Goal: Information Seeking & Learning: Learn about a topic

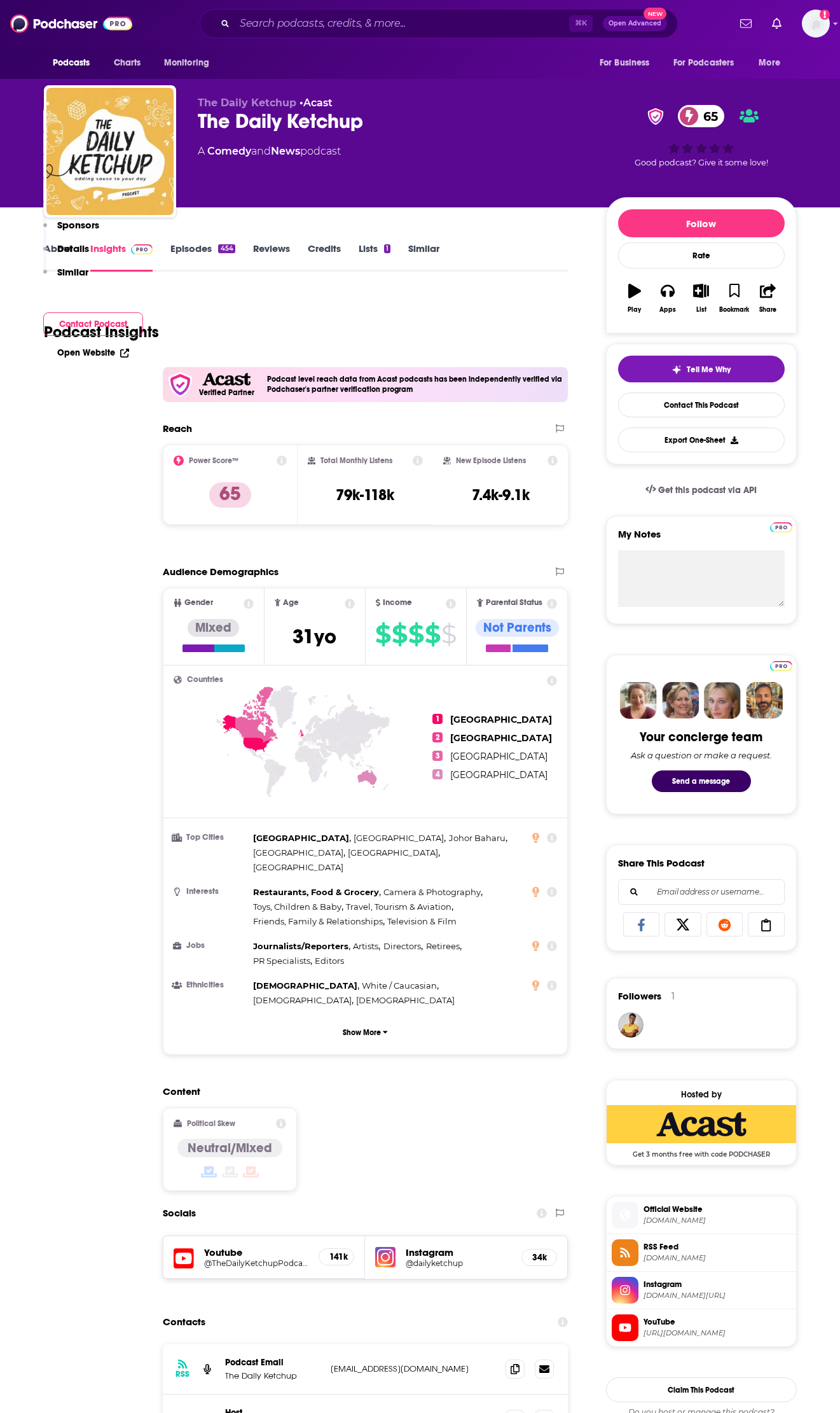
scroll to position [234, 0]
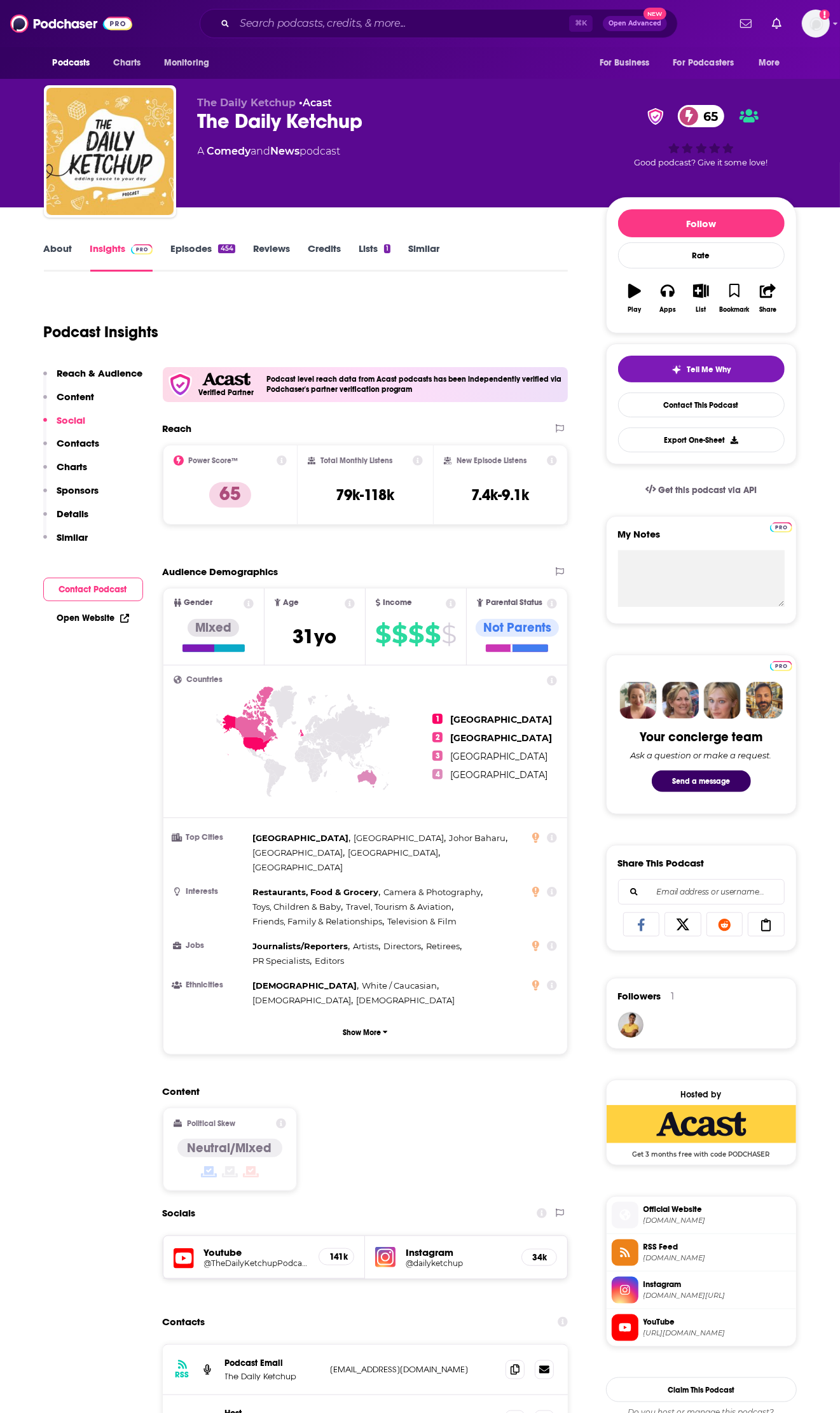
click at [58, 251] on link "About" at bounding box center [58, 256] width 28 height 29
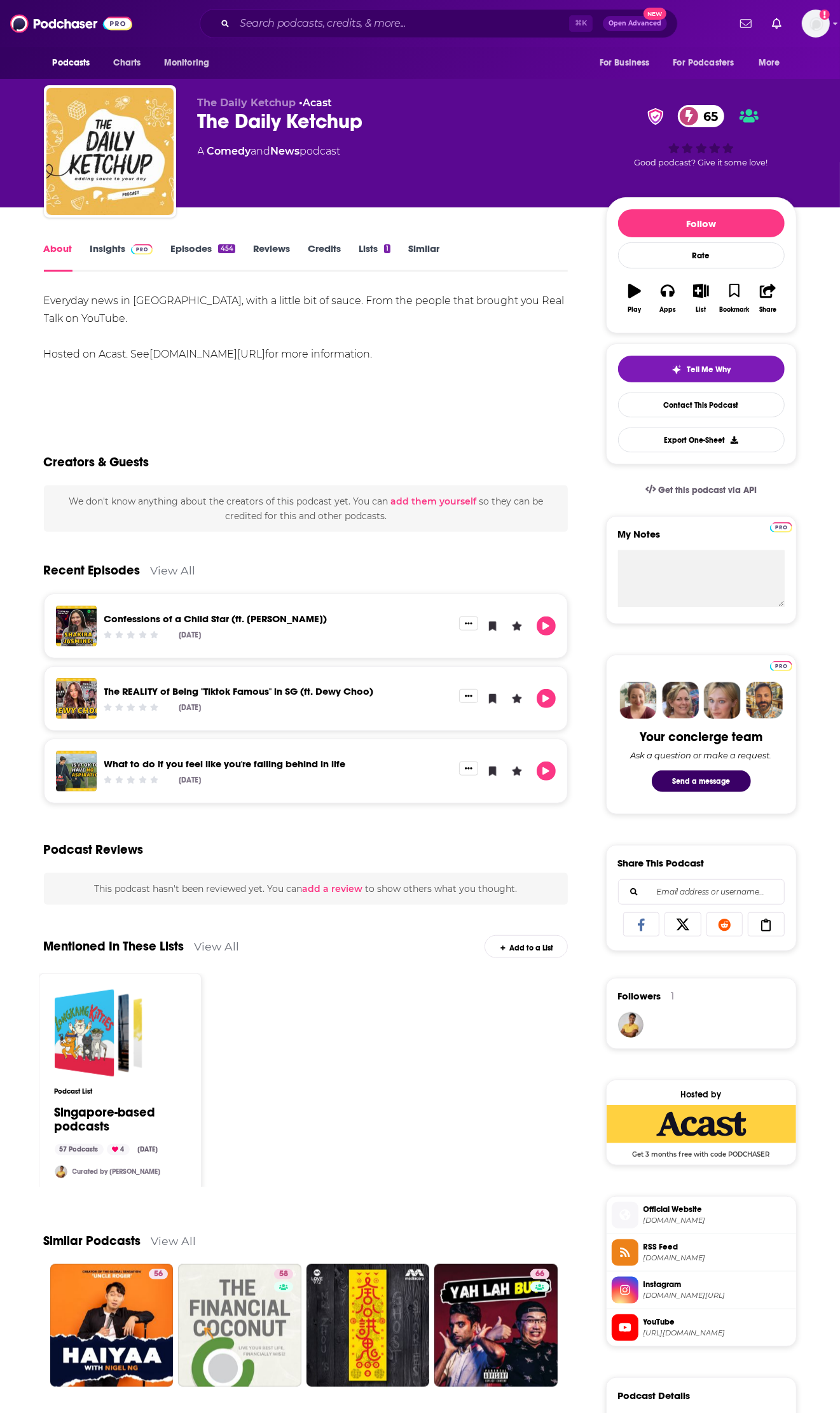
click at [114, 254] on link "Insights" at bounding box center [121, 256] width 63 height 29
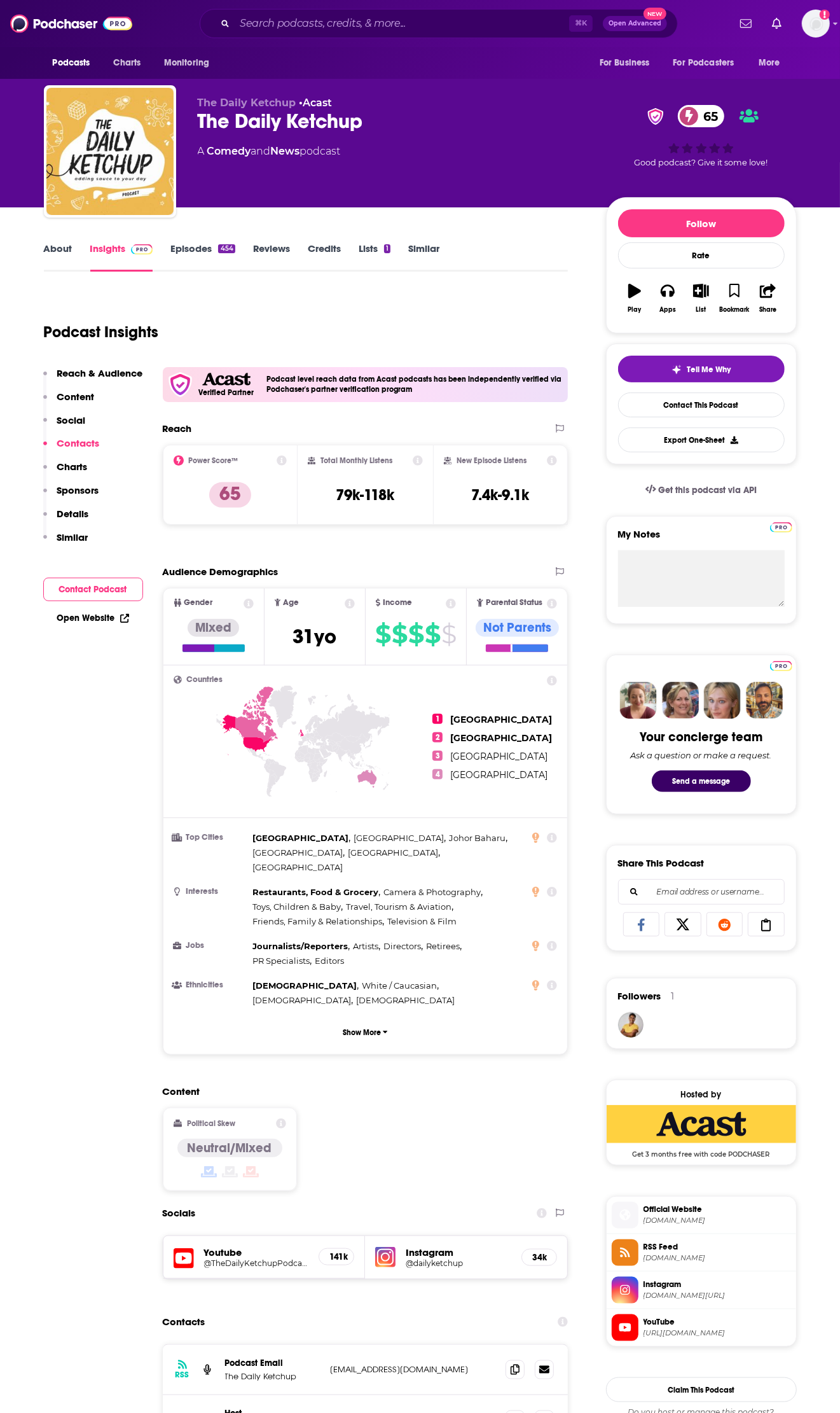
click at [639, 290] on icon "button" at bounding box center [635, 291] width 13 height 14
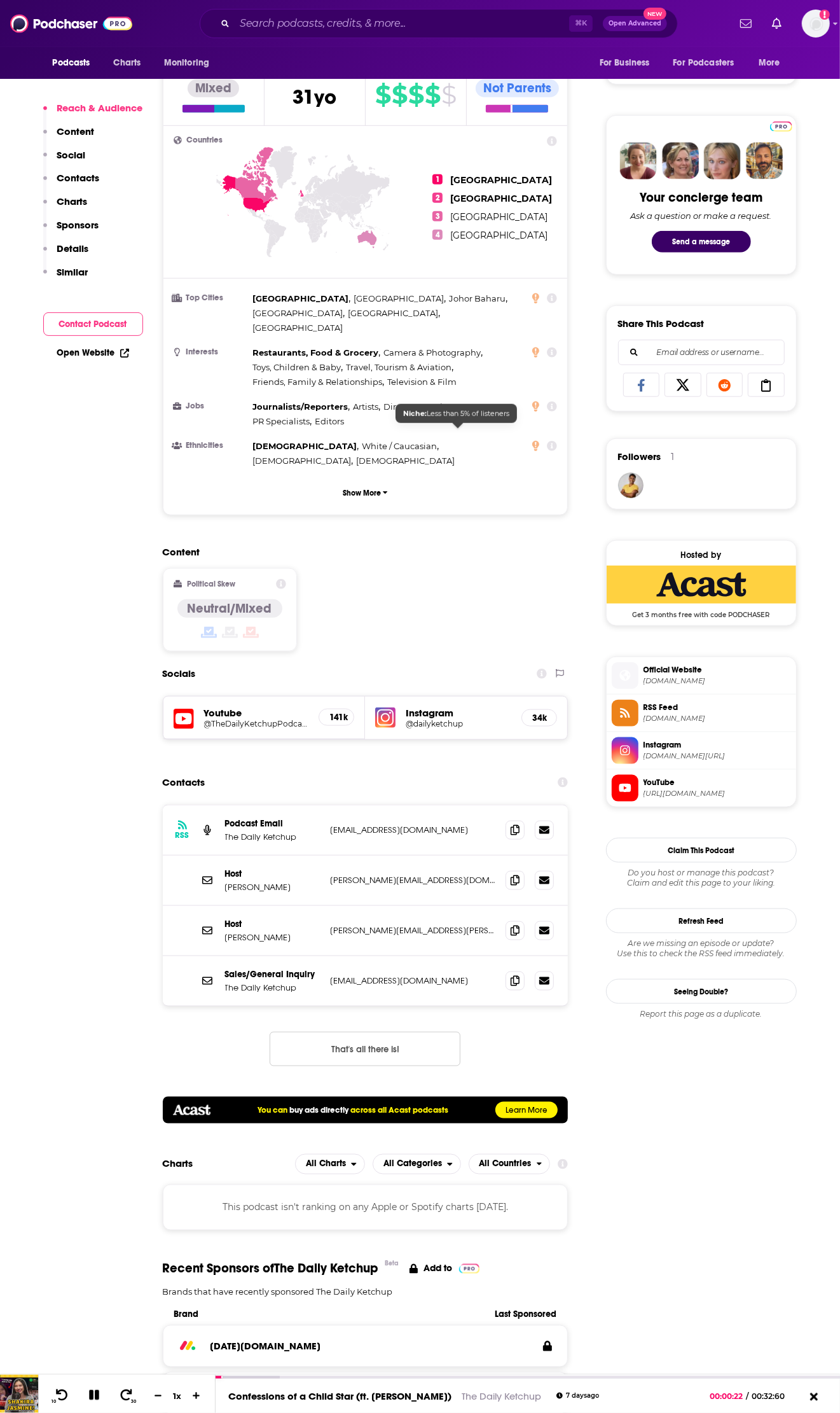
scroll to position [574, 0]
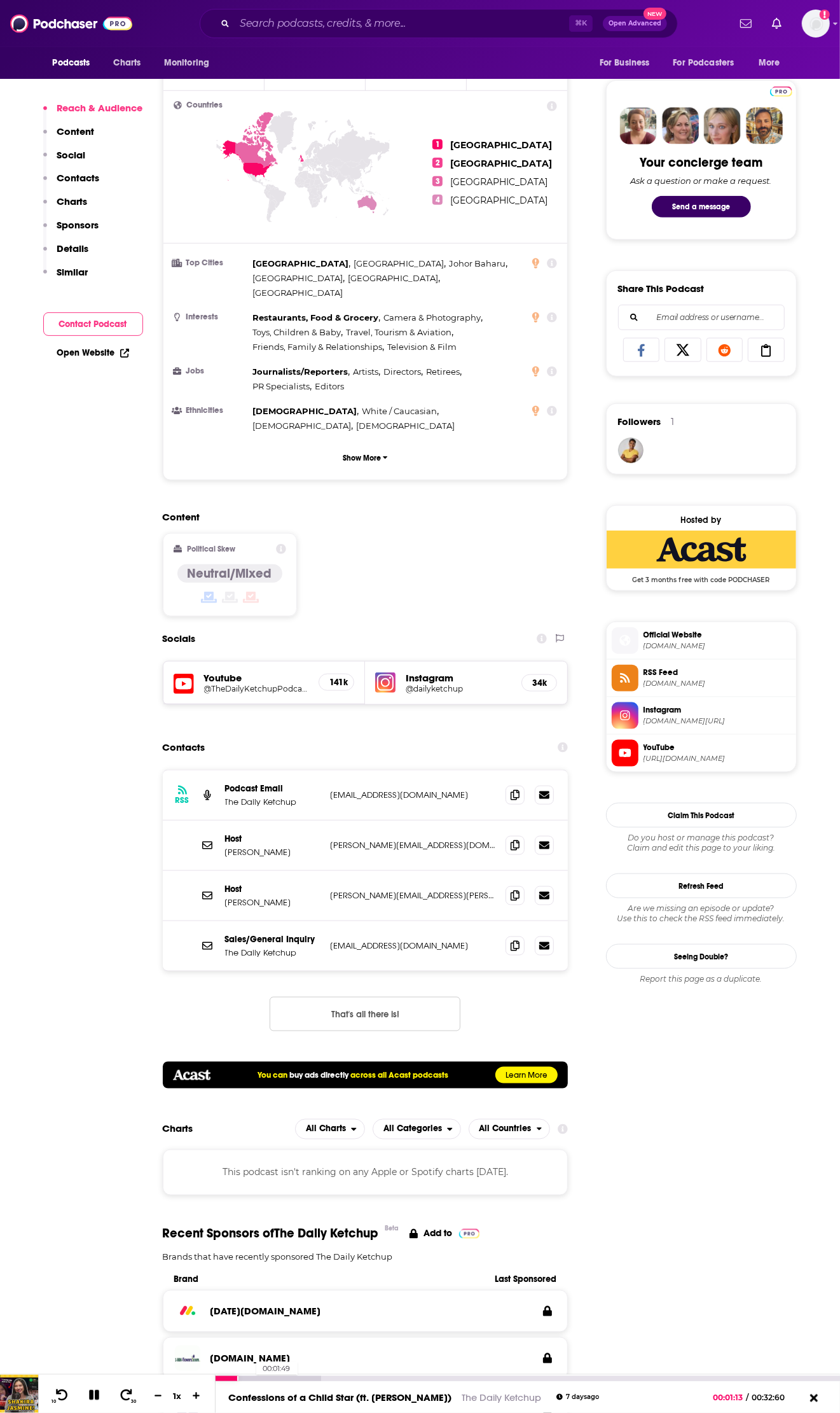
click at [250, 1376] on div at bounding box center [268, 1378] width 106 height 5
click at [267, 1379] on div at bounding box center [268, 1378] width 106 height 5
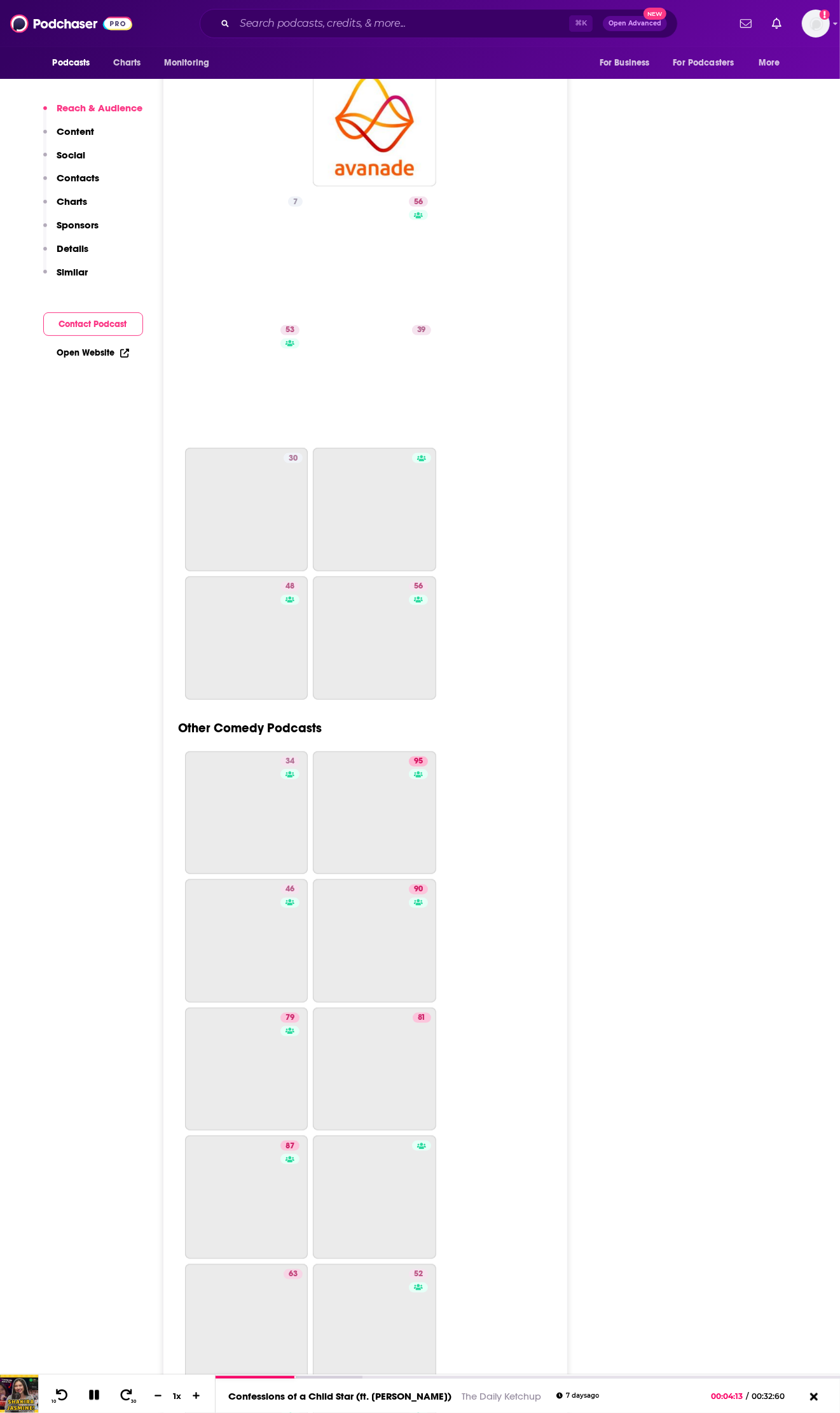
scroll to position [3896, 0]
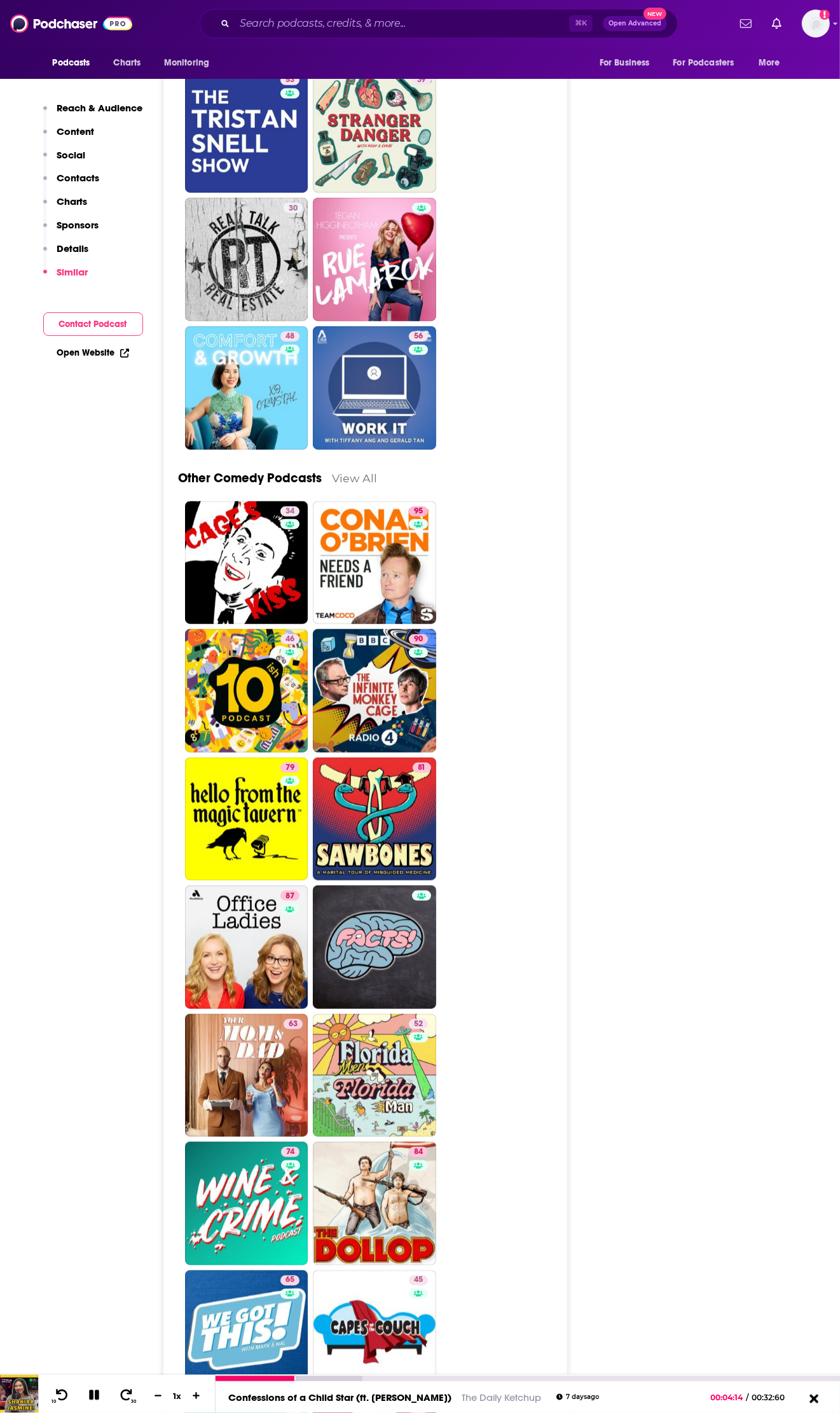
click at [817, 1397] on icon at bounding box center [814, 1398] width 16 height 13
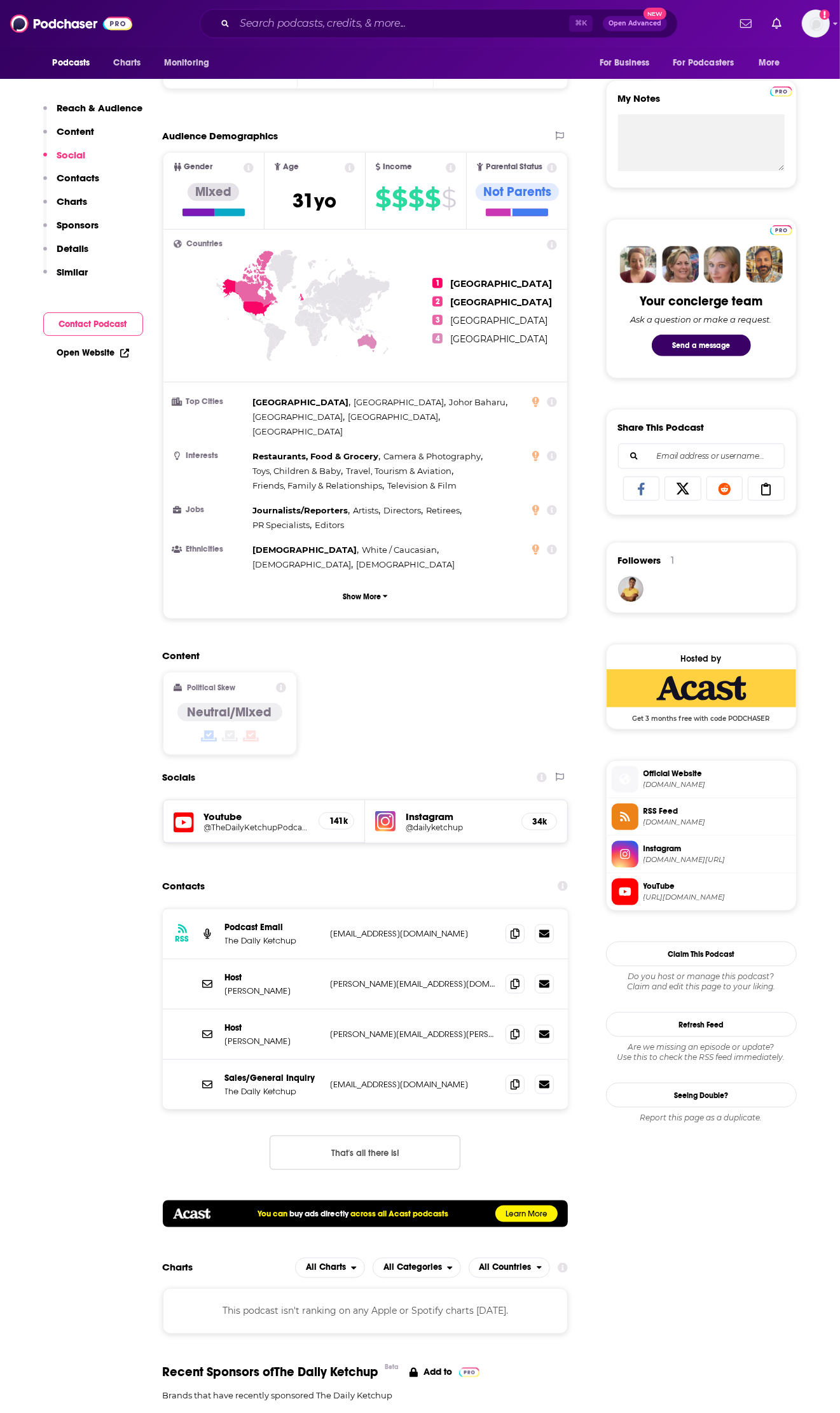
scroll to position [0, 0]
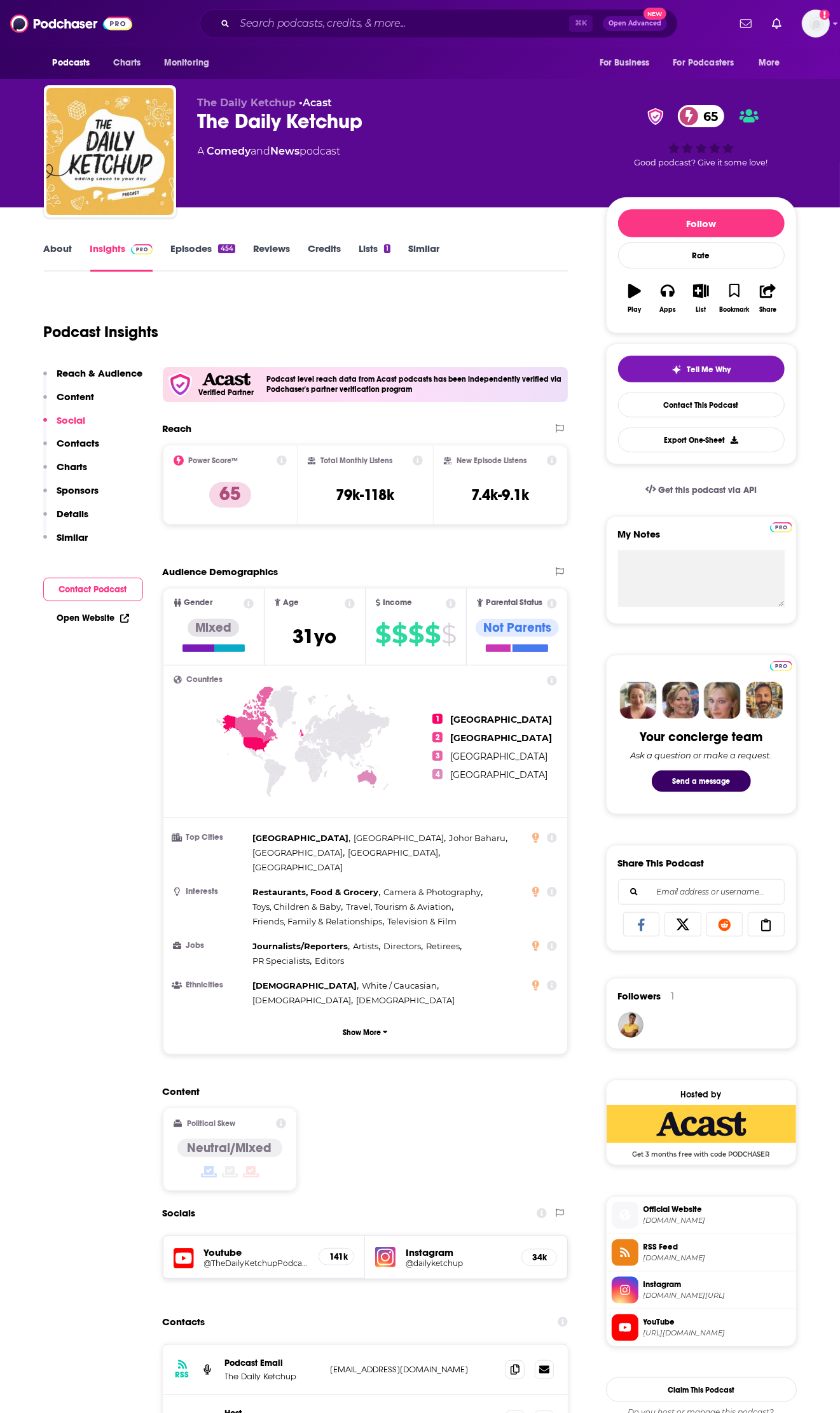
click at [635, 297] on icon "button" at bounding box center [635, 291] width 13 height 14
click at [635, 294] on icon "button" at bounding box center [635, 291] width 13 height 13
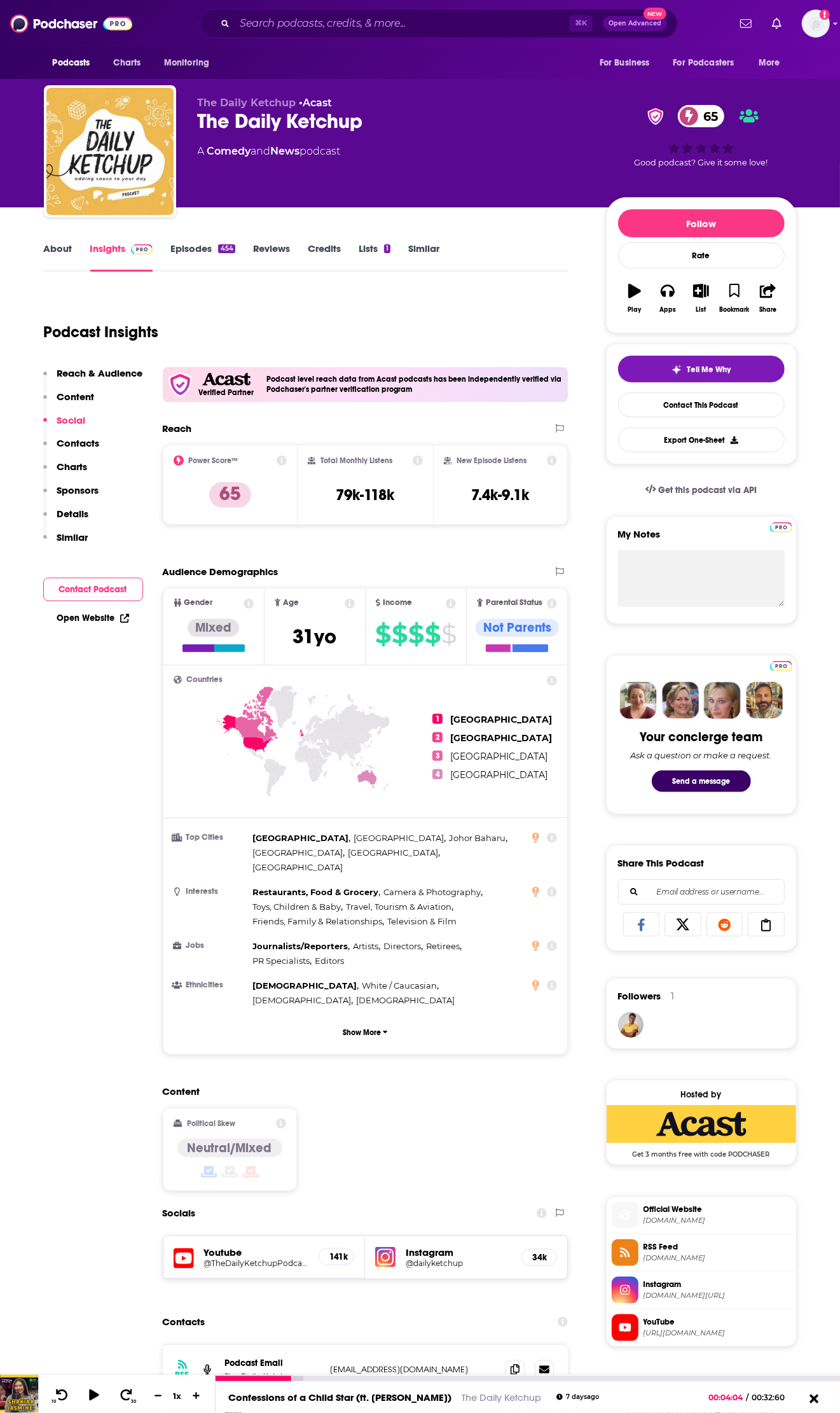
click at [811, 1395] on icon at bounding box center [813, 1398] width 9 height 9
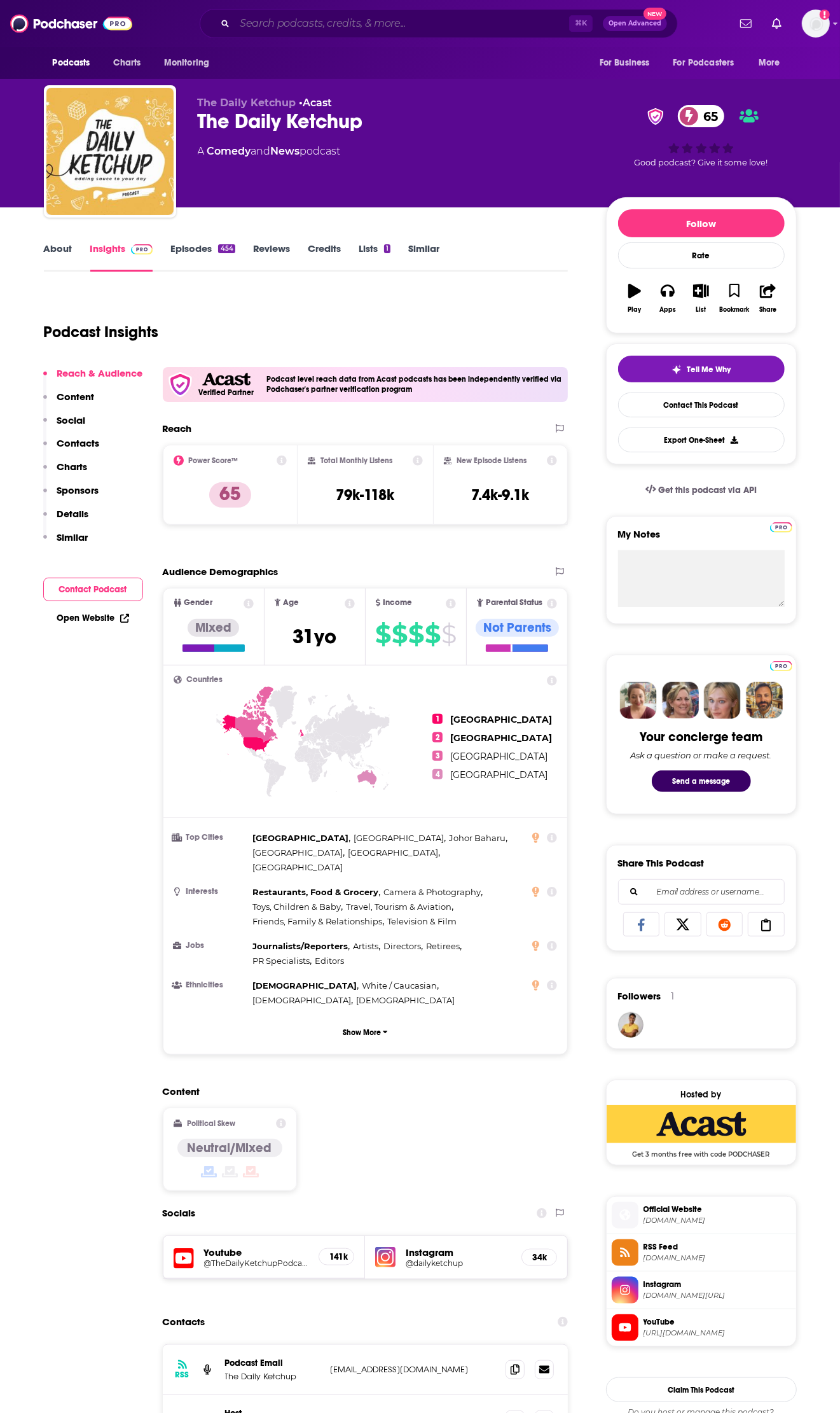
click at [347, 26] on input "Search podcasts, credits, & more..." at bounding box center [402, 24] width 334 height 21
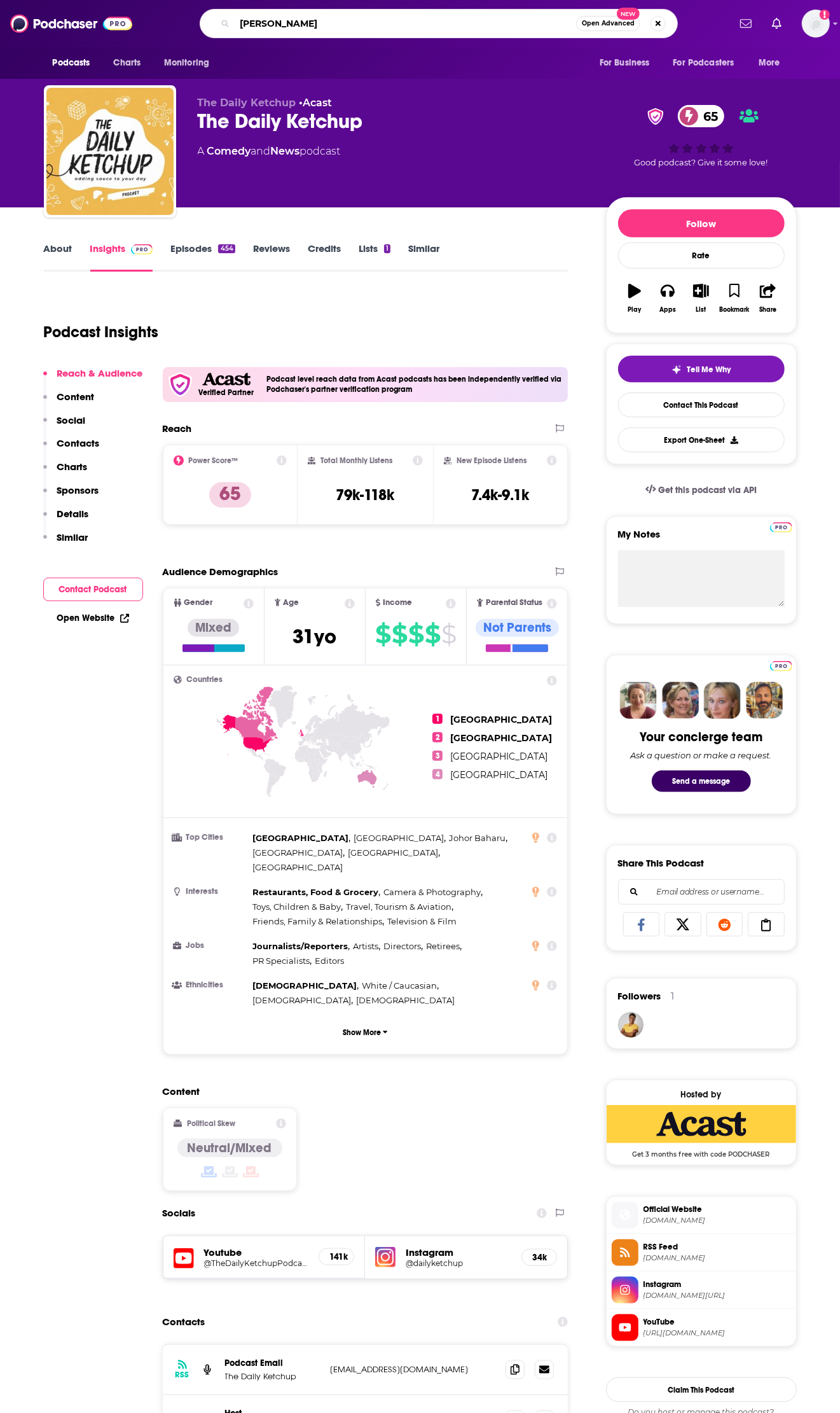
type input "[PERSON_NAME]"
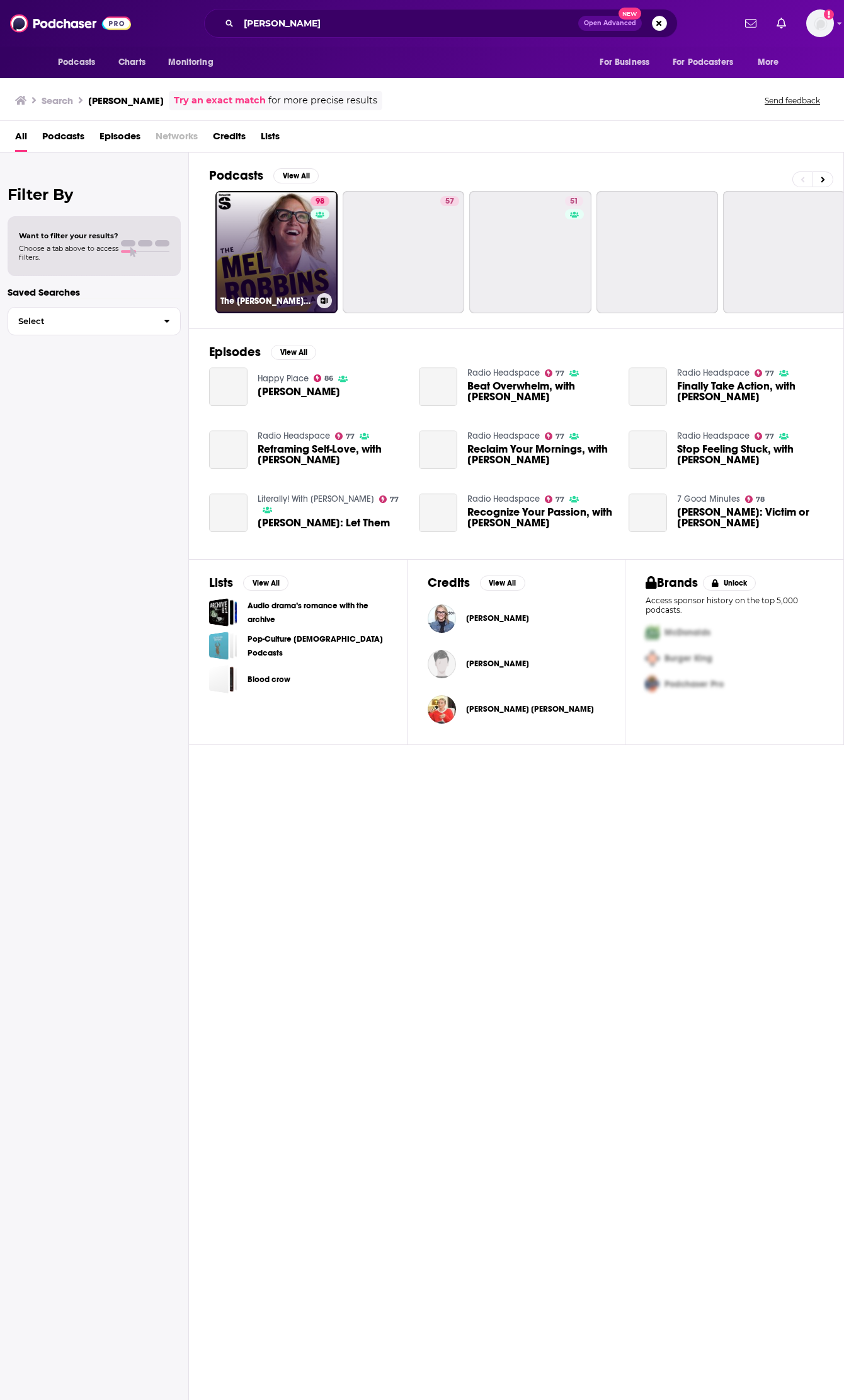
click at [252, 233] on link "98 The Mel Robbins Podcast" at bounding box center [277, 252] width 122 height 122
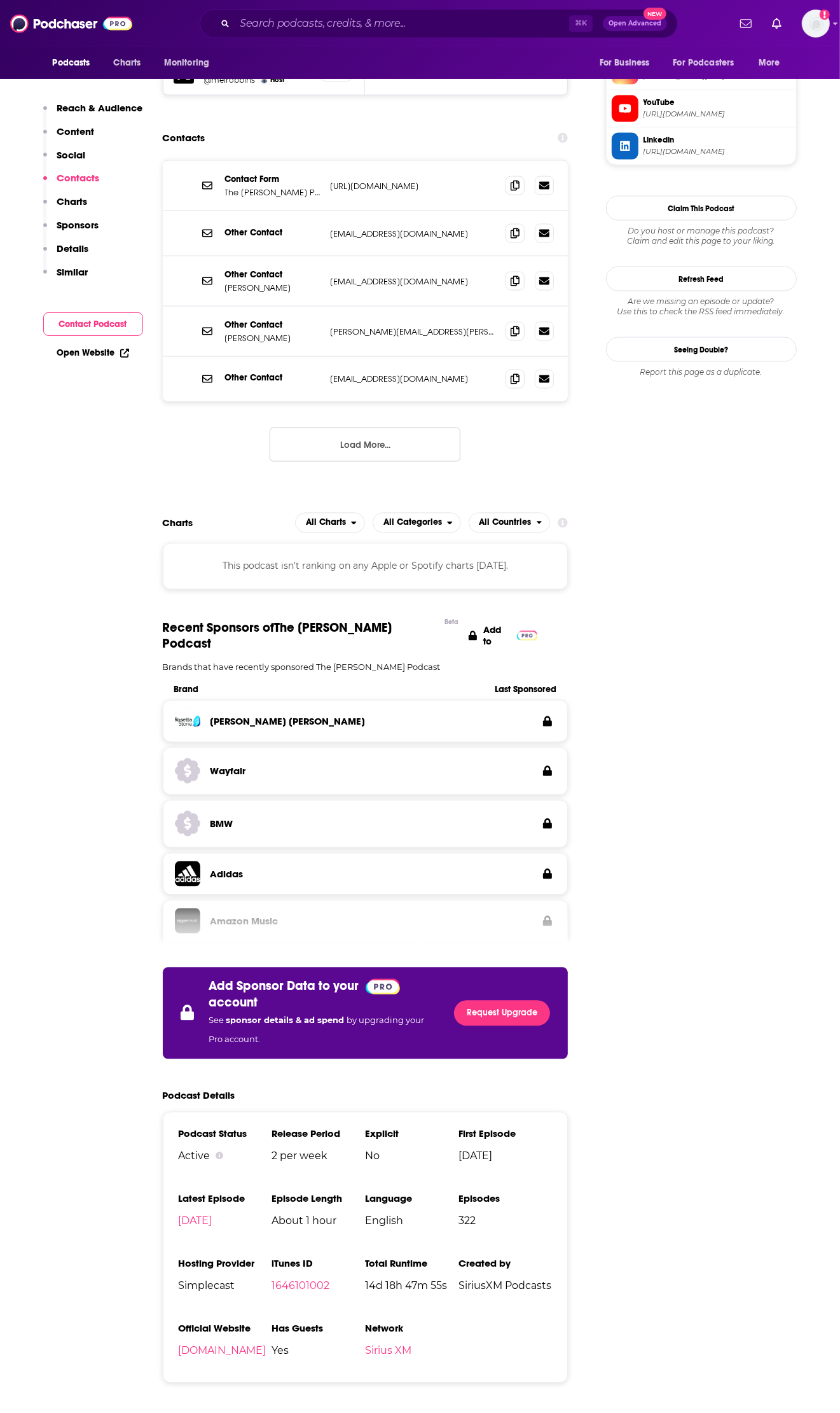
scroll to position [1000, 0]
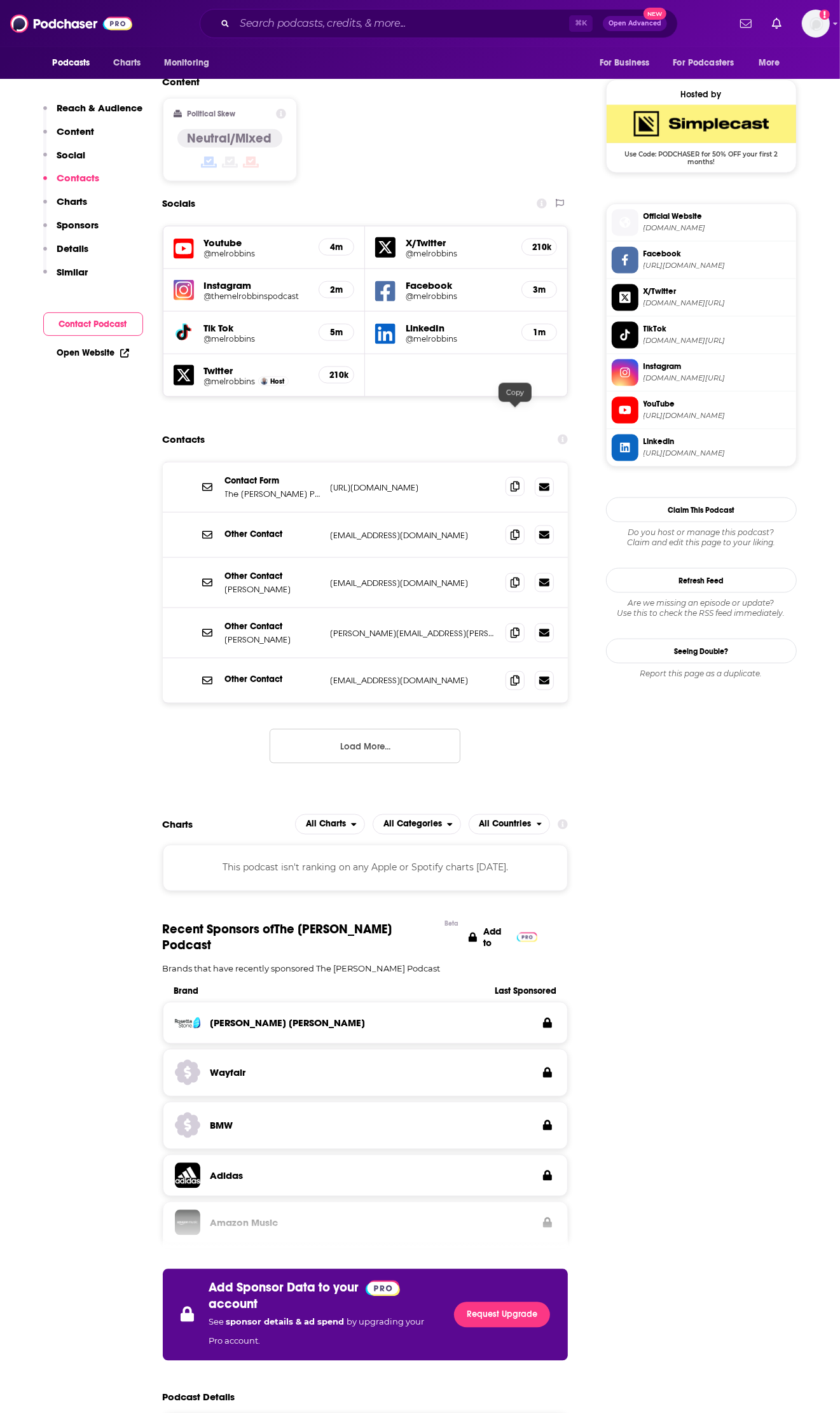
click at [512, 481] on icon at bounding box center [514, 486] width 9 height 10
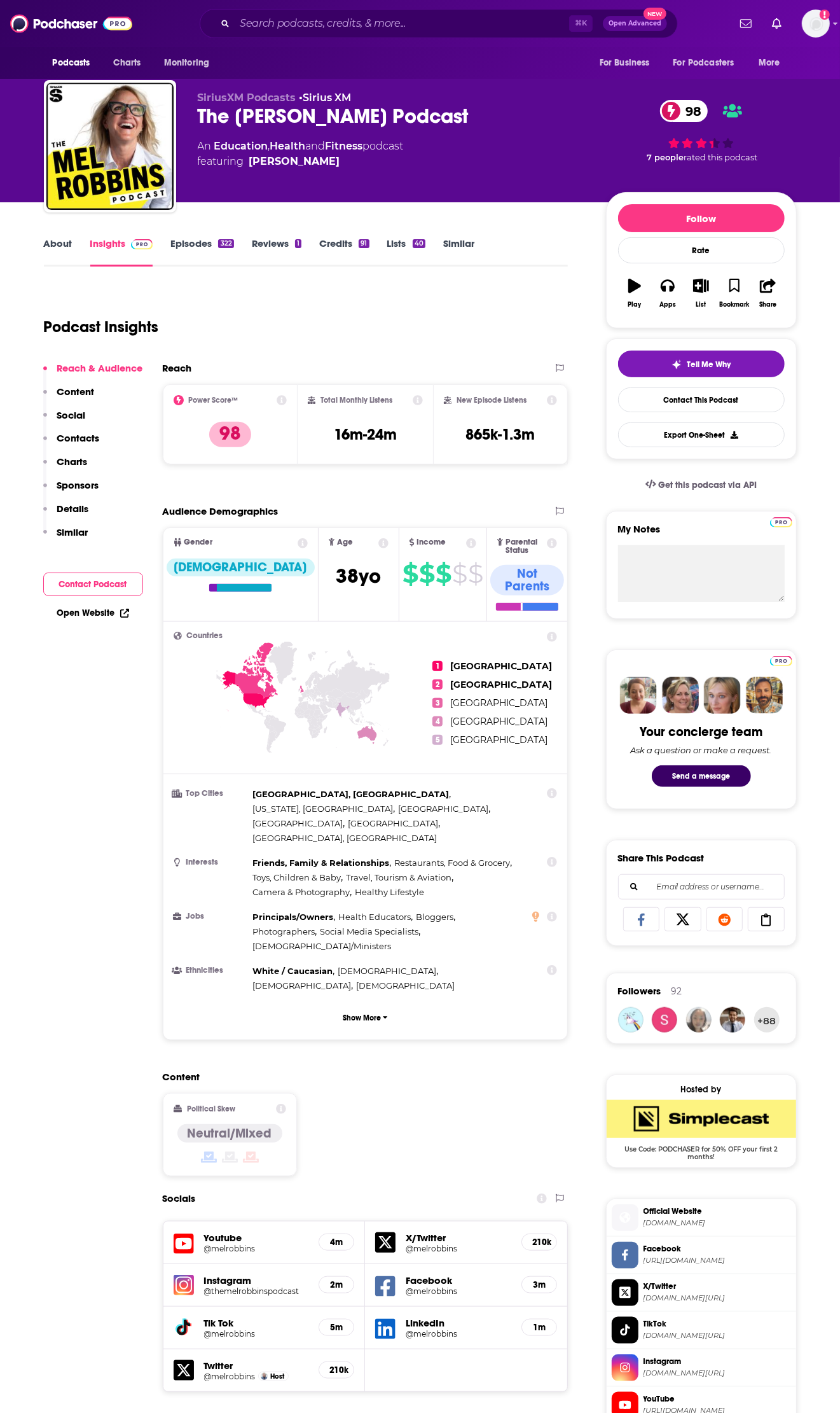
scroll to position [0, 0]
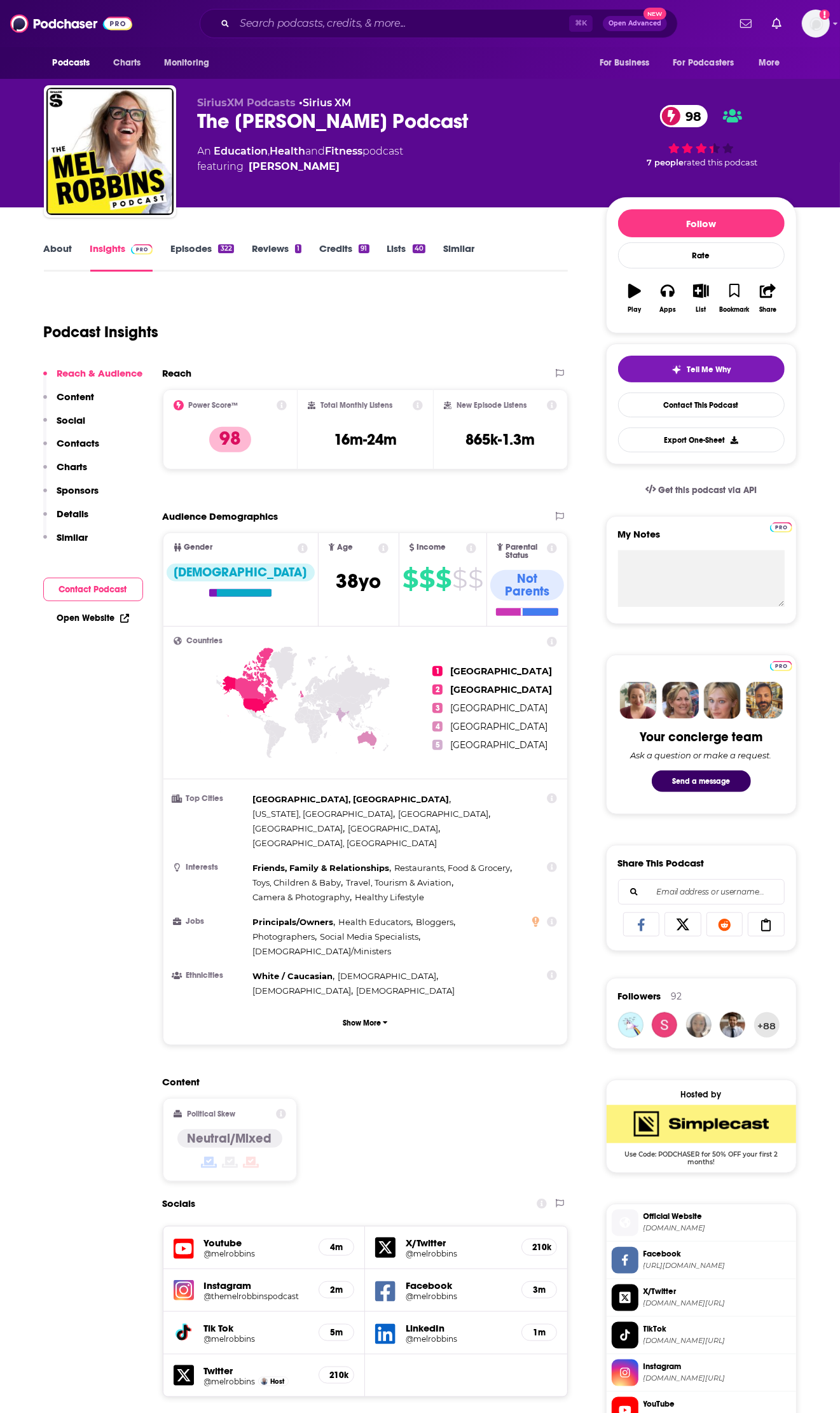
click at [64, 248] on link "About" at bounding box center [58, 256] width 28 height 29
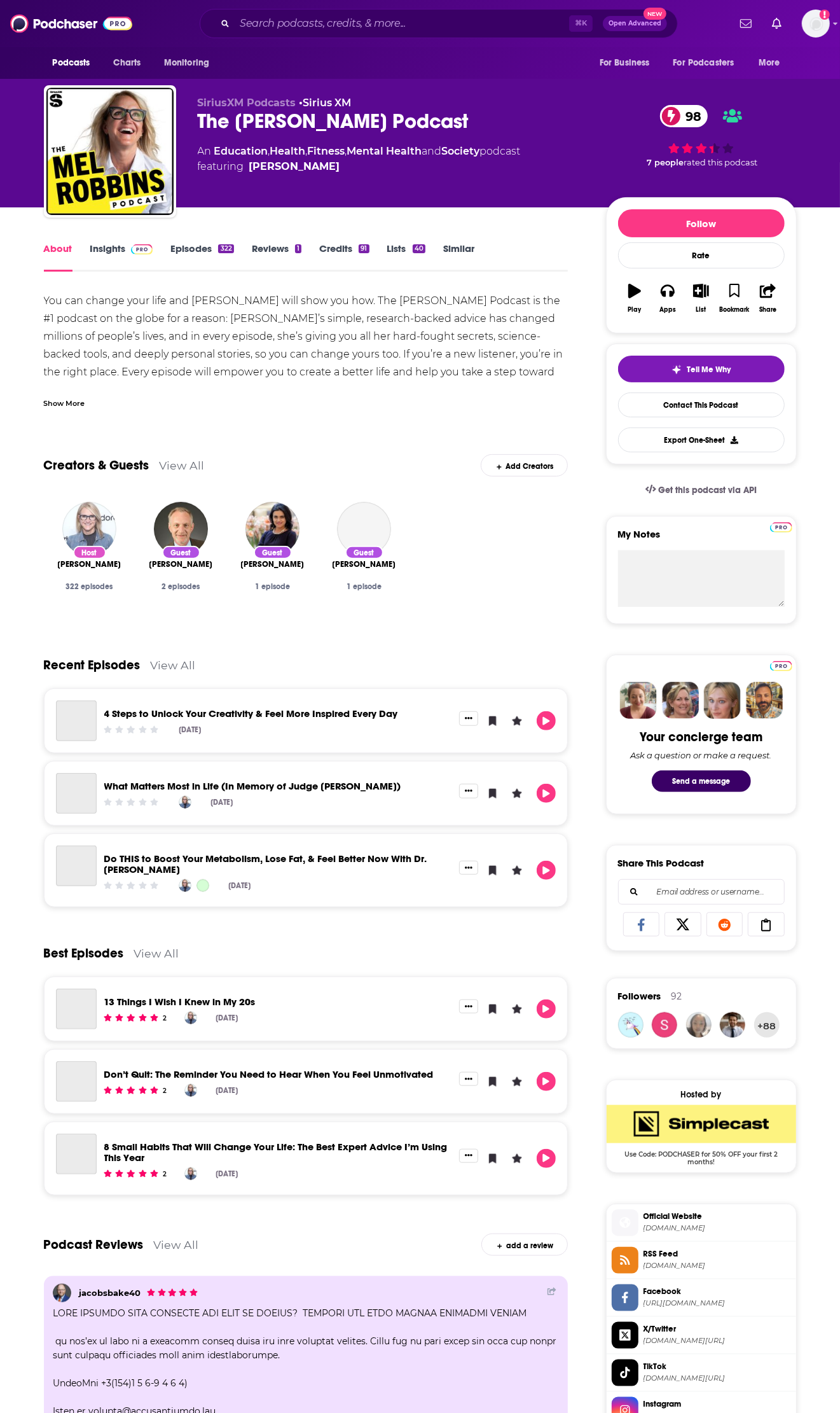
click at [97, 536] on img "Mel Robbins" at bounding box center [89, 529] width 54 height 54
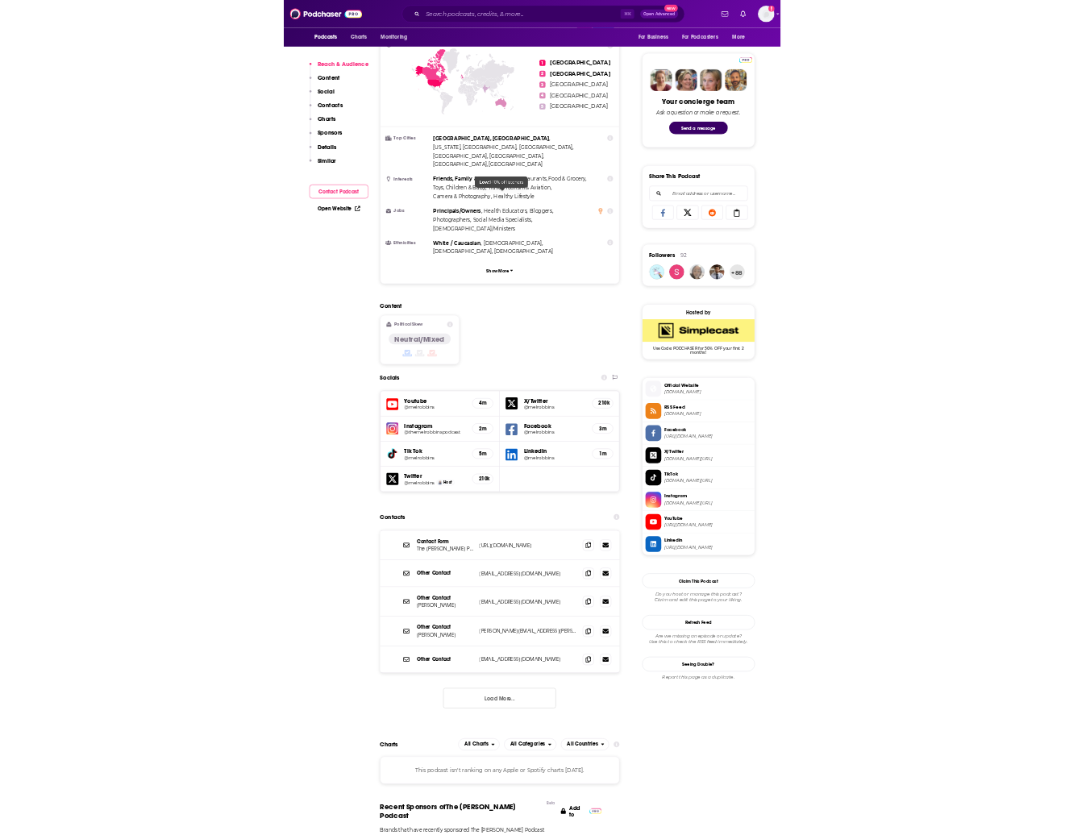
scroll to position [759, 0]
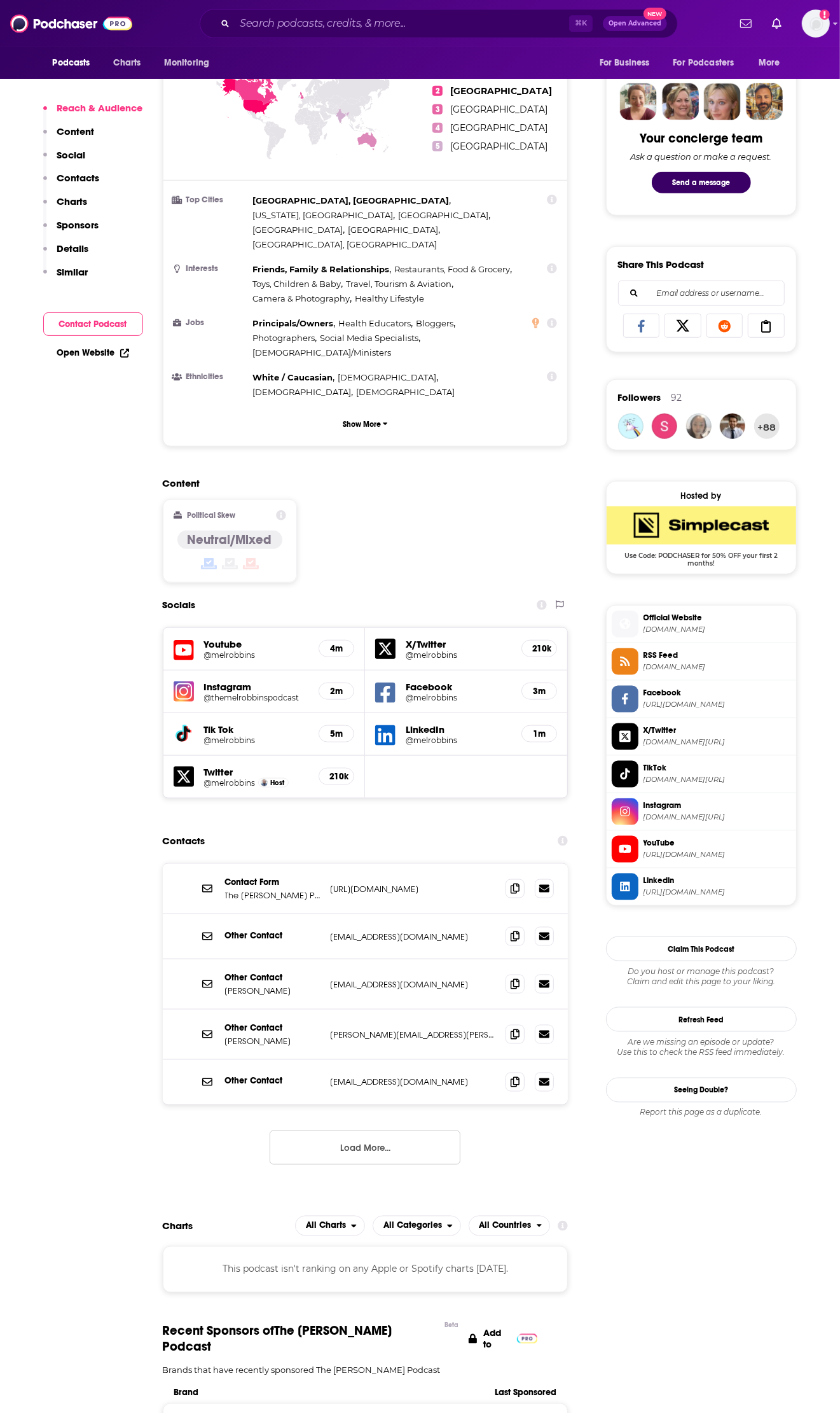
click at [232, 723] on h5 "Tik Tok" at bounding box center [256, 729] width 105 height 12
click at [189, 727] on icon at bounding box center [183, 734] width 13 height 15
click at [223, 638] on h5 "Youtube" at bounding box center [256, 644] width 105 height 12
click at [182, 640] on icon at bounding box center [184, 650] width 21 height 21
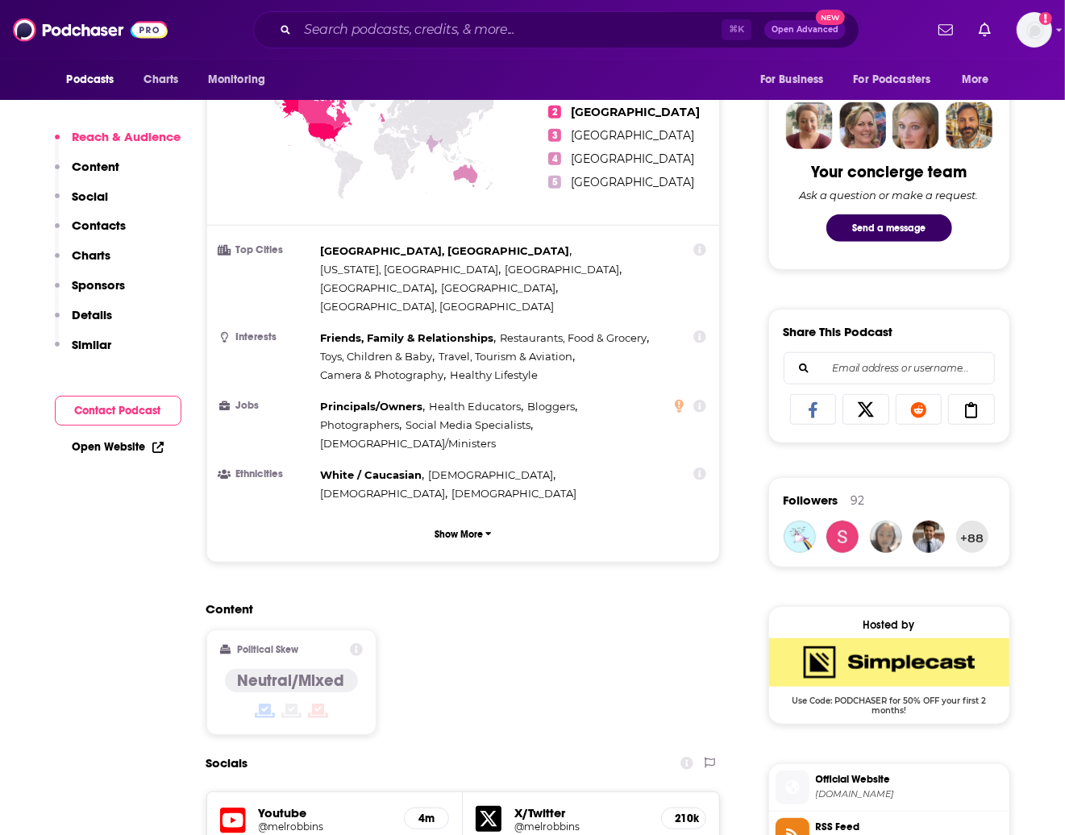
scroll to position [893, 0]
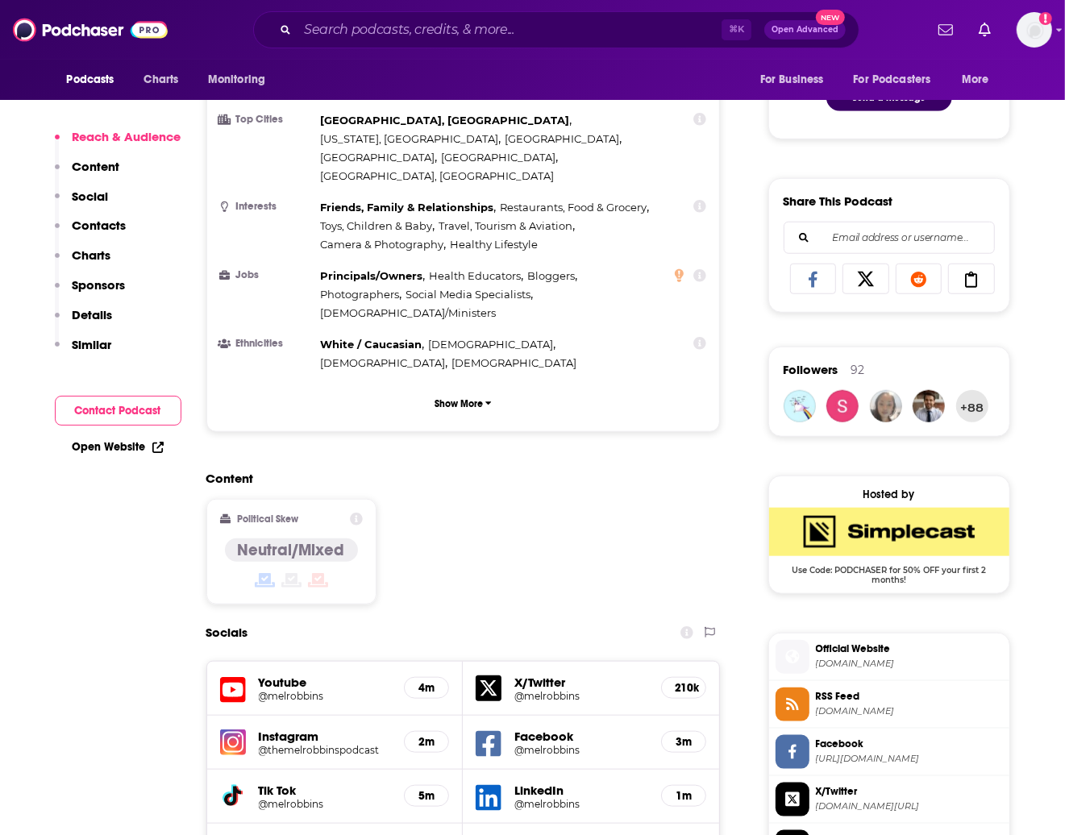
click at [239, 787] on icon at bounding box center [232, 796] width 17 height 19
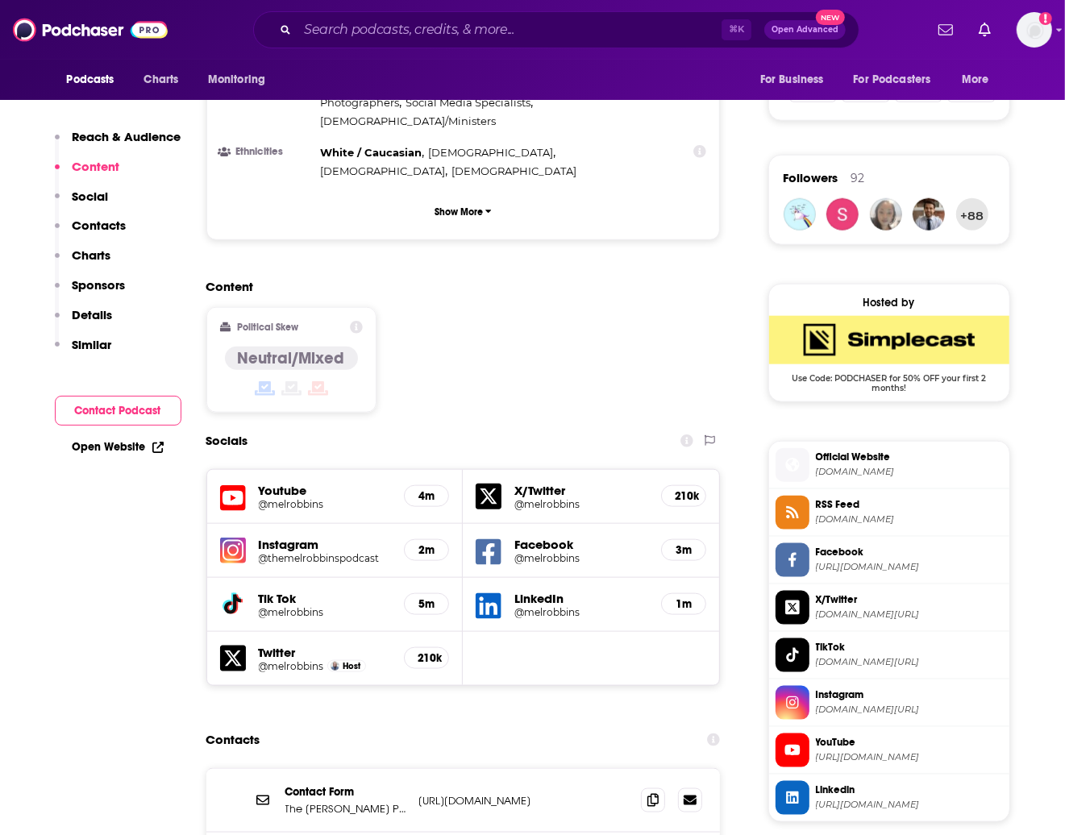
scroll to position [1105, 0]
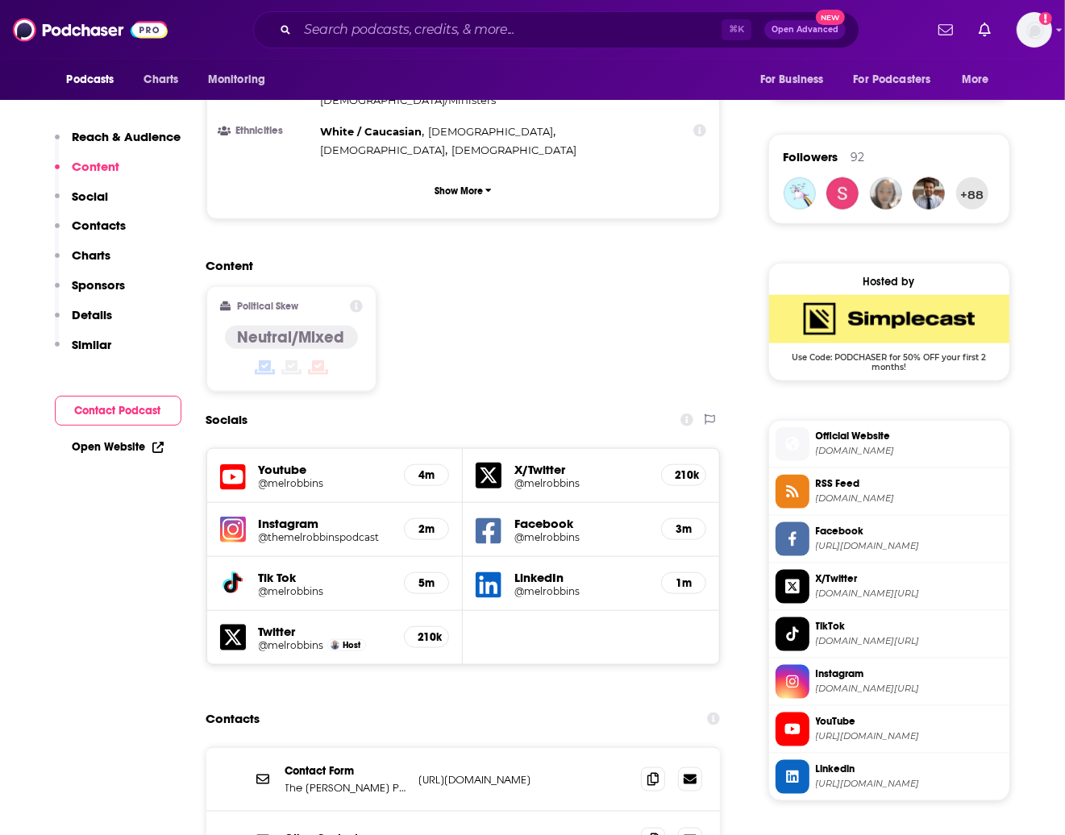
click at [685, 414] on icon at bounding box center [687, 420] width 13 height 13
click at [418, 281] on div "Content Political Skew Neutral/Mixed" at bounding box center [463, 331] width 514 height 147
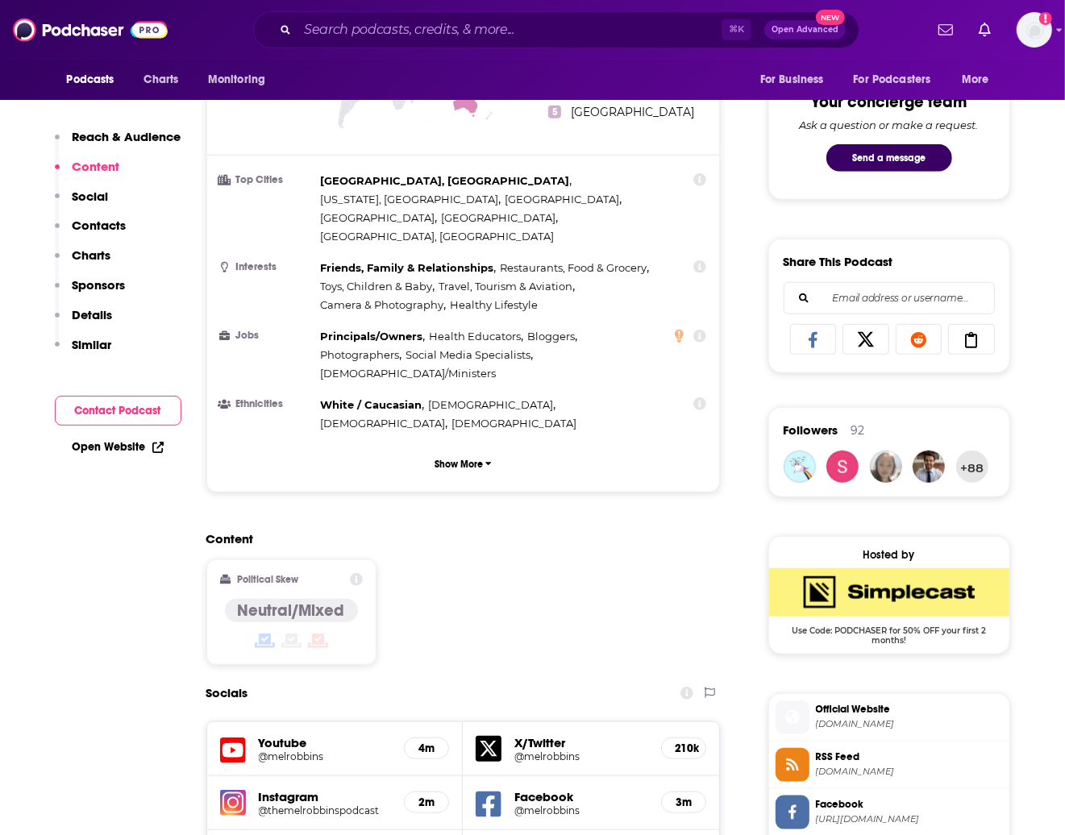
scroll to position [835, 0]
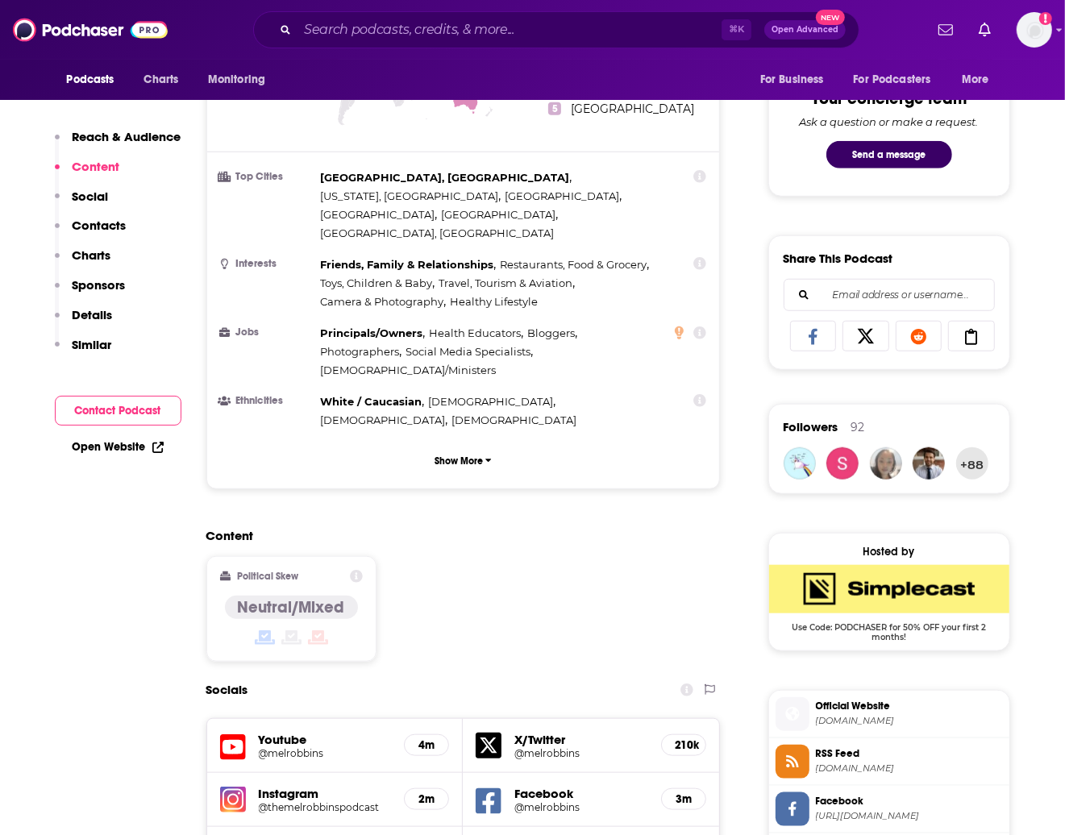
click at [263, 631] on icon at bounding box center [265, 638] width 20 height 15
click at [352, 570] on icon at bounding box center [356, 576] width 13 height 13
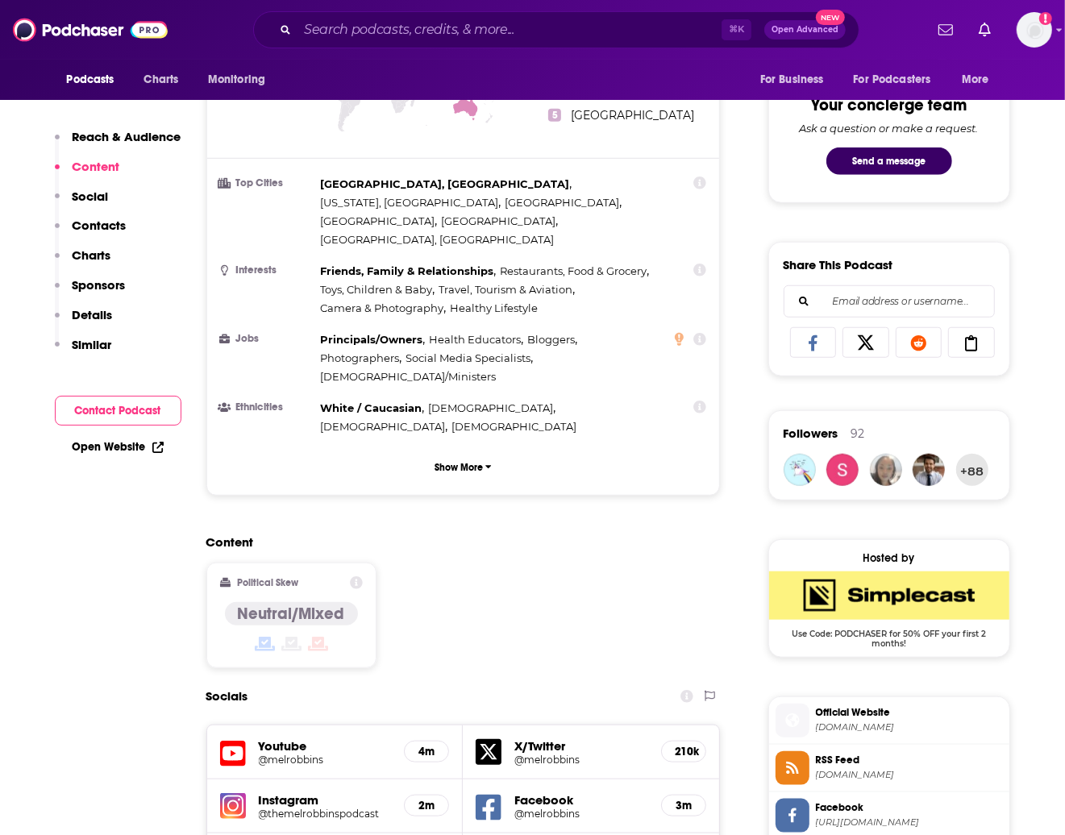
click at [491, 535] on div "Content Political Skew Neutral/Mixed" at bounding box center [463, 608] width 514 height 147
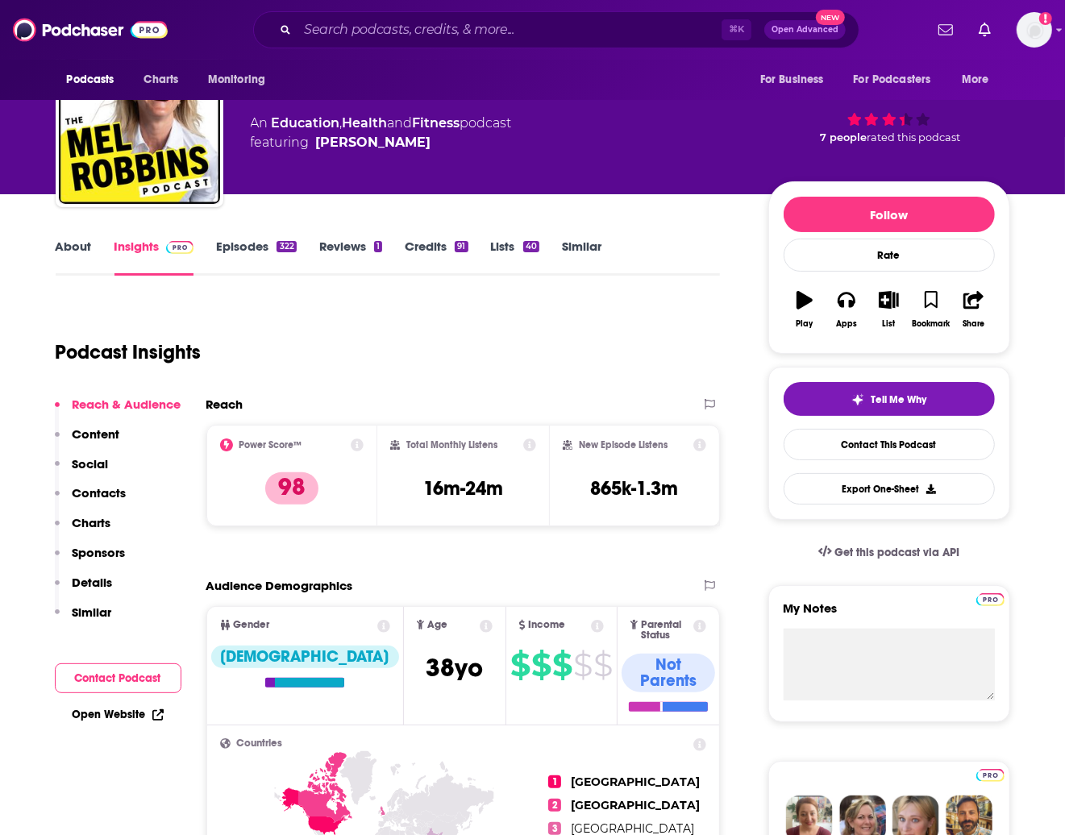
scroll to position [0, 0]
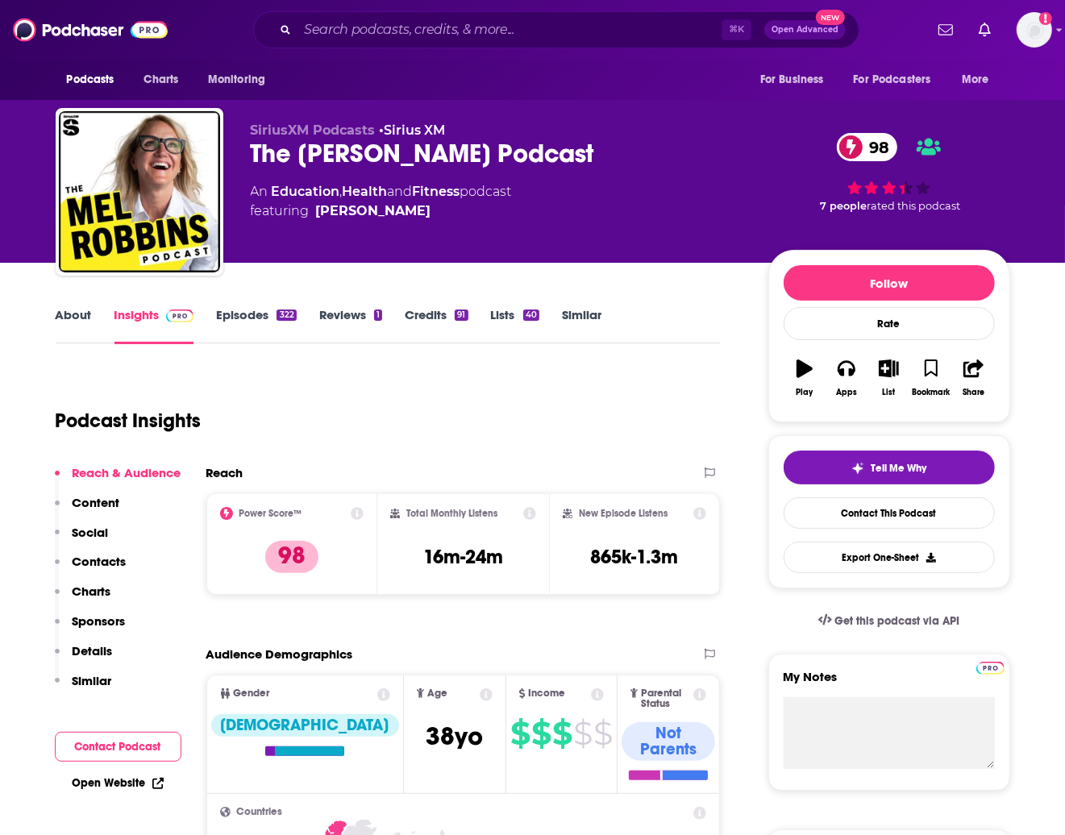
click at [445, 309] on link "Credits 91" at bounding box center [436, 325] width 63 height 37
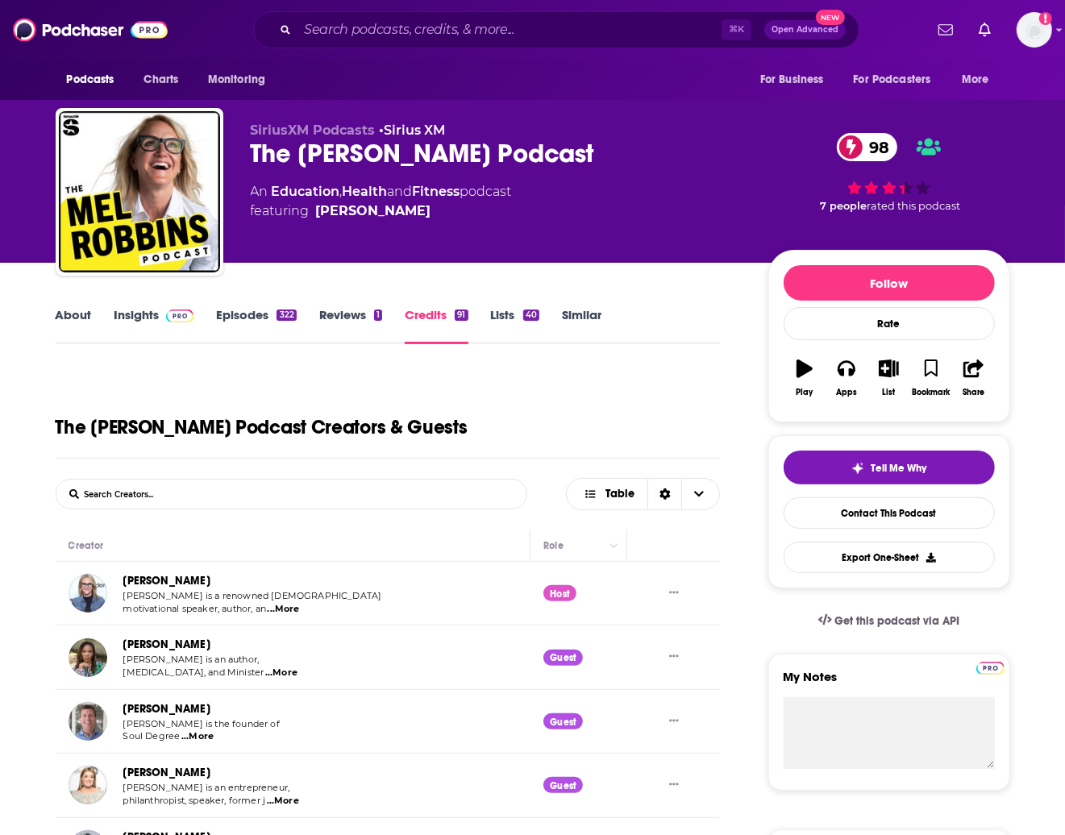
click at [352, 318] on link "Reviews 1" at bounding box center [350, 325] width 63 height 37
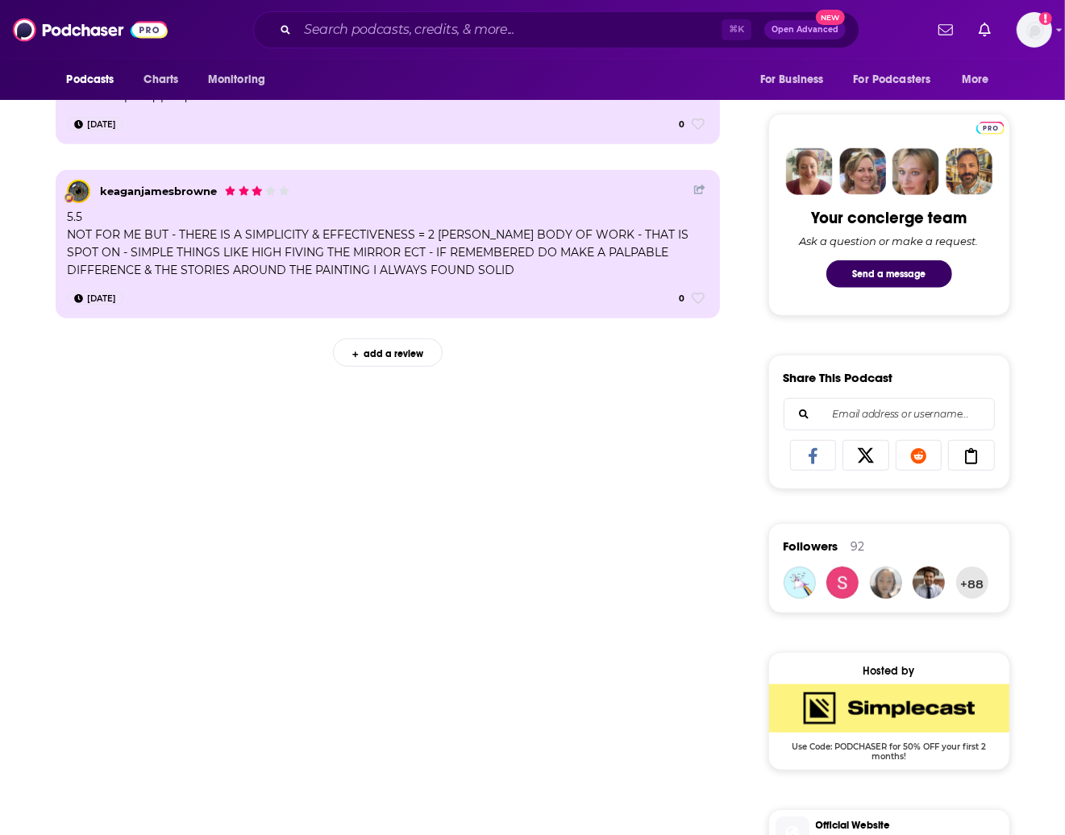
scroll to position [684, 0]
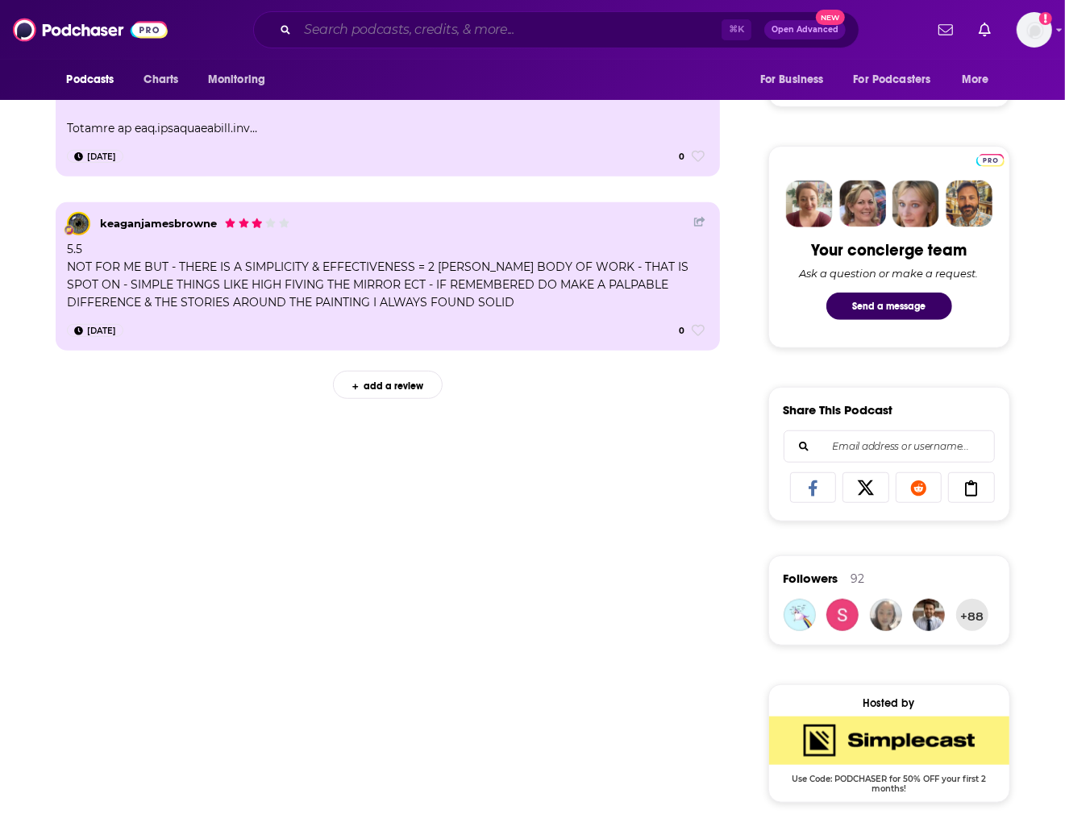
click at [419, 39] on input "Search podcasts, credits, & more..." at bounding box center [510, 30] width 424 height 26
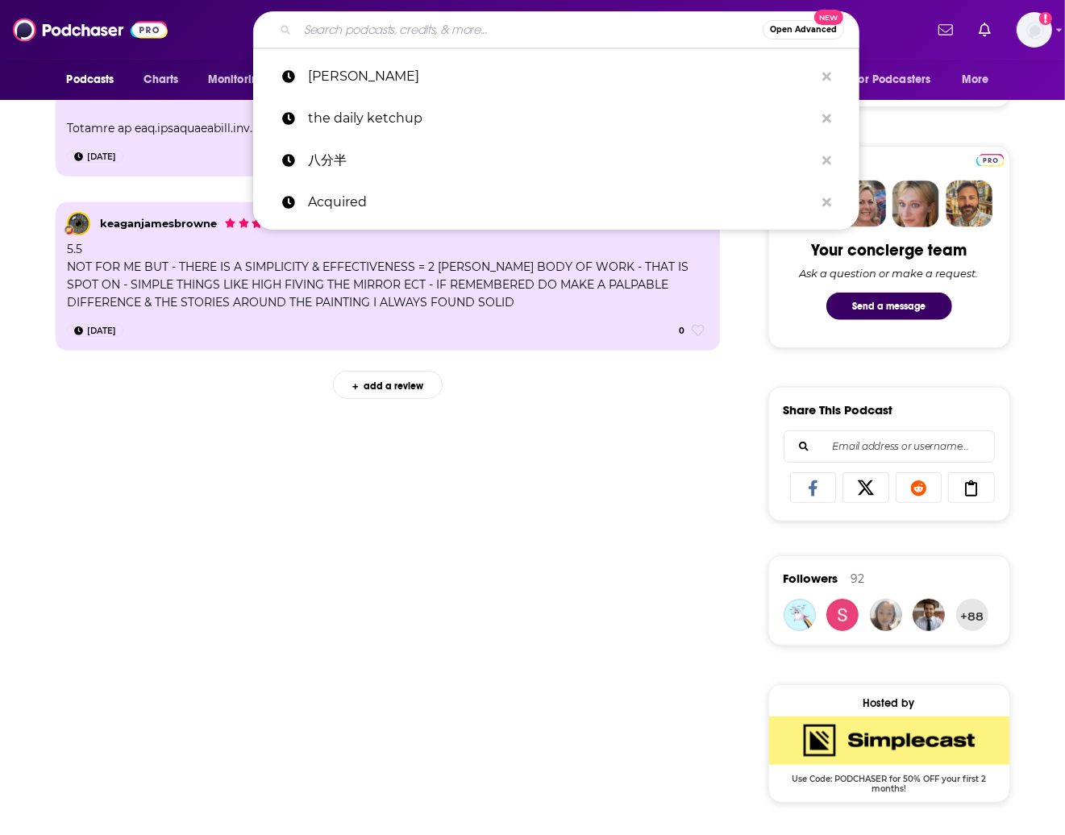
paste input "[DEMOGRAPHIC_DATA]"
type input "[DEMOGRAPHIC_DATA]"
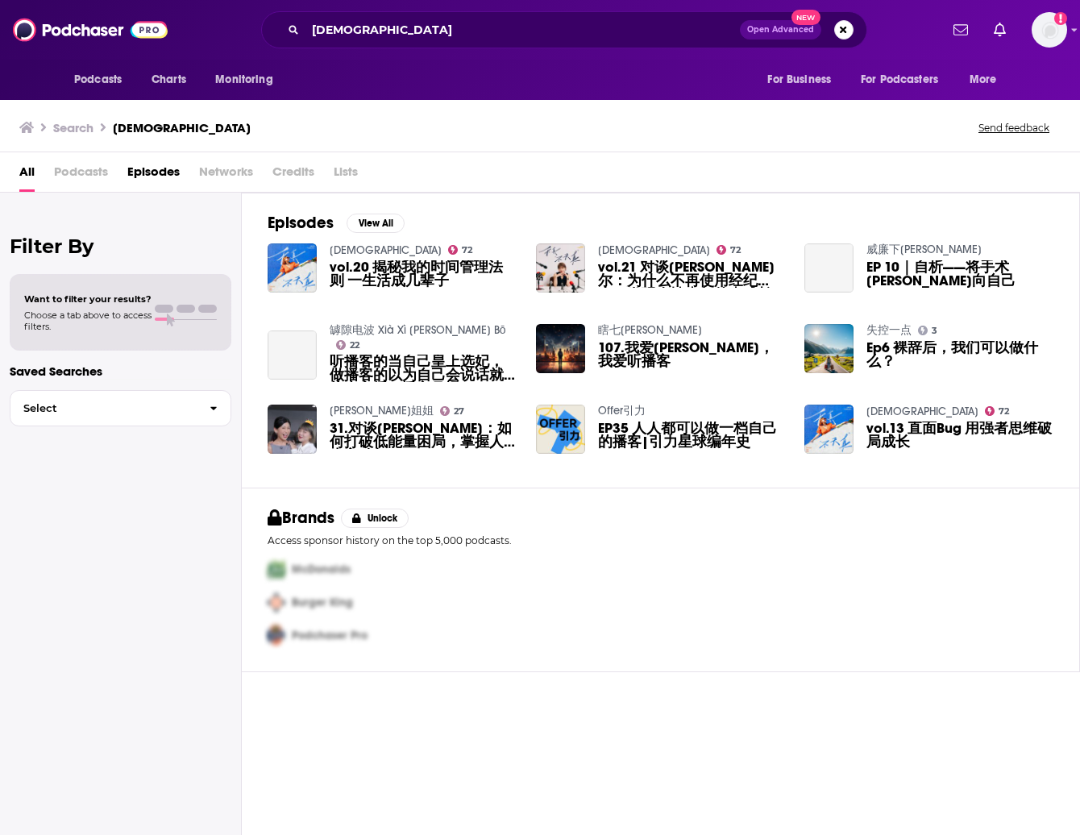
click at [77, 171] on span "Podcasts" at bounding box center [81, 175] width 54 height 33
click at [77, 181] on span "Podcasts" at bounding box center [81, 175] width 54 height 33
drag, startPoint x: 207, startPoint y: 123, endPoint x: 102, endPoint y: 130, distance: 105.1
click at [102, 130] on div "Search 天真不天真 Send feedback" at bounding box center [536, 127] width 1035 height 23
copy h3 "[DEMOGRAPHIC_DATA]"
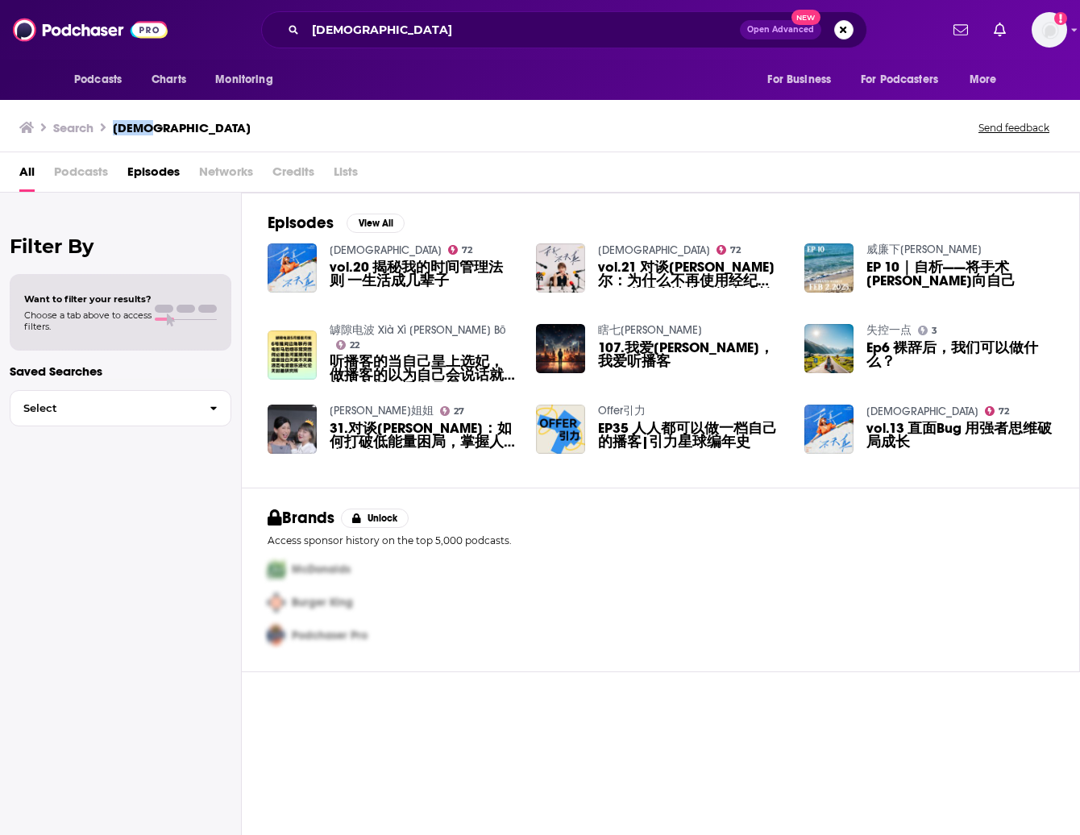
click at [367, 251] on link "[DEMOGRAPHIC_DATA]" at bounding box center [386, 250] width 112 height 14
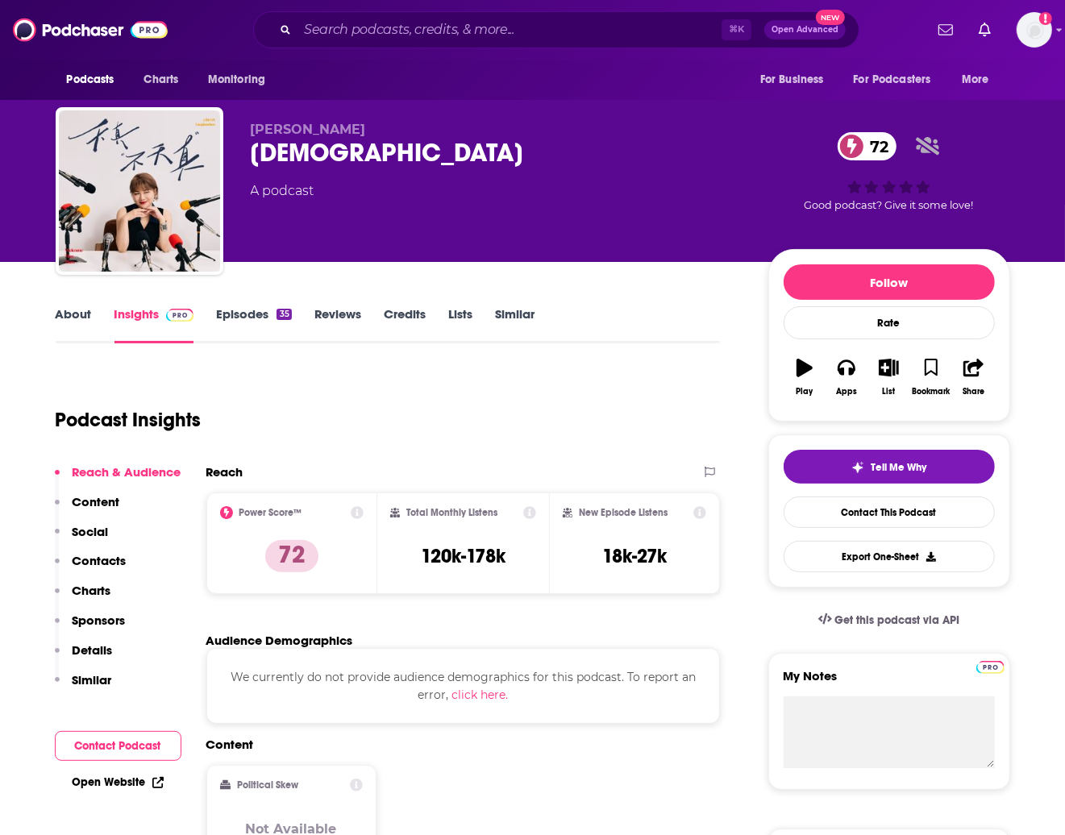
click at [77, 304] on div "About Insights Episodes 35 Reviews Credits Lists Similar" at bounding box center [388, 324] width 665 height 40
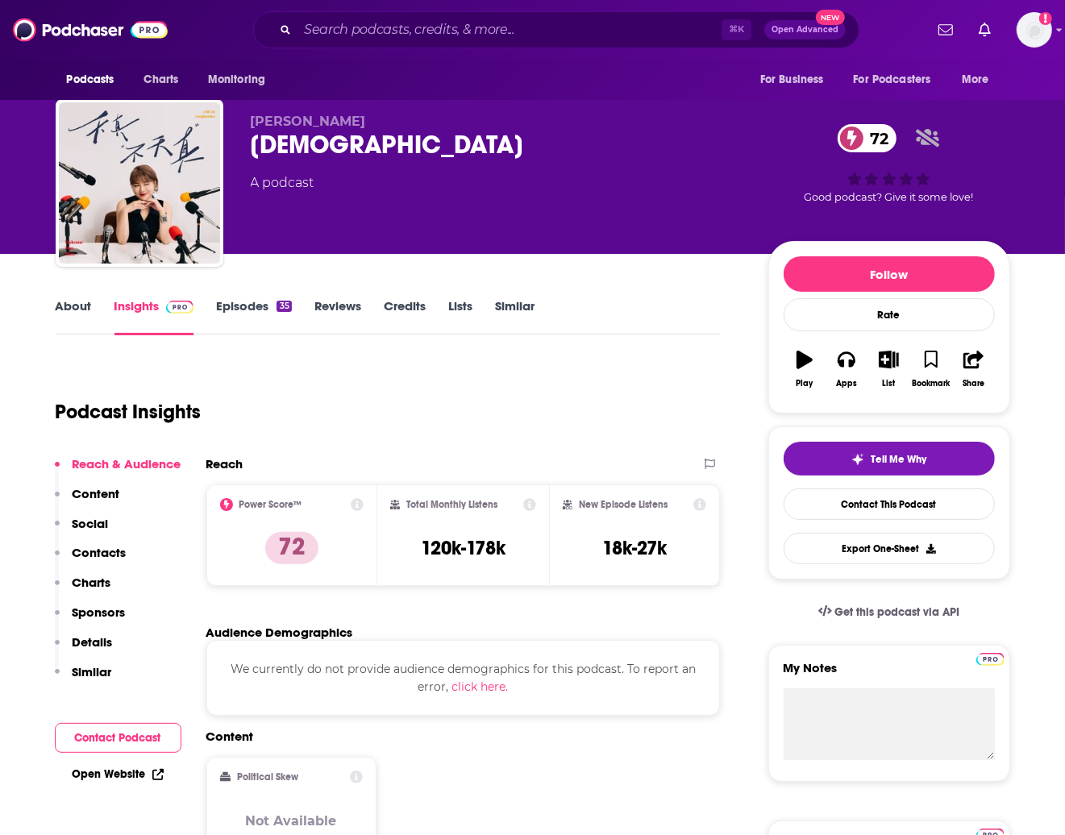
click at [71, 314] on link "About" at bounding box center [74, 316] width 36 height 37
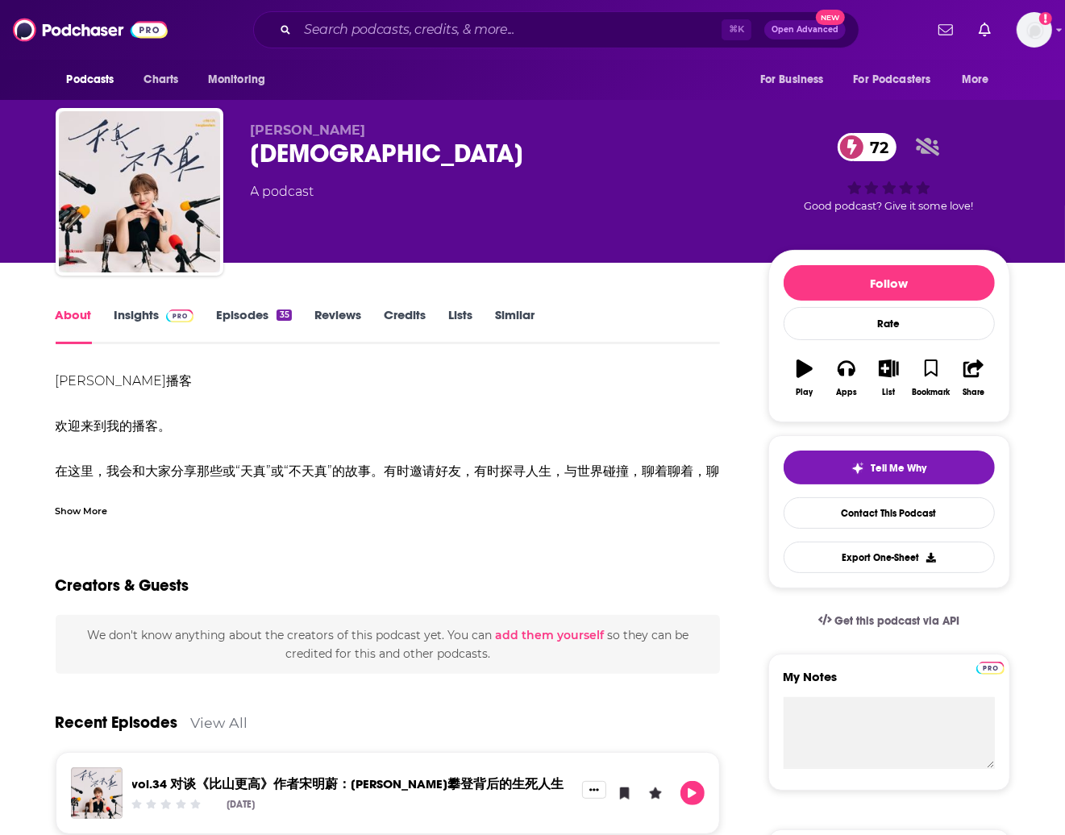
click at [89, 515] on div "Show More" at bounding box center [82, 509] width 52 height 15
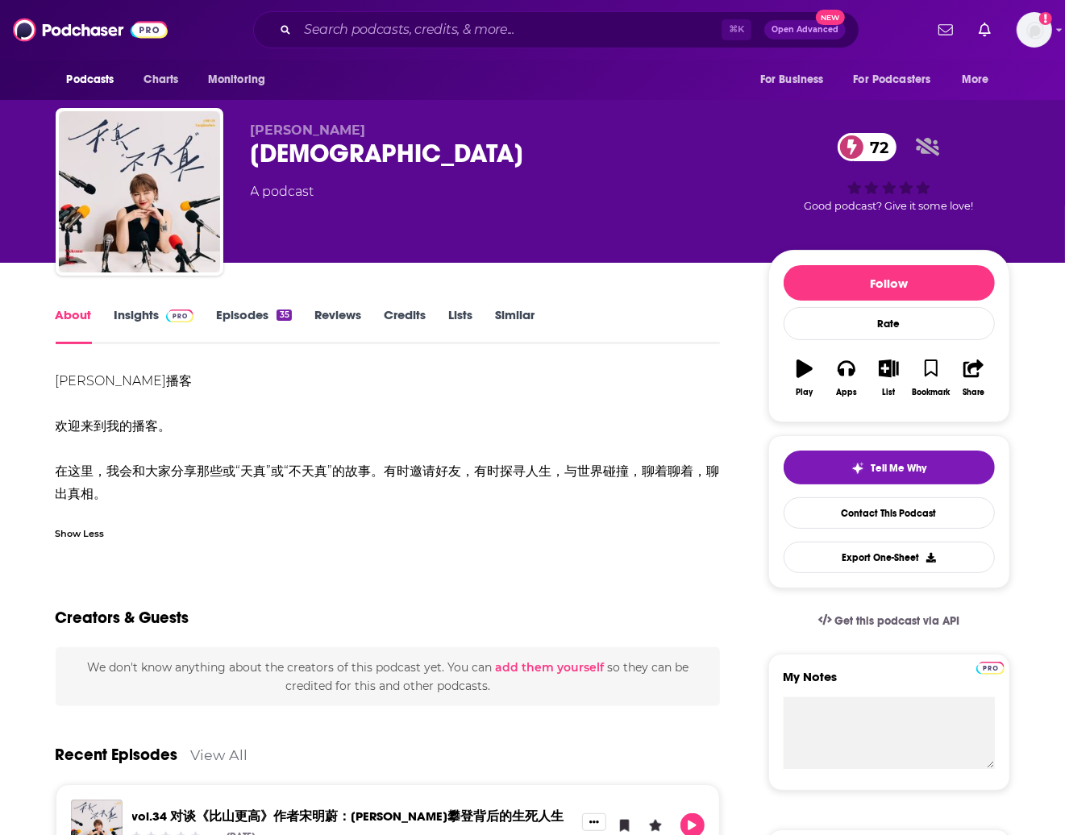
click at [149, 327] on link "Insights" at bounding box center [154, 325] width 80 height 37
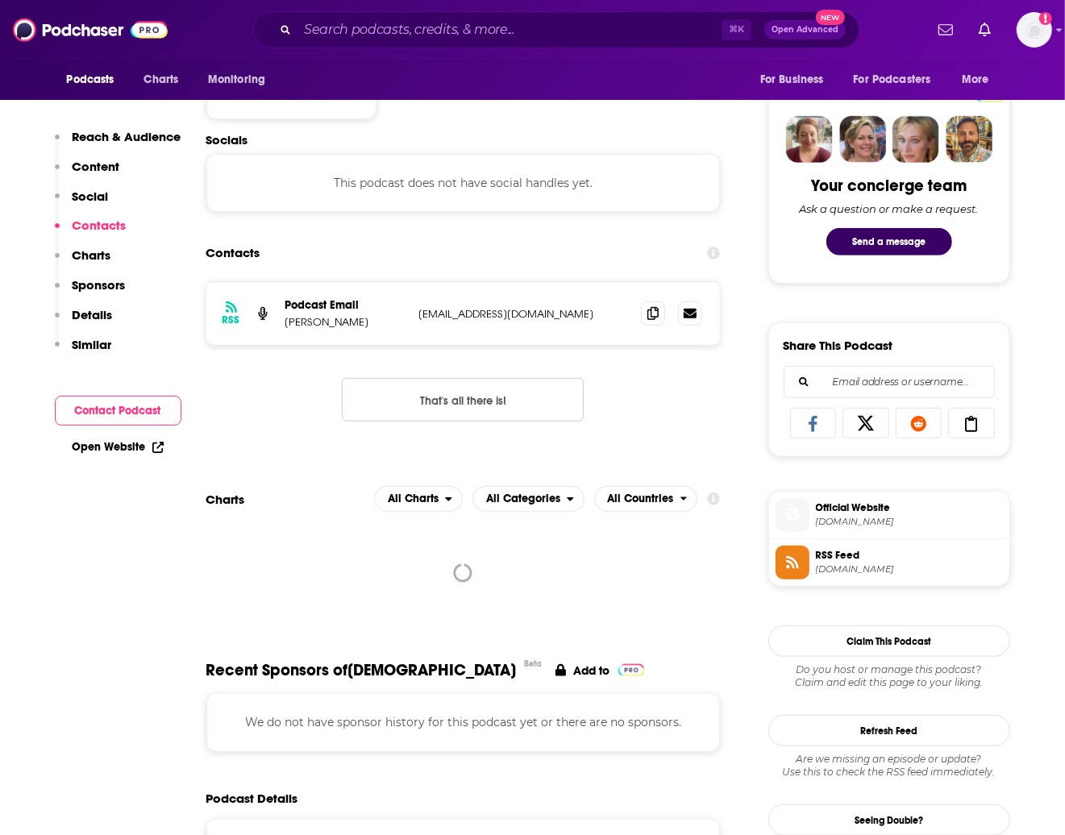
scroll to position [617, 0]
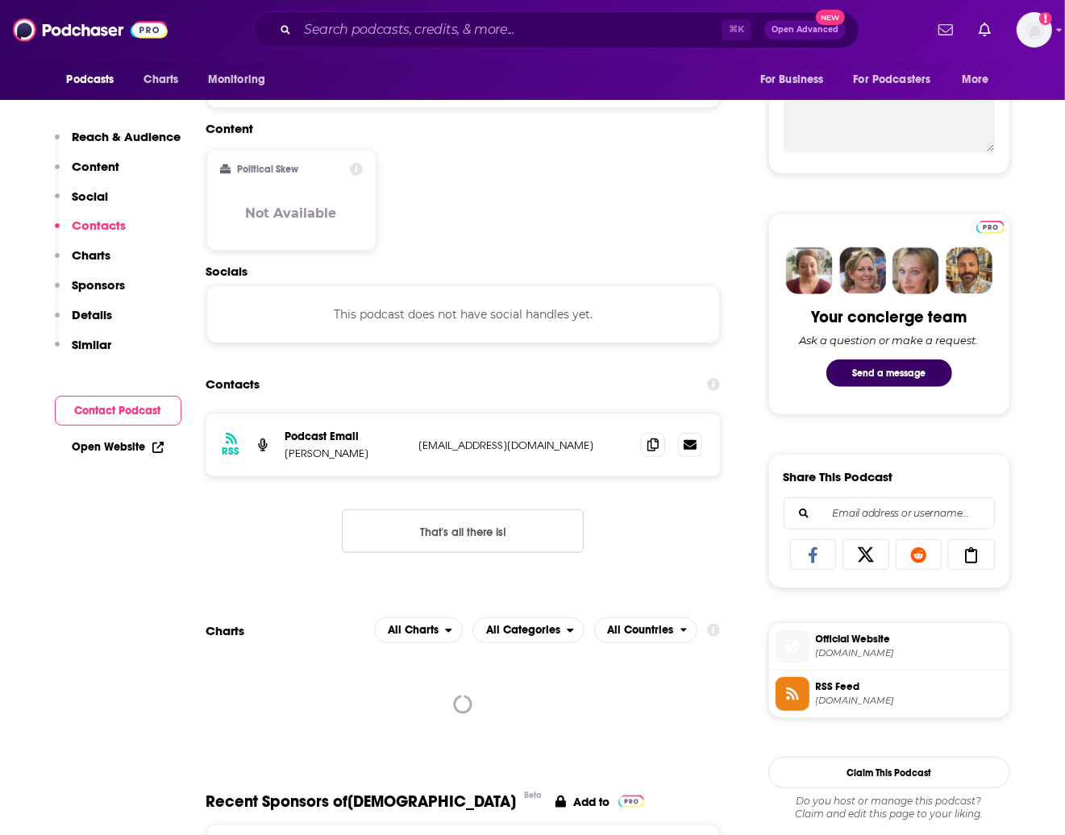
click at [436, 520] on button "That's all there is!" at bounding box center [463, 532] width 242 height 44
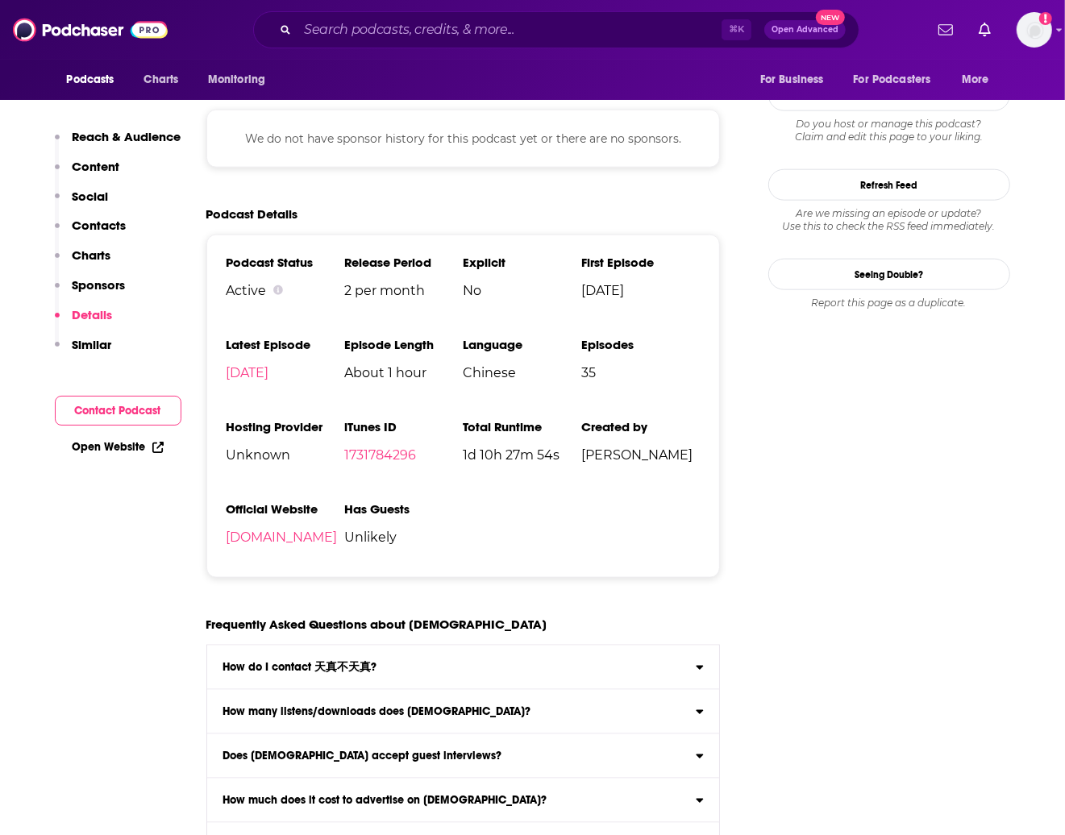
scroll to position [1296, 0]
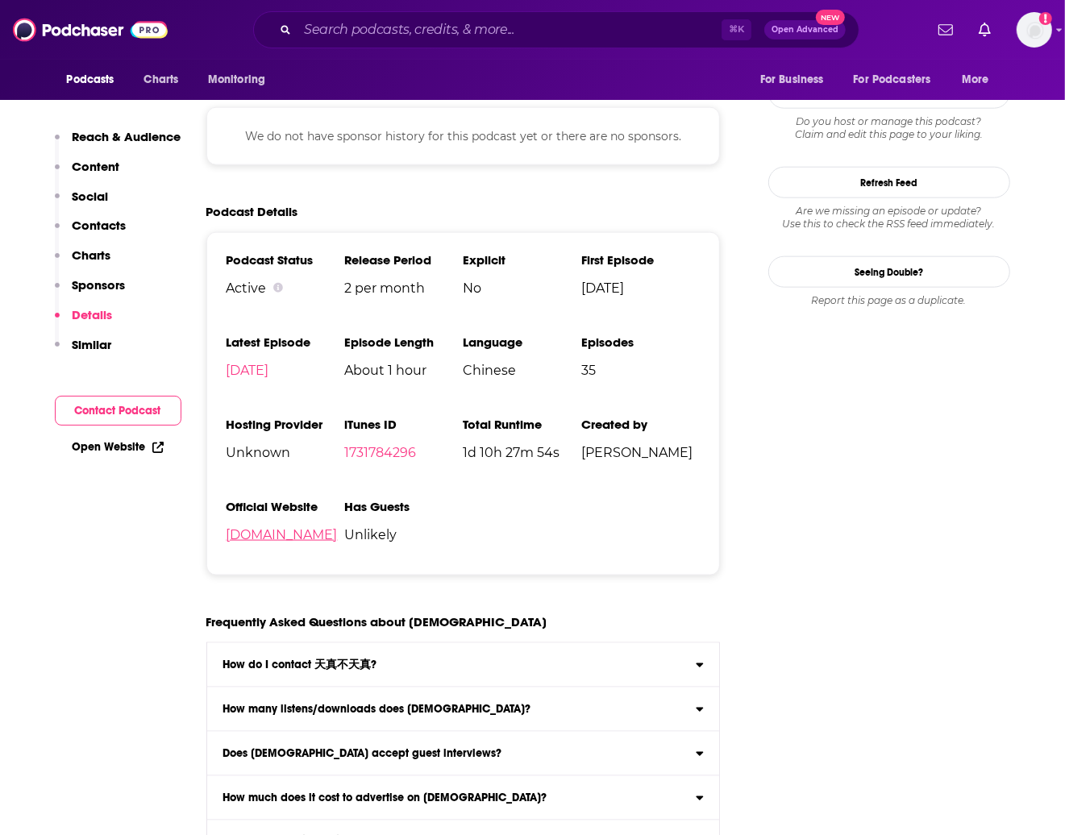
click at [296, 543] on link "[DOMAIN_NAME]" at bounding box center [282, 534] width 111 height 15
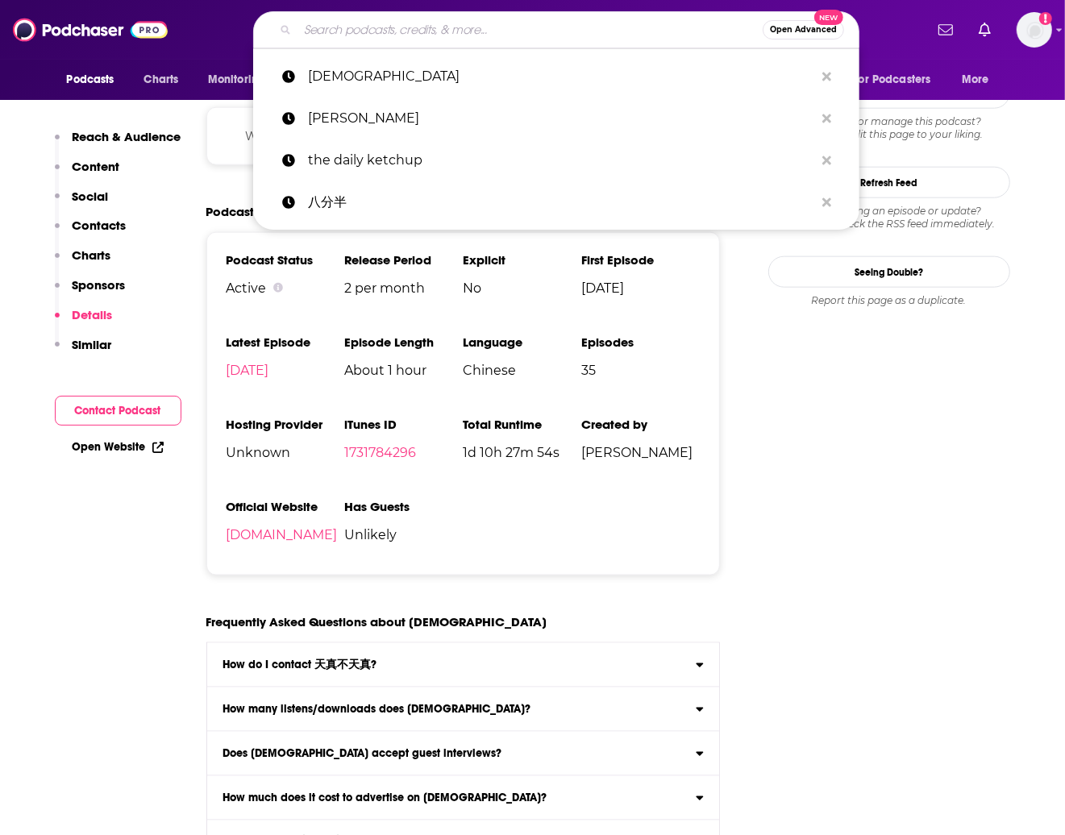
click at [401, 31] on input "Search podcasts, credits, & more..." at bounding box center [530, 30] width 465 height 26
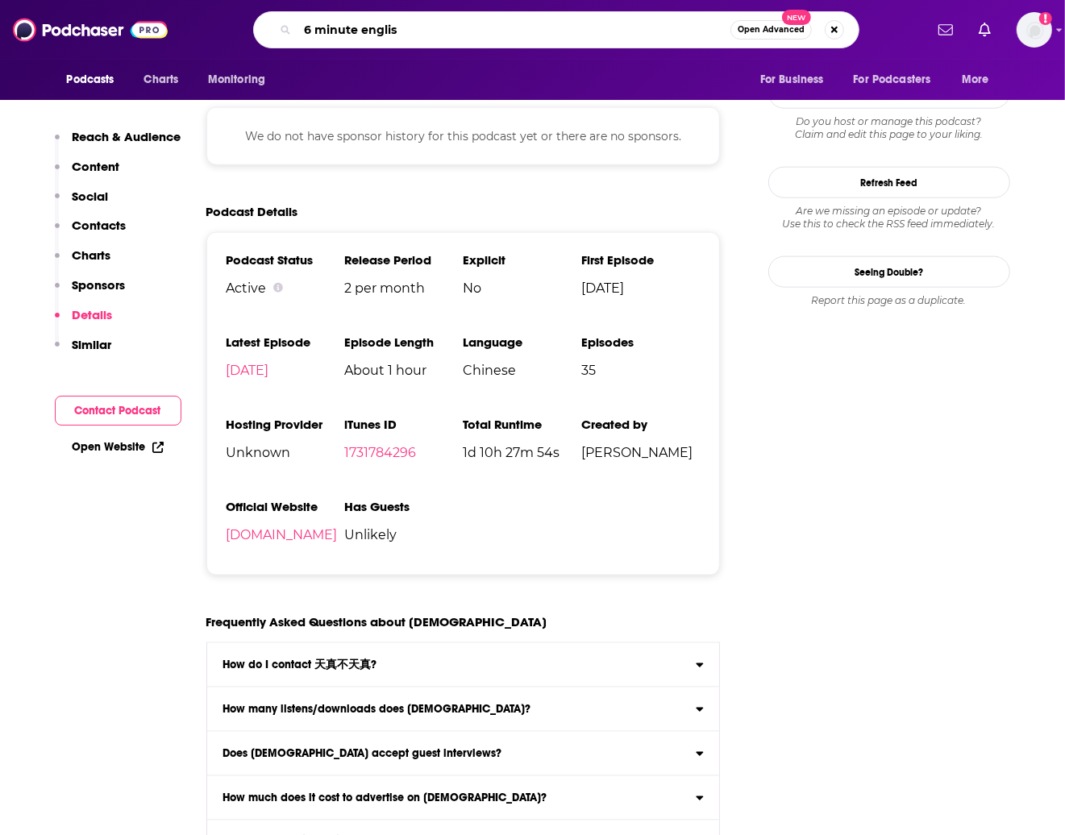
type input "6 minute english"
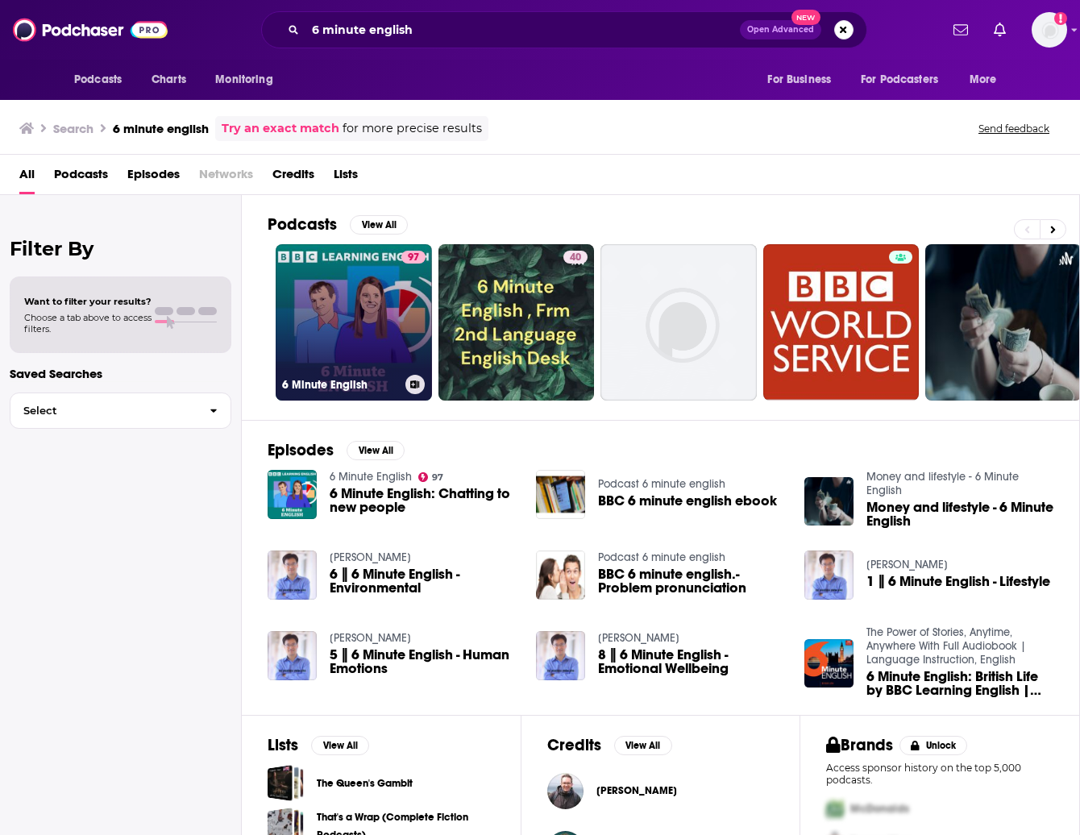
click at [360, 321] on link "97 6 Minute English" at bounding box center [354, 322] width 156 height 156
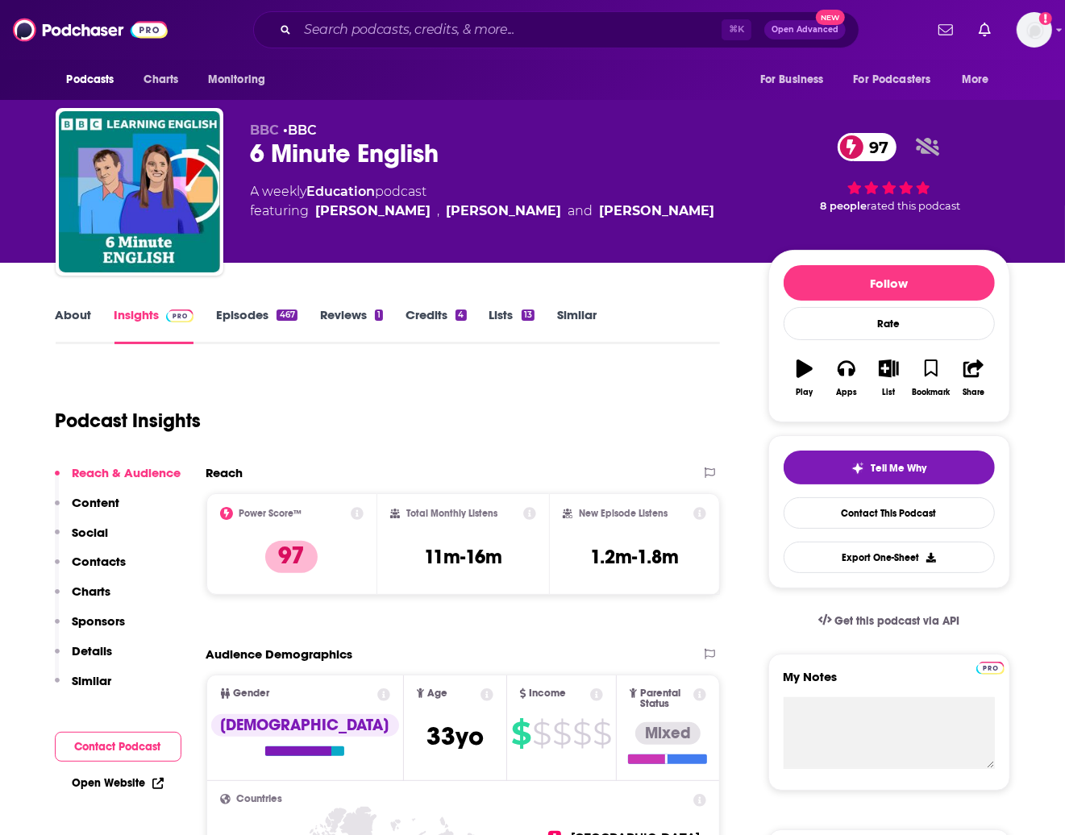
click at [89, 319] on link "About" at bounding box center [74, 325] width 36 height 37
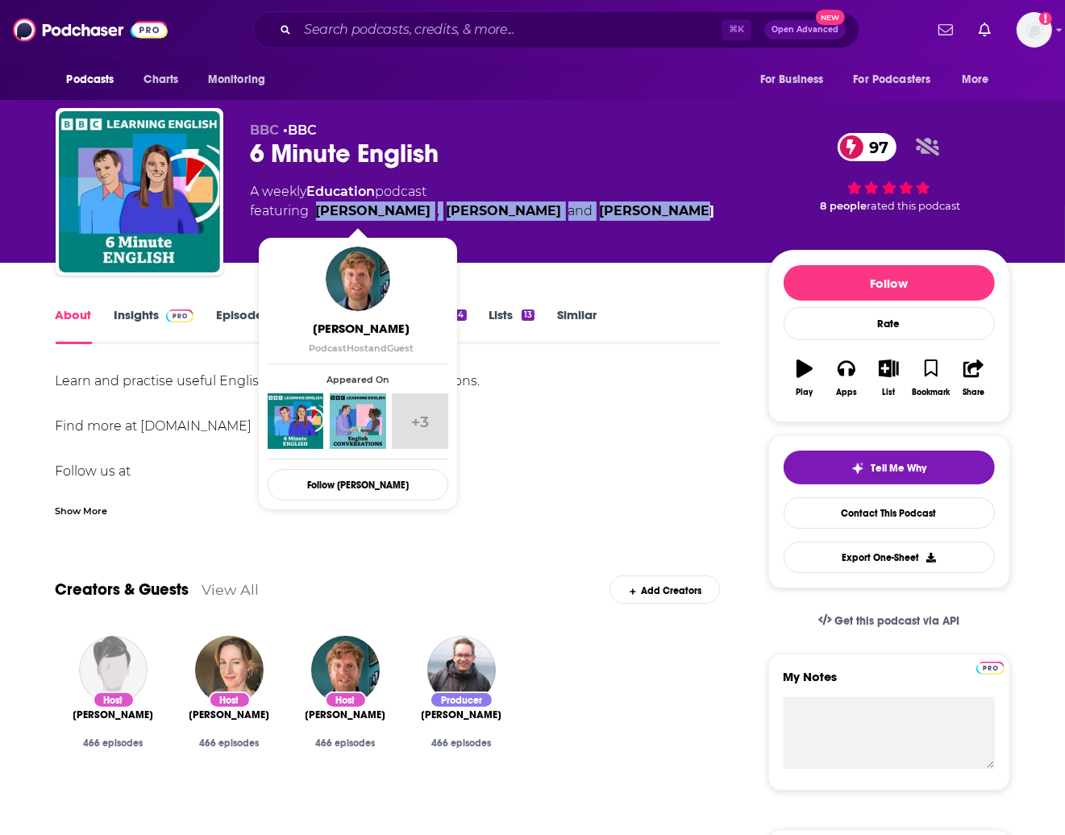
drag, startPoint x: 672, startPoint y: 214, endPoint x: 318, endPoint y: 218, distance: 354.8
click at [318, 218] on div "A weekly Education podcast featuring Neil Edgeller , Georgina Jackson and Sam P…" at bounding box center [497, 201] width 492 height 39
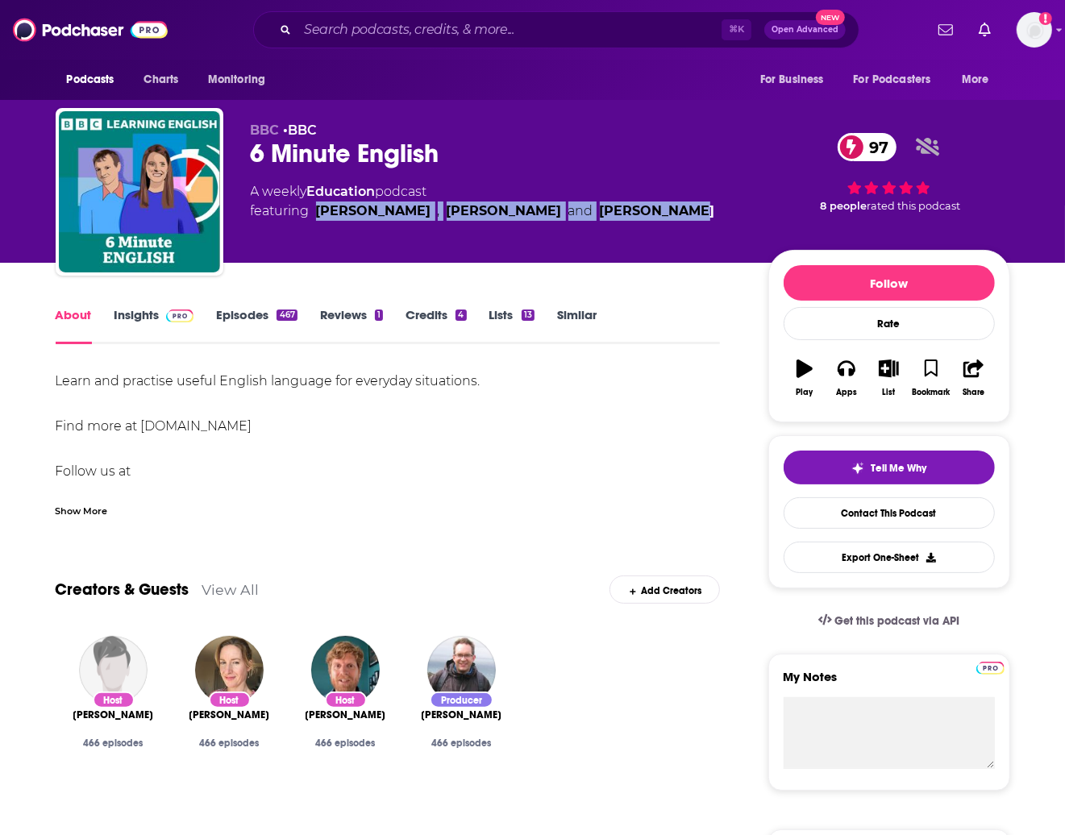
copy span "Neil Edgeller , Georgina Jackson and Sam Proffitt"
click at [153, 318] on link "Insights" at bounding box center [154, 325] width 80 height 37
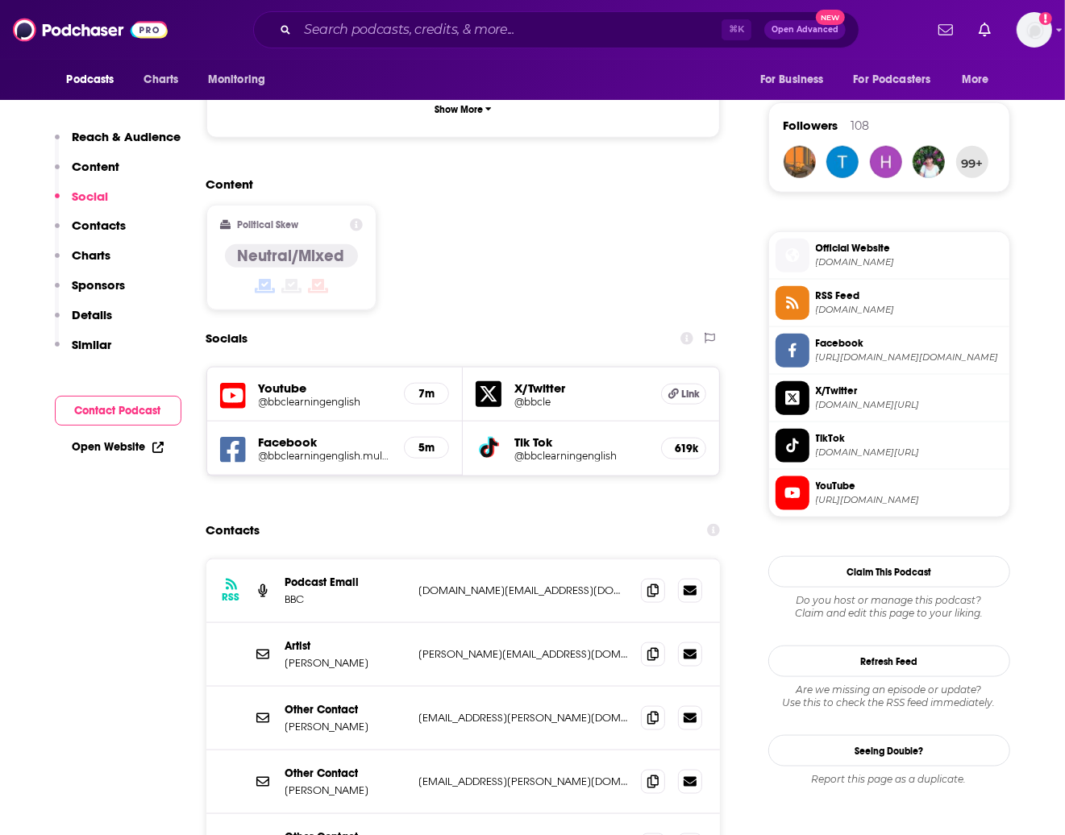
scroll to position [1322, 0]
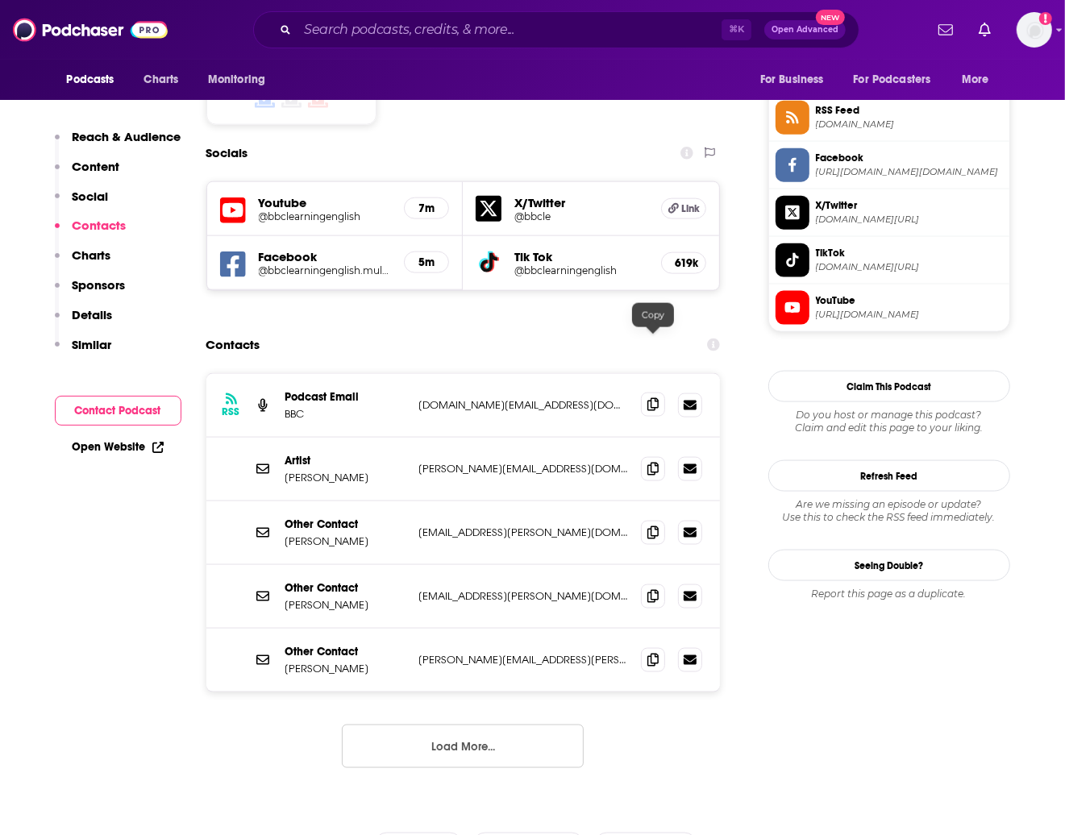
click at [655, 398] on icon at bounding box center [652, 404] width 11 height 13
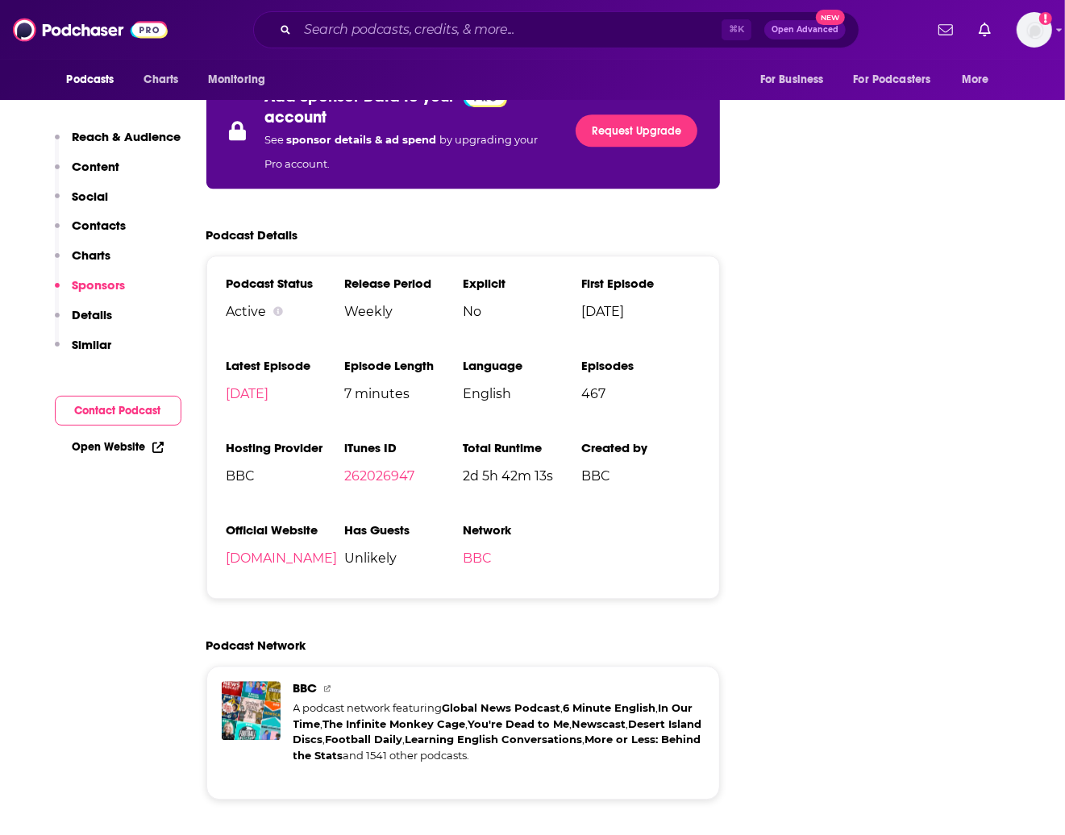
scroll to position [2609, 0]
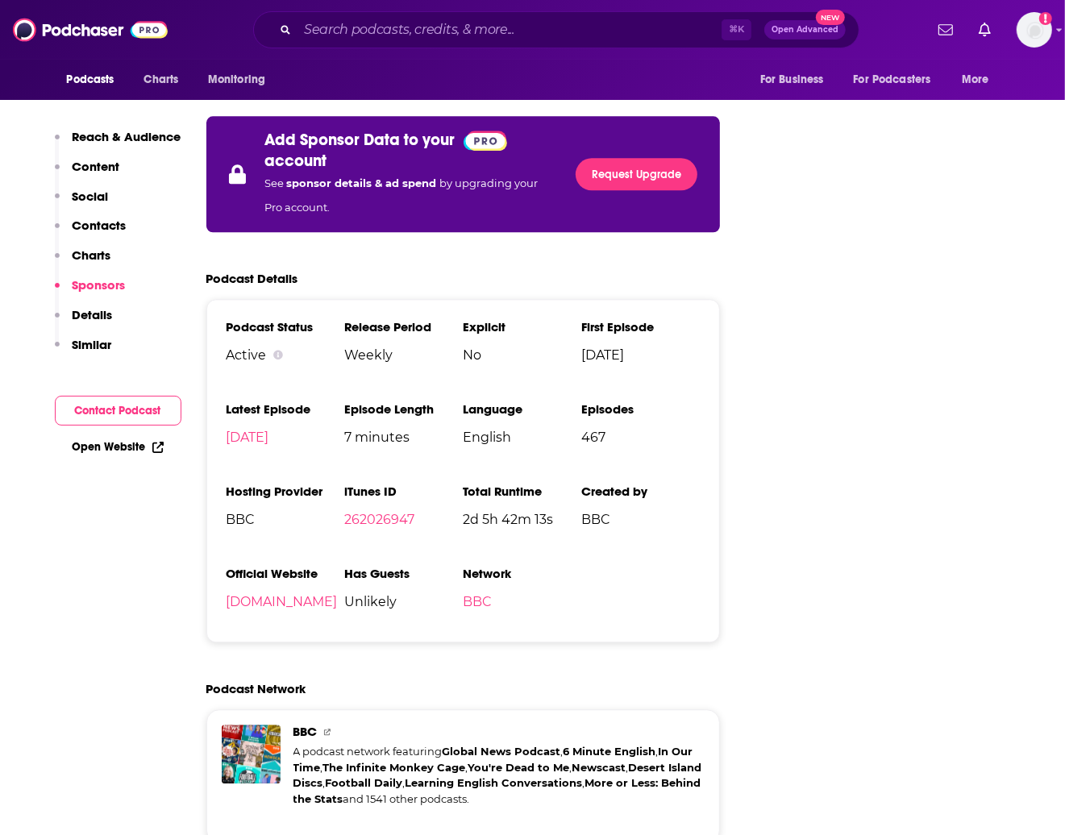
click at [636, 348] on span "Nov 29th, 1999" at bounding box center [640, 355] width 119 height 15
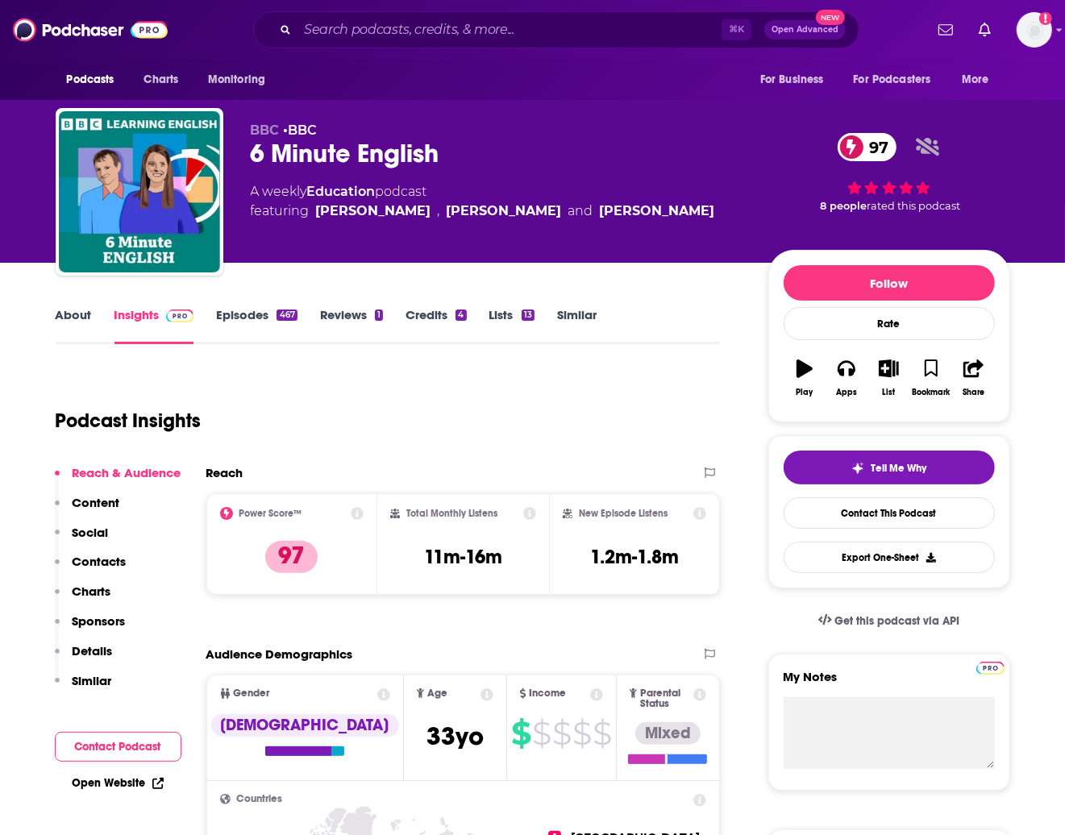
scroll to position [1, 0]
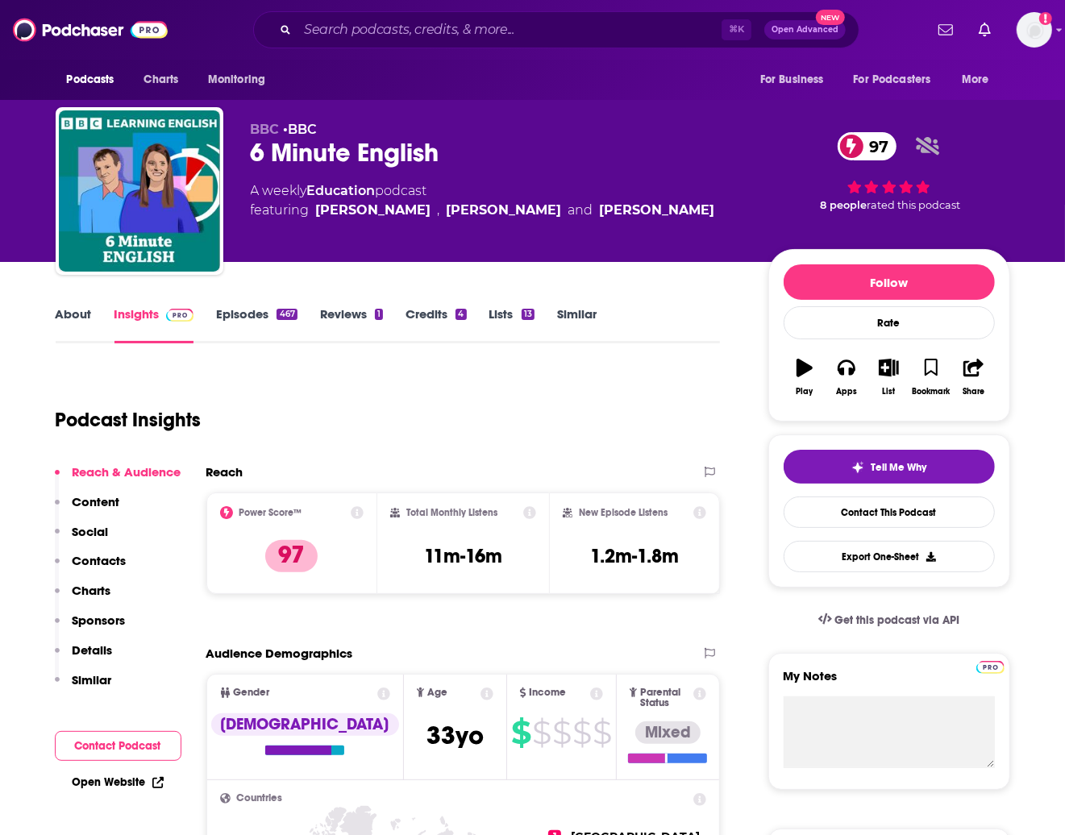
click at [235, 311] on link "Episodes 467" at bounding box center [256, 324] width 81 height 37
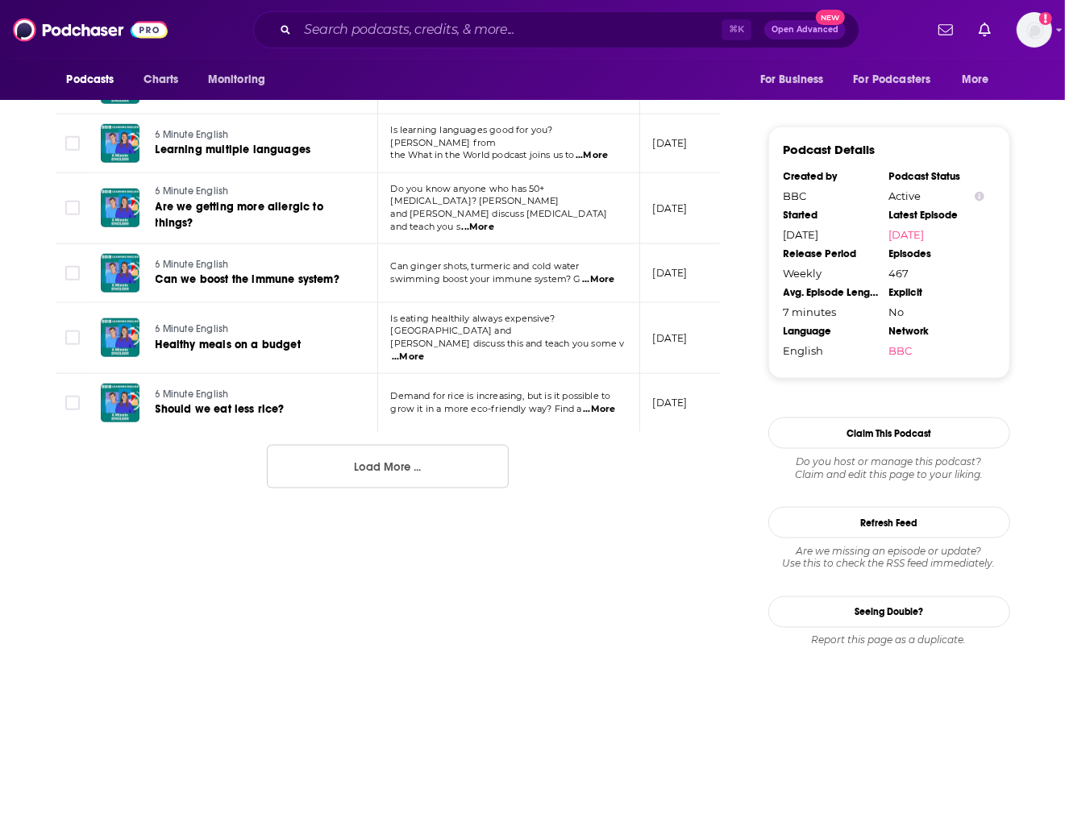
scroll to position [1585, 0]
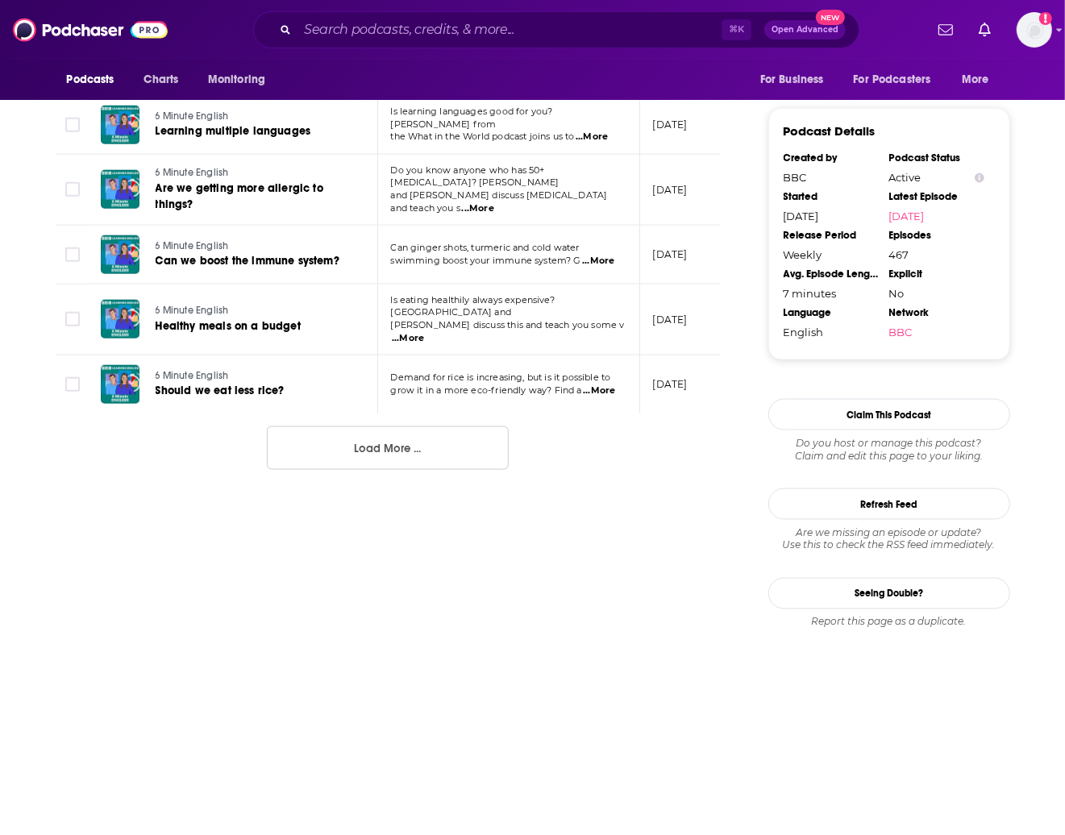
click at [468, 467] on button "Load More ..." at bounding box center [388, 449] width 242 height 44
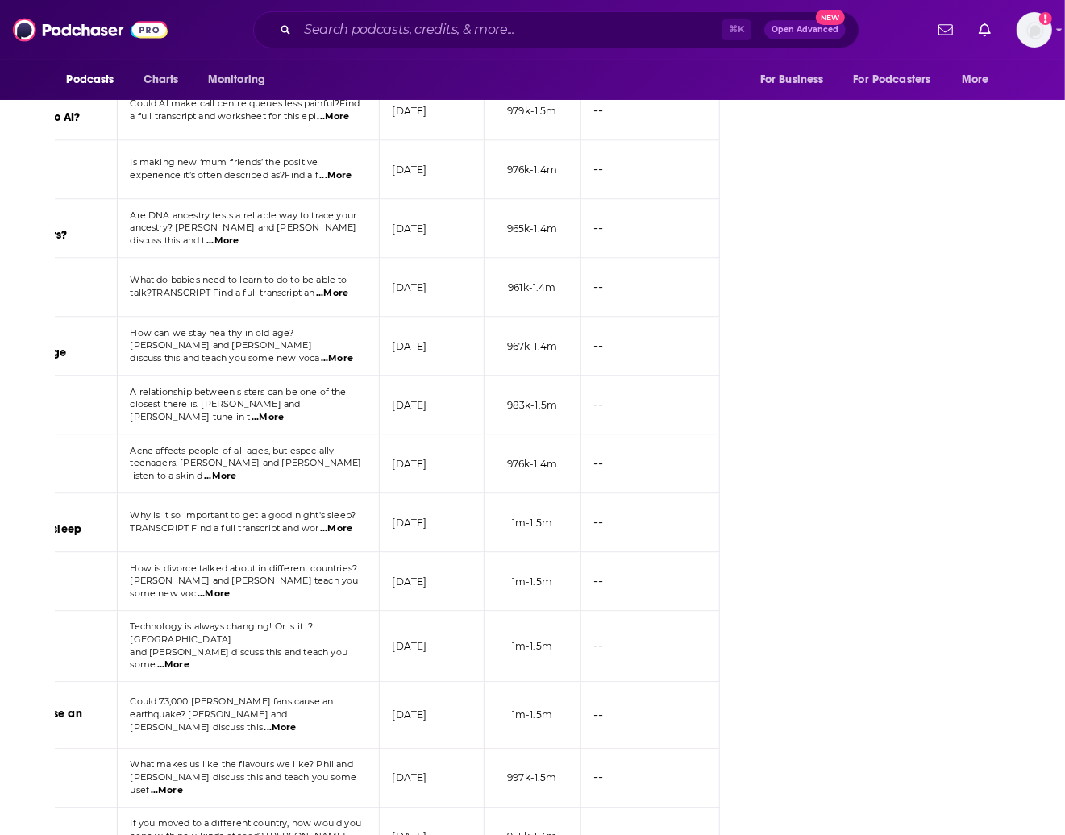
scroll to position [2764, 0]
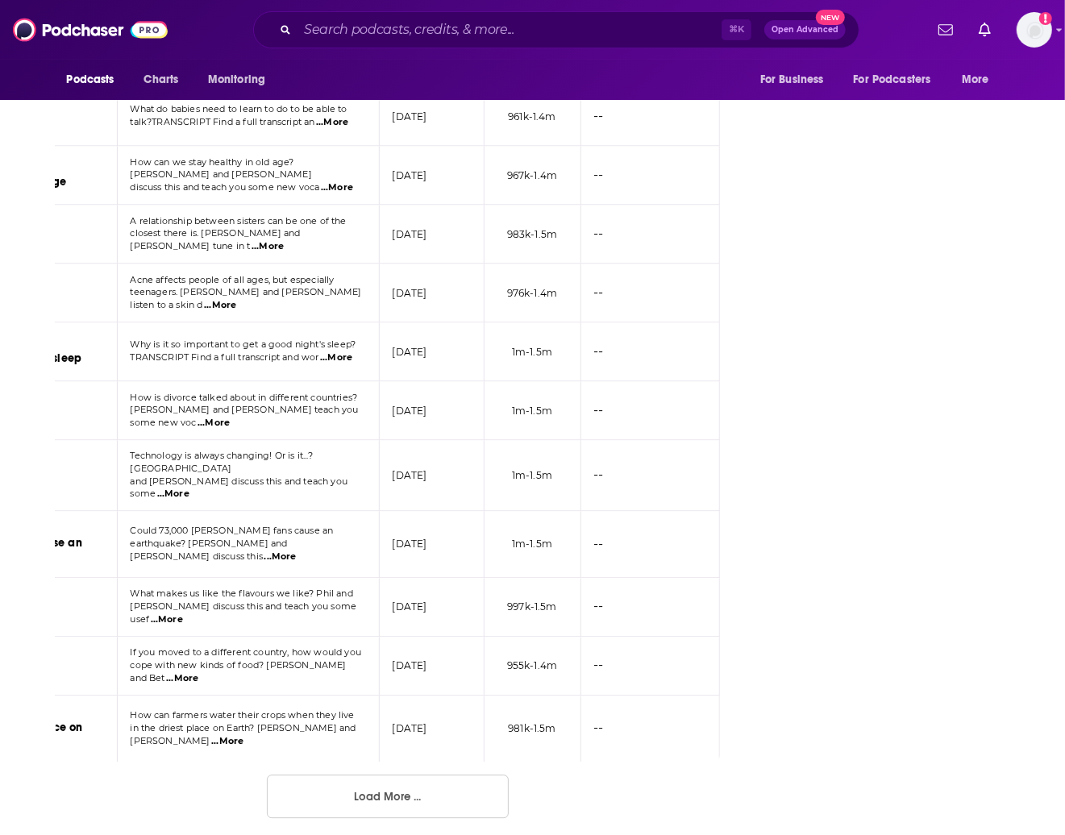
click at [416, 789] on button "Load More ..." at bounding box center [388, 797] width 242 height 44
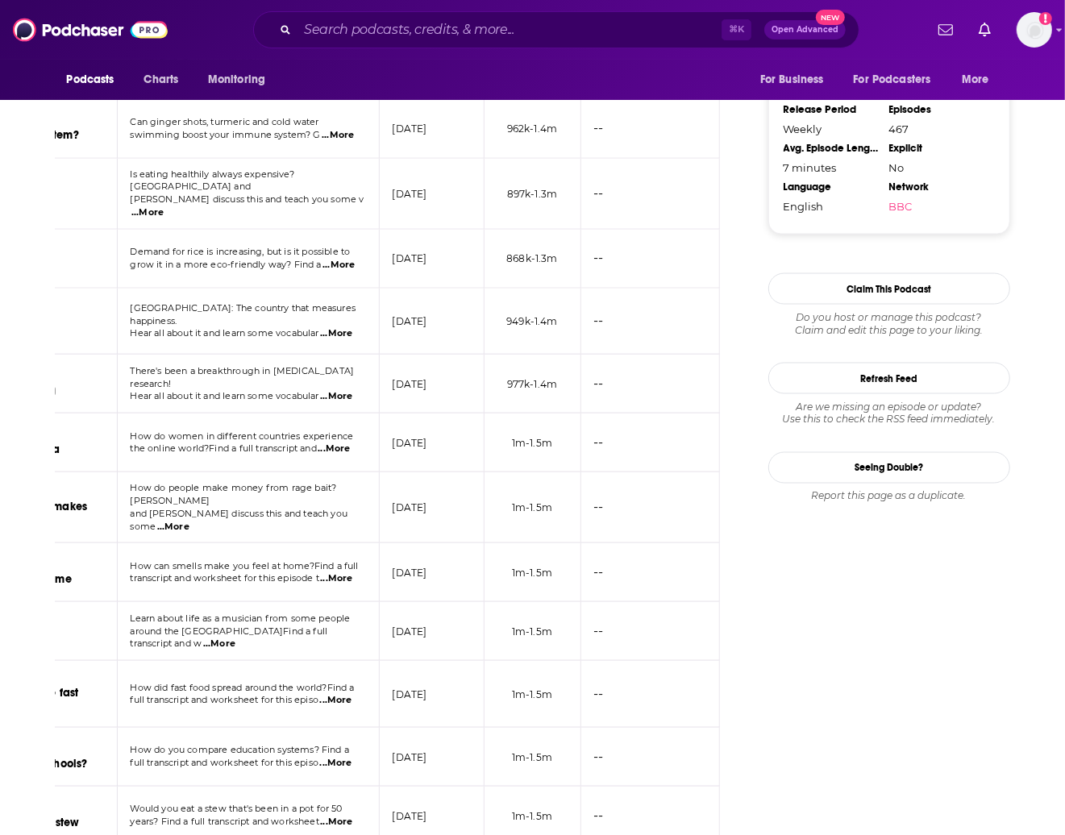
scroll to position [0, 0]
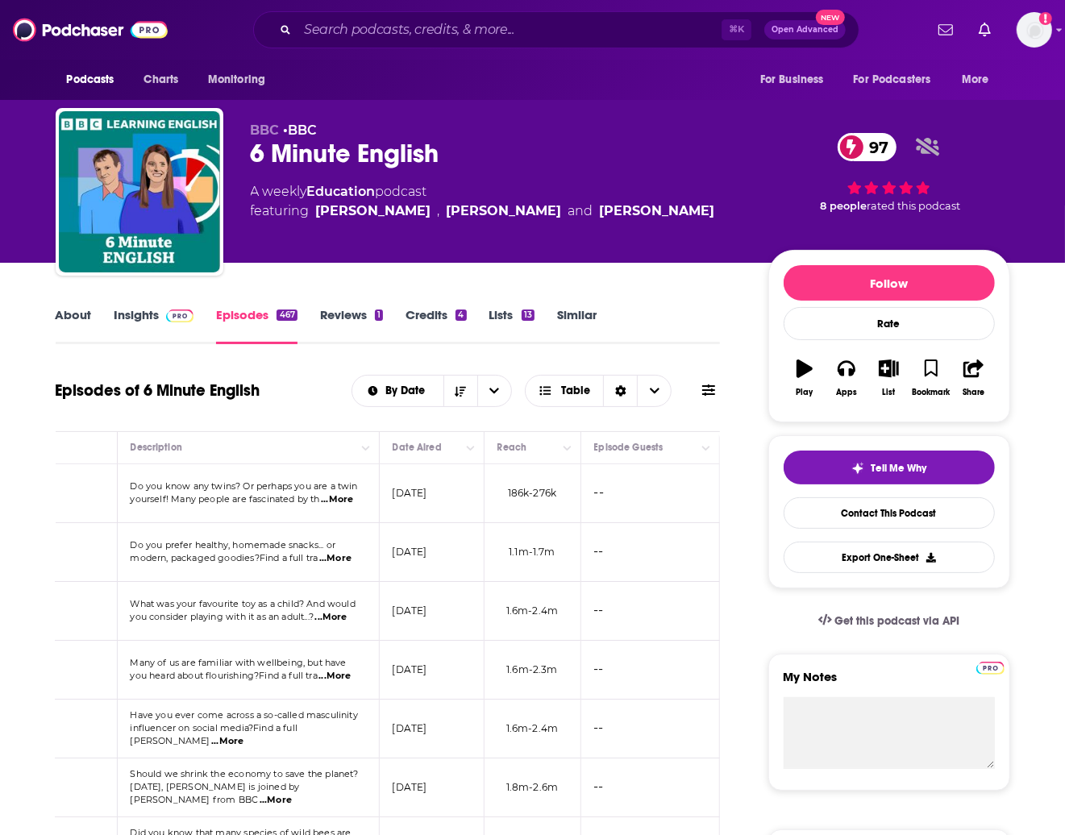
click at [172, 332] on link "Insights" at bounding box center [154, 325] width 80 height 37
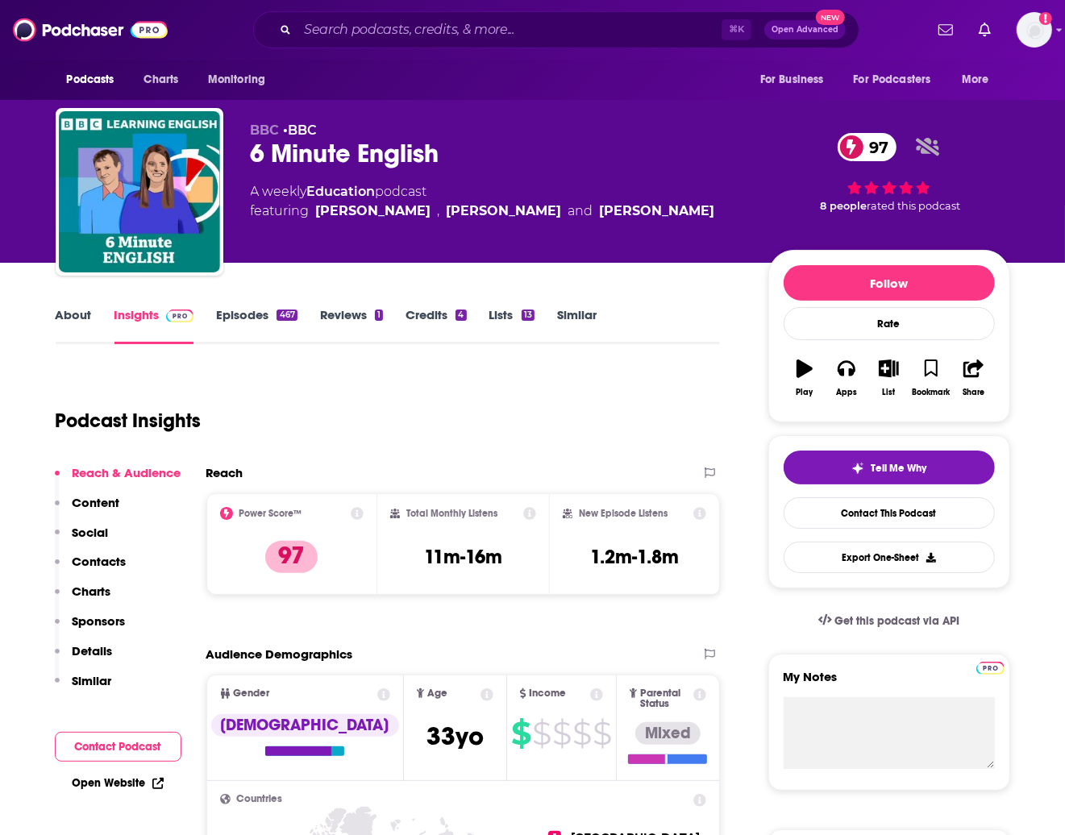
scroll to position [4, 0]
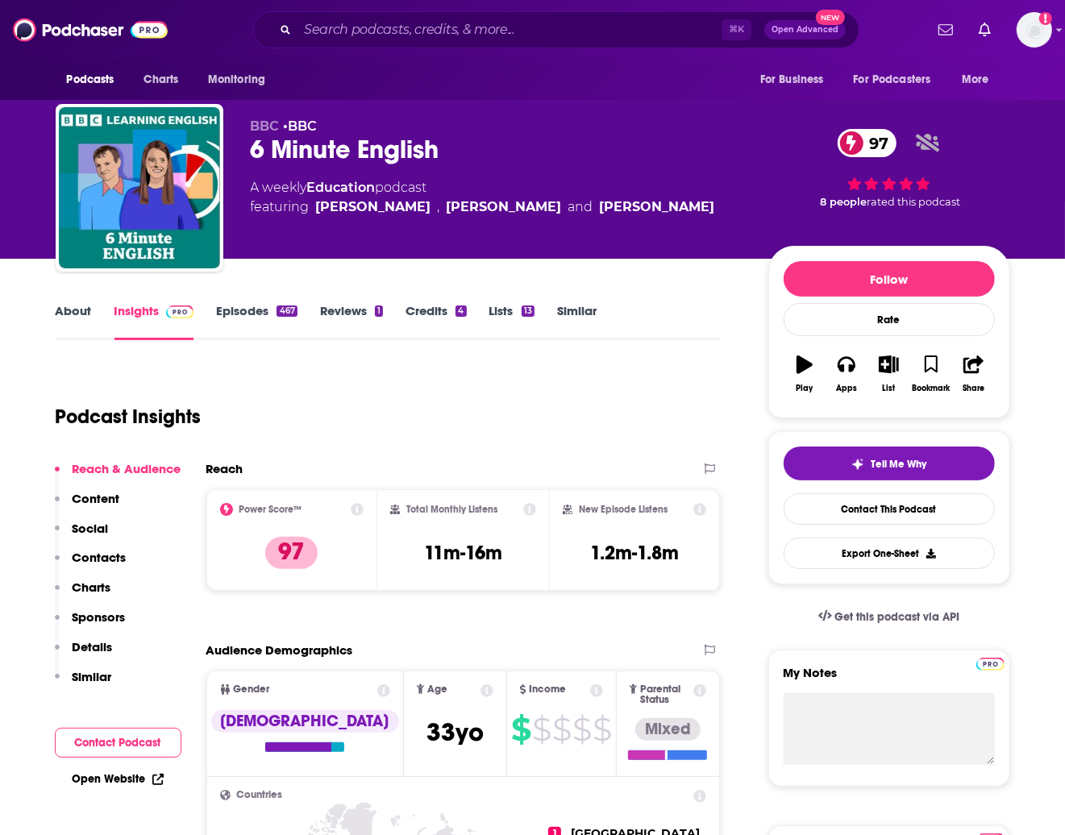
click at [173, 321] on link "Insights" at bounding box center [154, 321] width 80 height 37
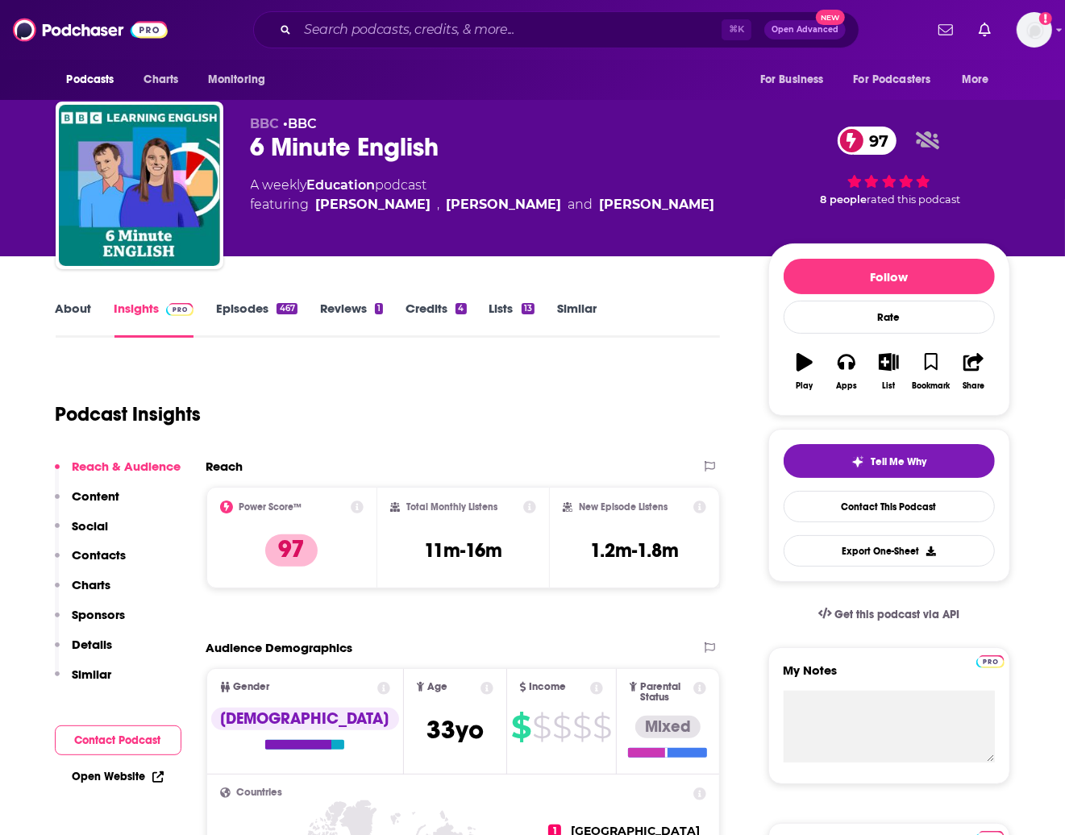
click at [59, 310] on link "About" at bounding box center [74, 319] width 36 height 37
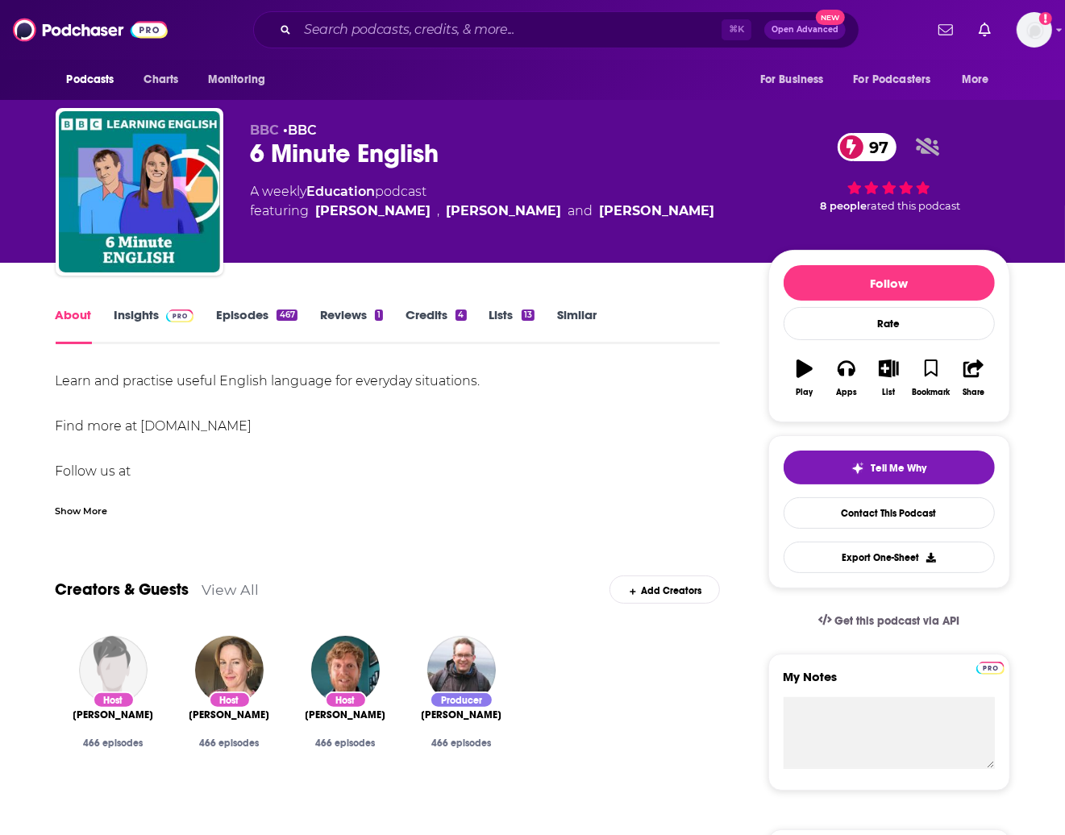
click at [169, 312] on img at bounding box center [180, 316] width 28 height 13
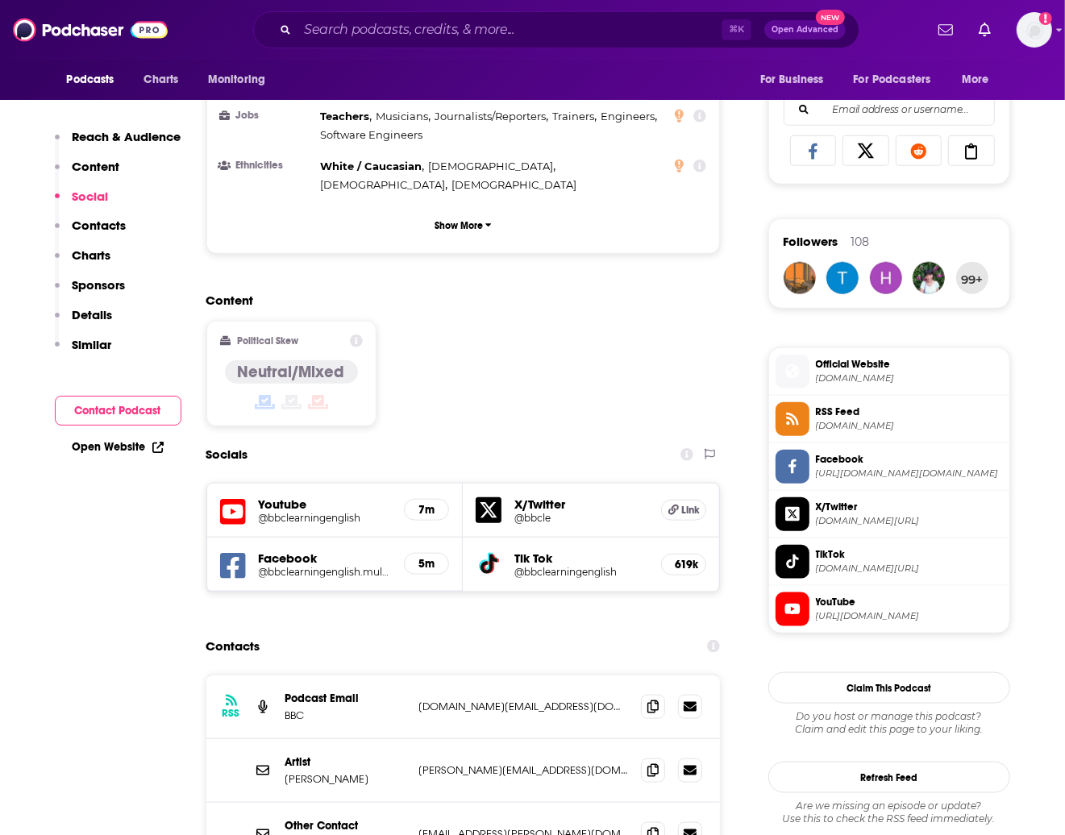
scroll to position [1195, 0]
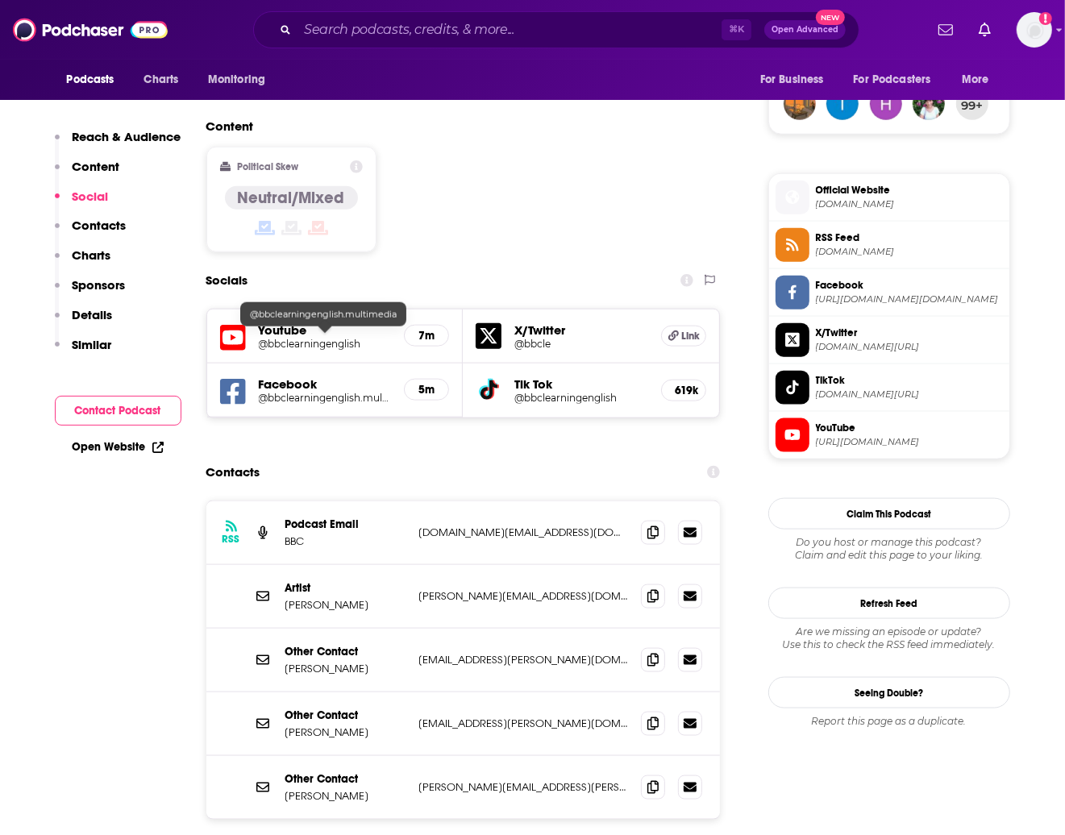
click at [303, 392] on h5 "@bbclearningenglish.multimedia" at bounding box center [325, 398] width 133 height 12
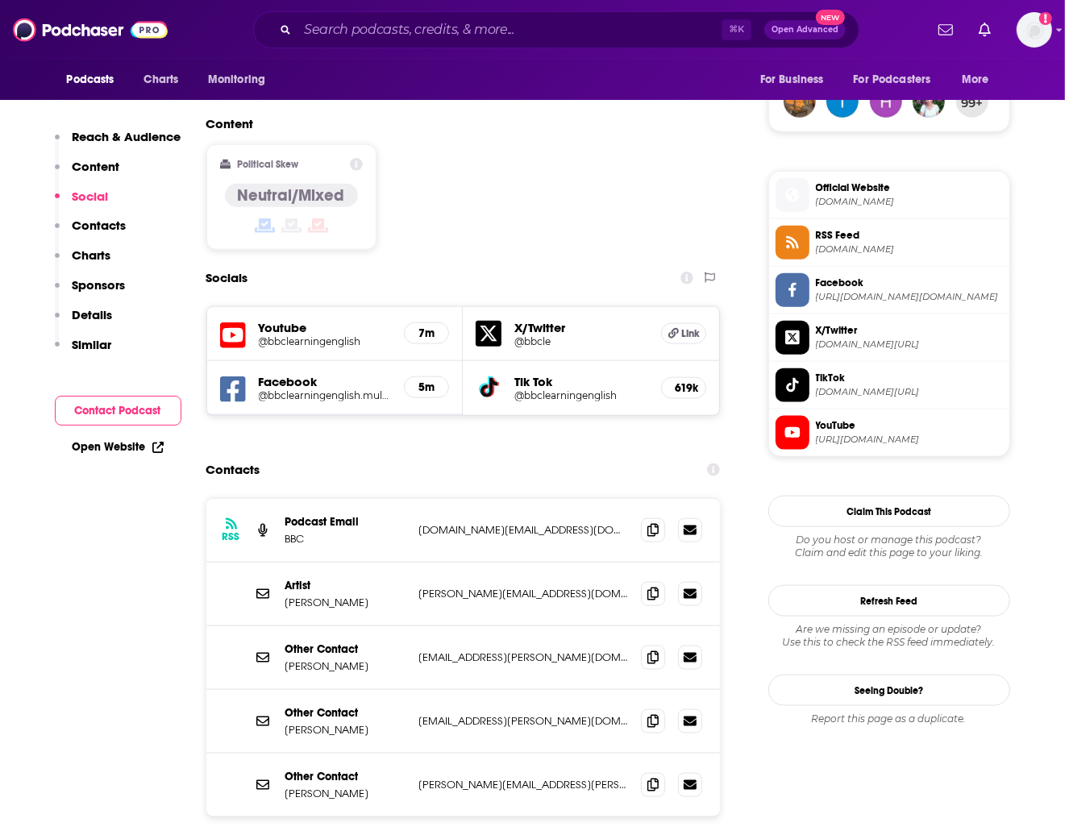
click at [366, 27] on input "Search podcasts, credits, & more..." at bounding box center [510, 30] width 424 height 26
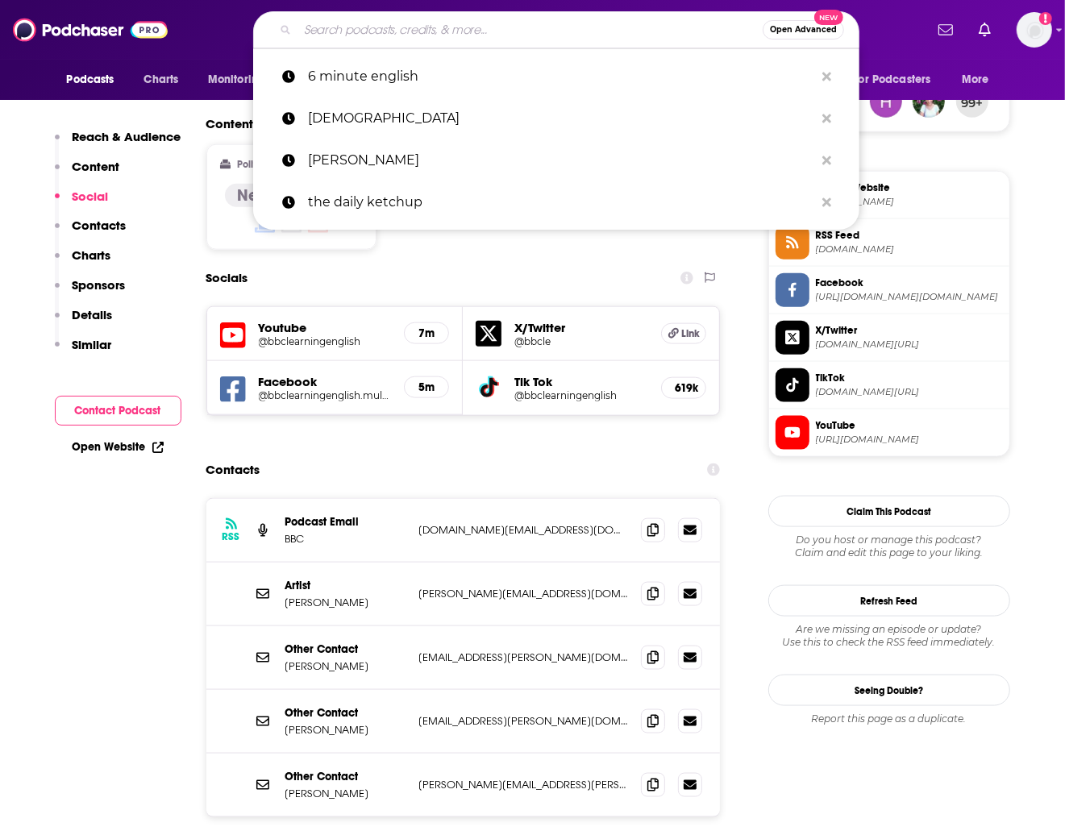
paste input "塞中论述"
type input "塞中论述"
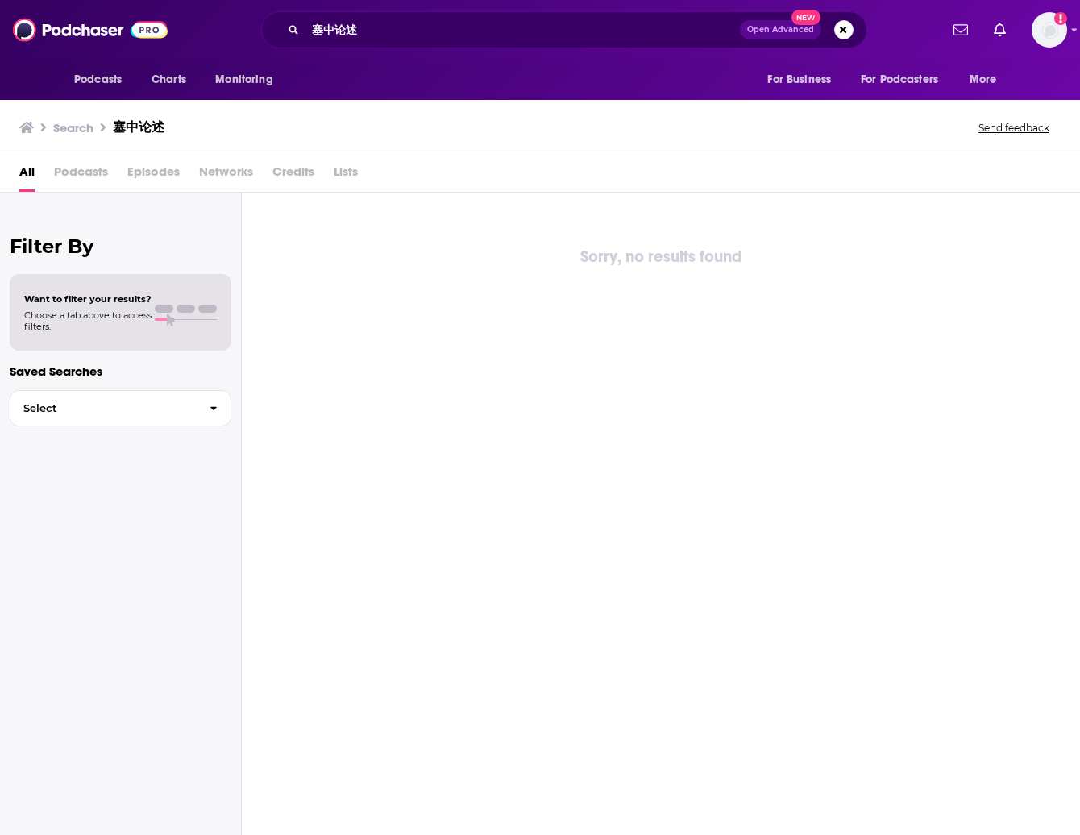
click at [88, 172] on span "Podcasts" at bounding box center [81, 175] width 54 height 33
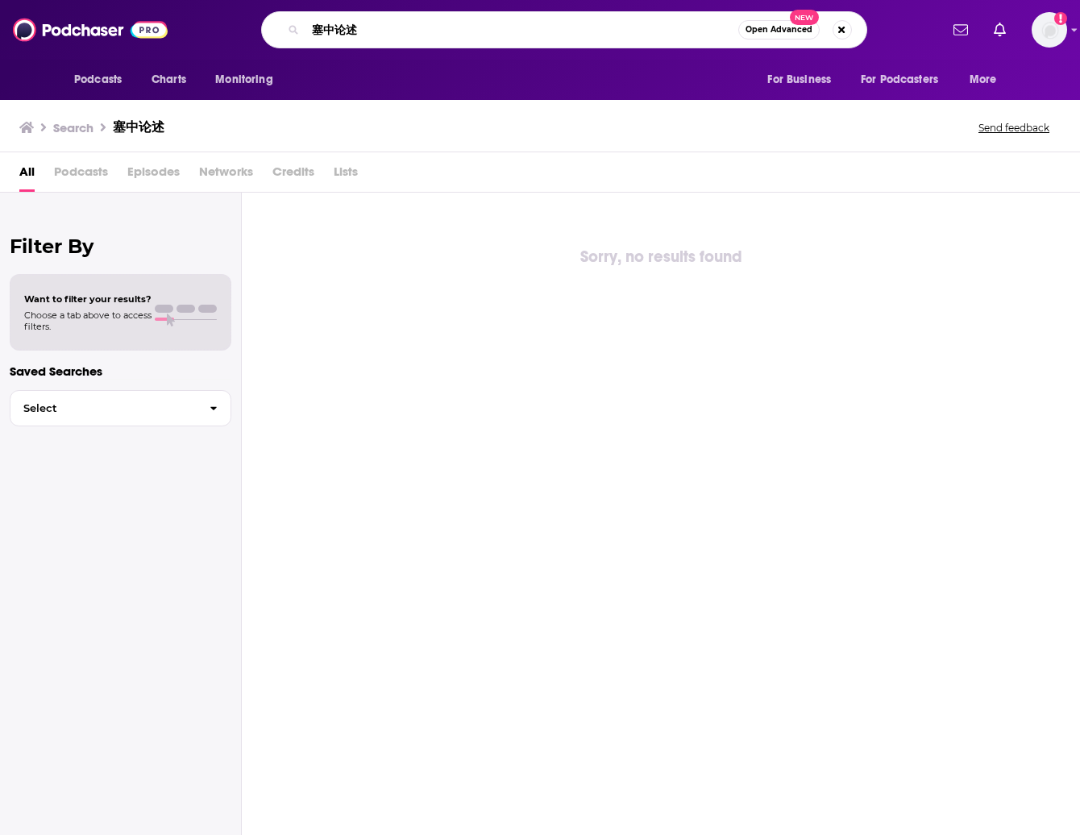
click at [379, 37] on input "塞中论述" at bounding box center [522, 30] width 433 height 26
drag, startPoint x: 381, startPoint y: 35, endPoint x: 277, endPoint y: 35, distance: 104.0
click at [277, 35] on div "塞中论述 Open Advanced New" at bounding box center [564, 29] width 606 height 37
click at [73, 39] on img at bounding box center [90, 30] width 155 height 31
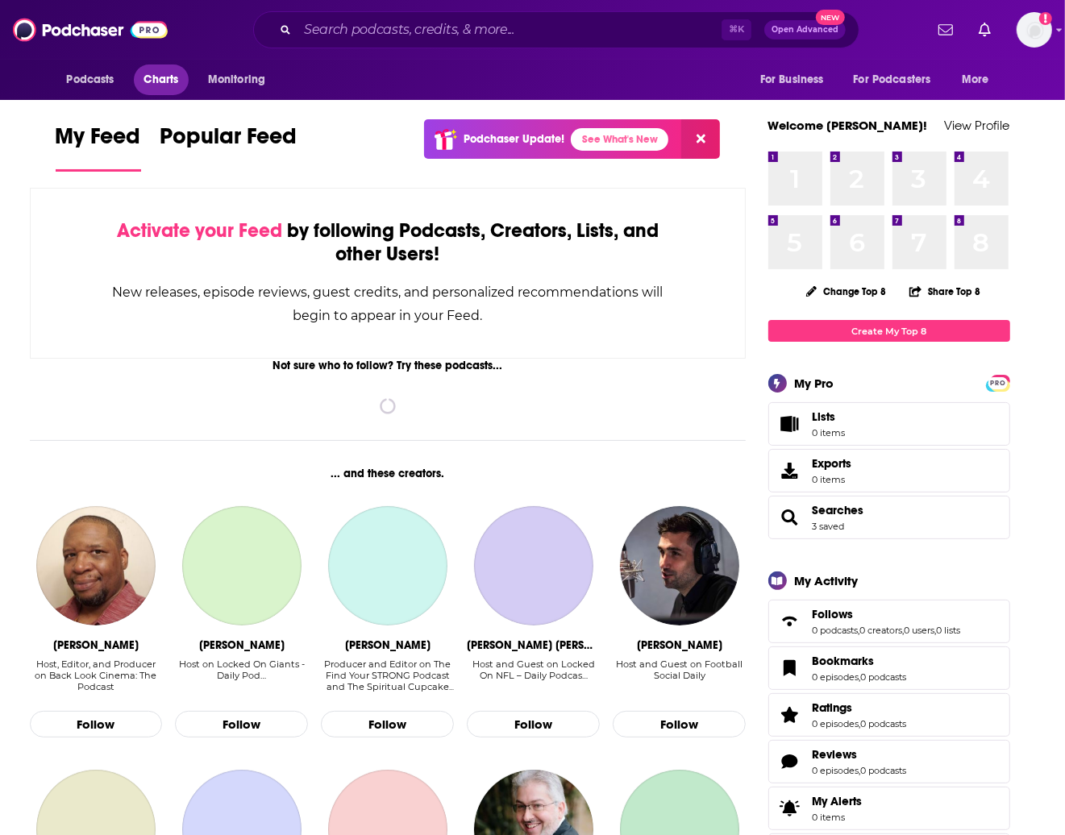
click at [164, 76] on span "Charts" at bounding box center [161, 80] width 35 height 23
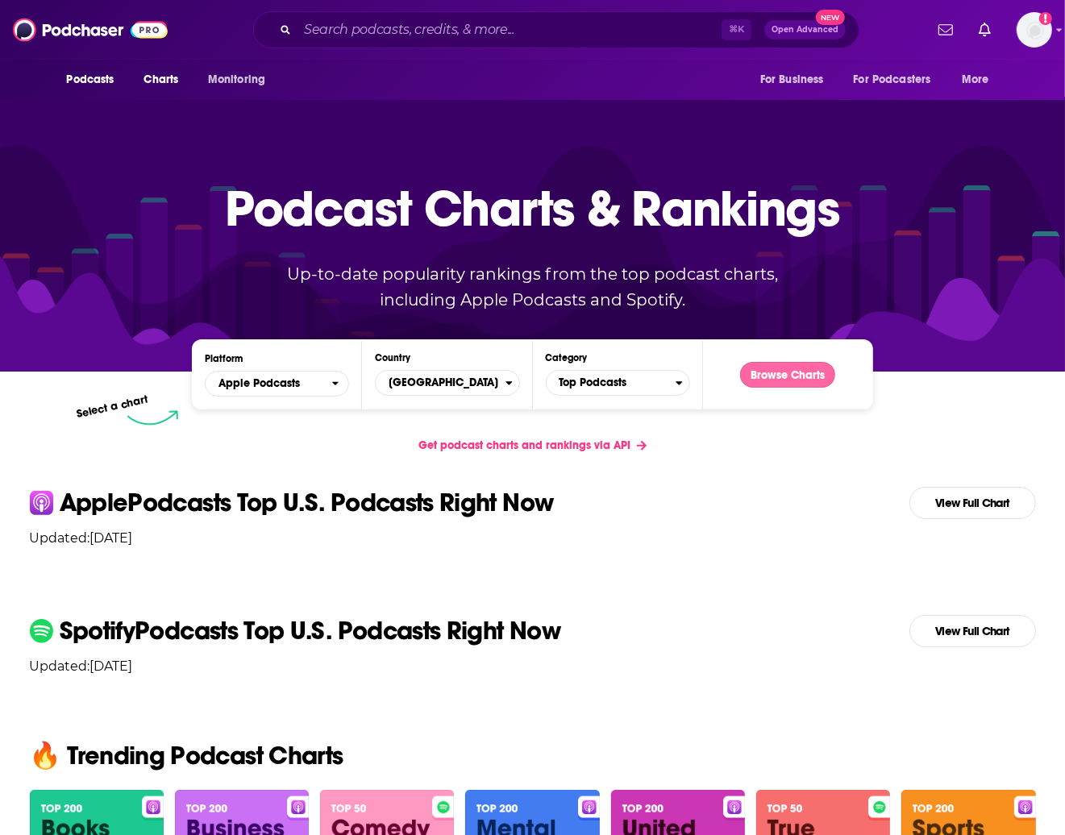
click at [765, 377] on button "Browse Charts" at bounding box center [787, 375] width 95 height 26
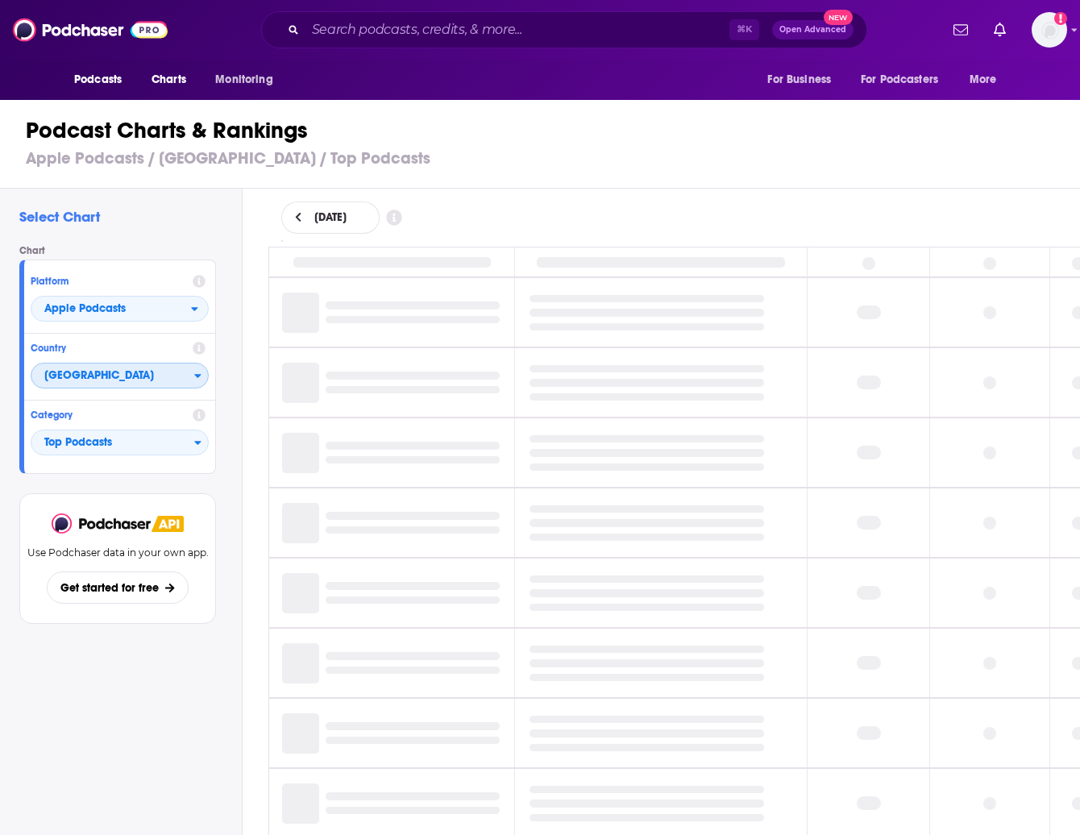
click at [155, 376] on span "[GEOGRAPHIC_DATA]" at bounding box center [112, 376] width 163 height 27
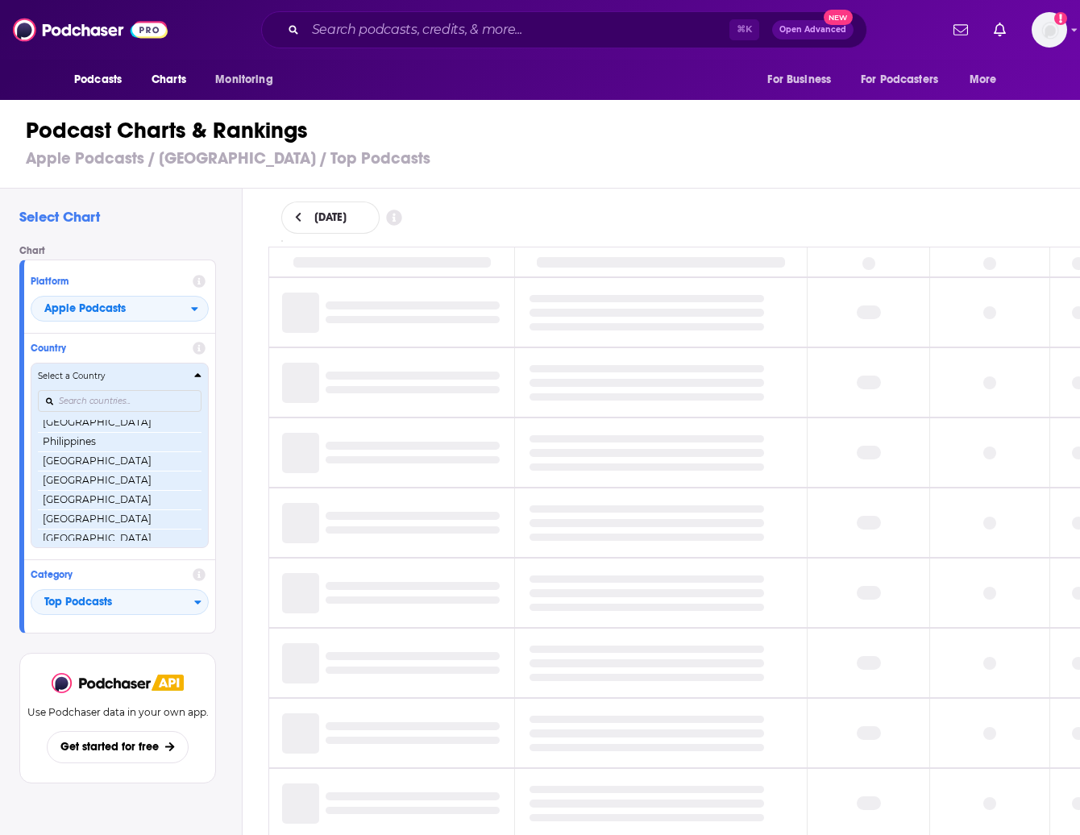
scroll to position [3108, 0]
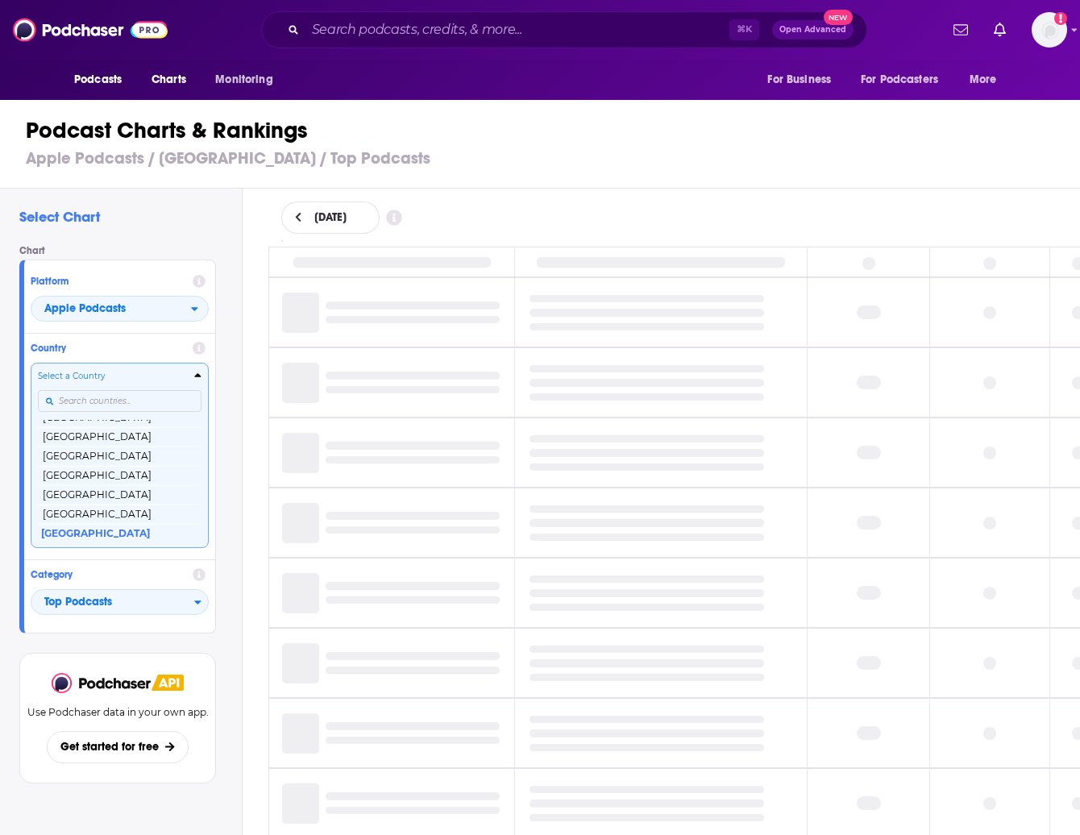
click at [141, 406] on input "Countries" at bounding box center [120, 401] width 164 height 22
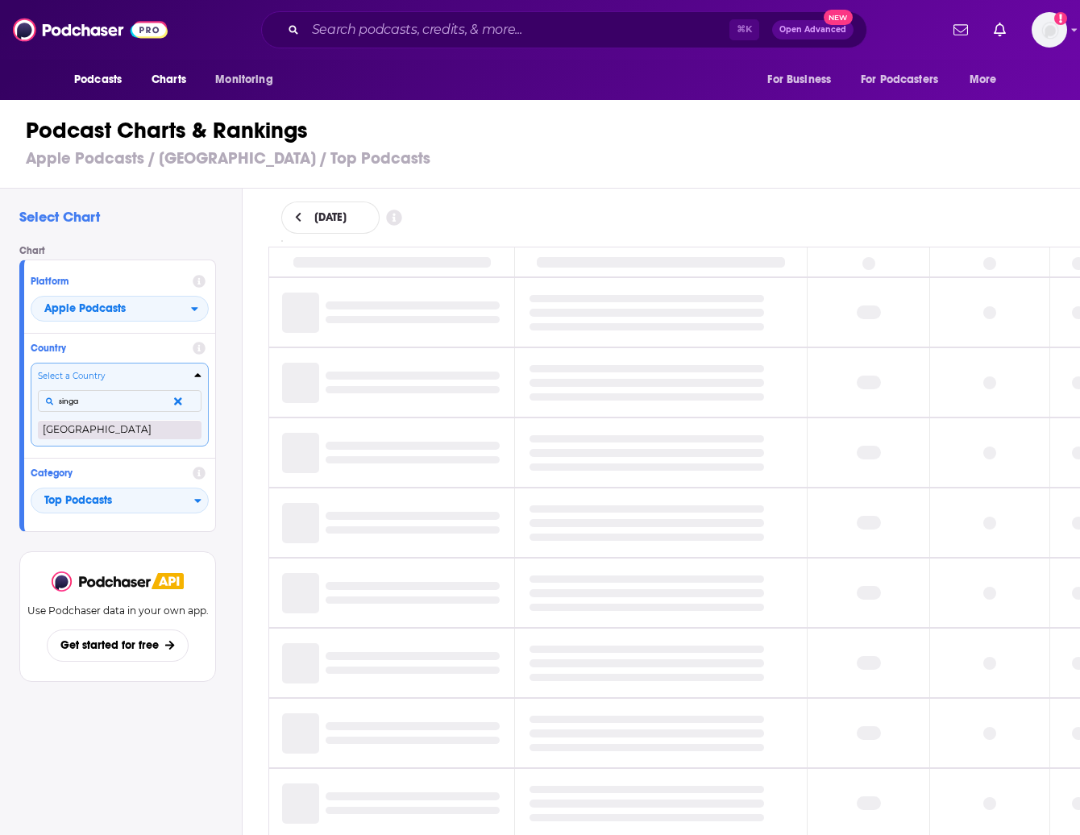
type input "singa"
click at [119, 432] on button "[GEOGRAPHIC_DATA]" at bounding box center [120, 429] width 164 height 19
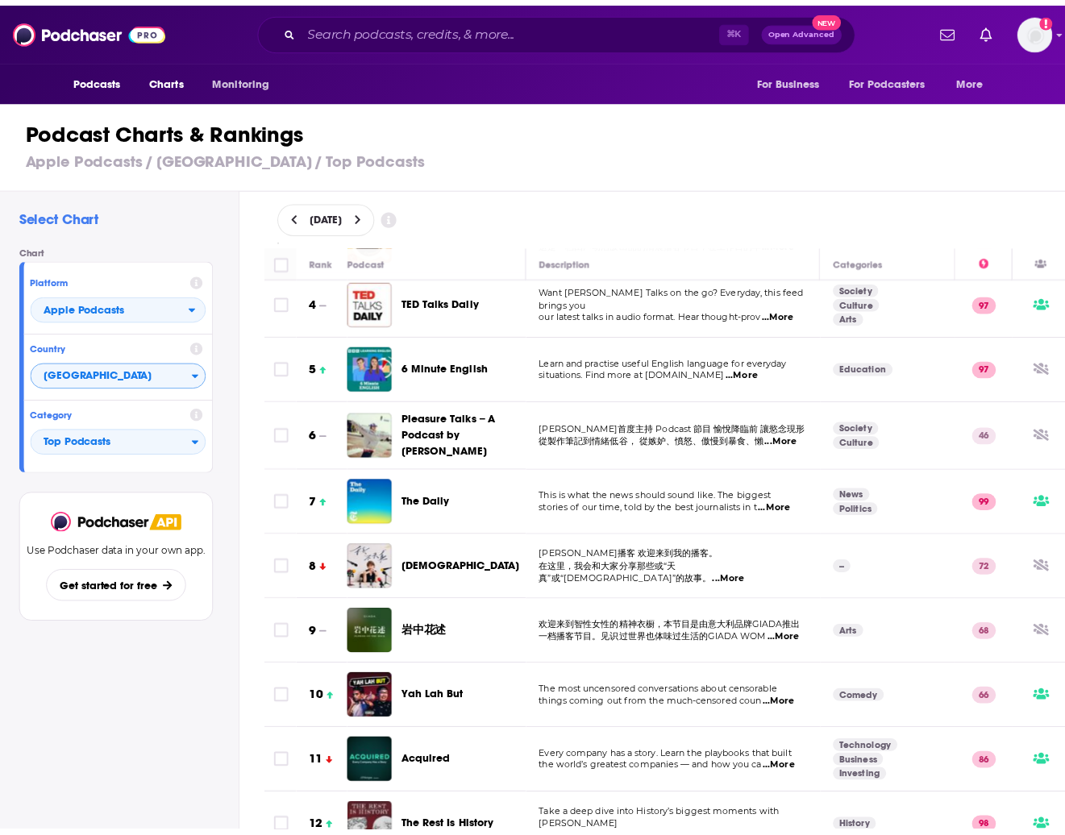
scroll to position [235, 0]
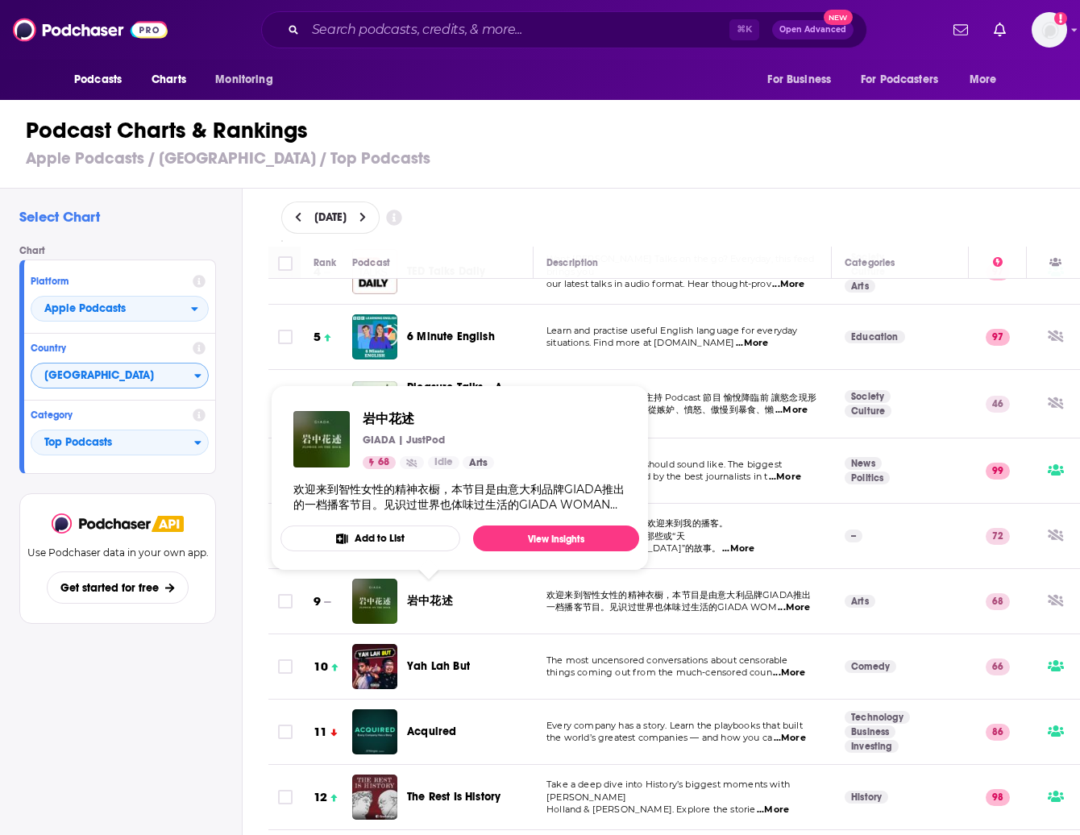
click at [435, 601] on span "岩中花述" at bounding box center [430, 601] width 46 height 14
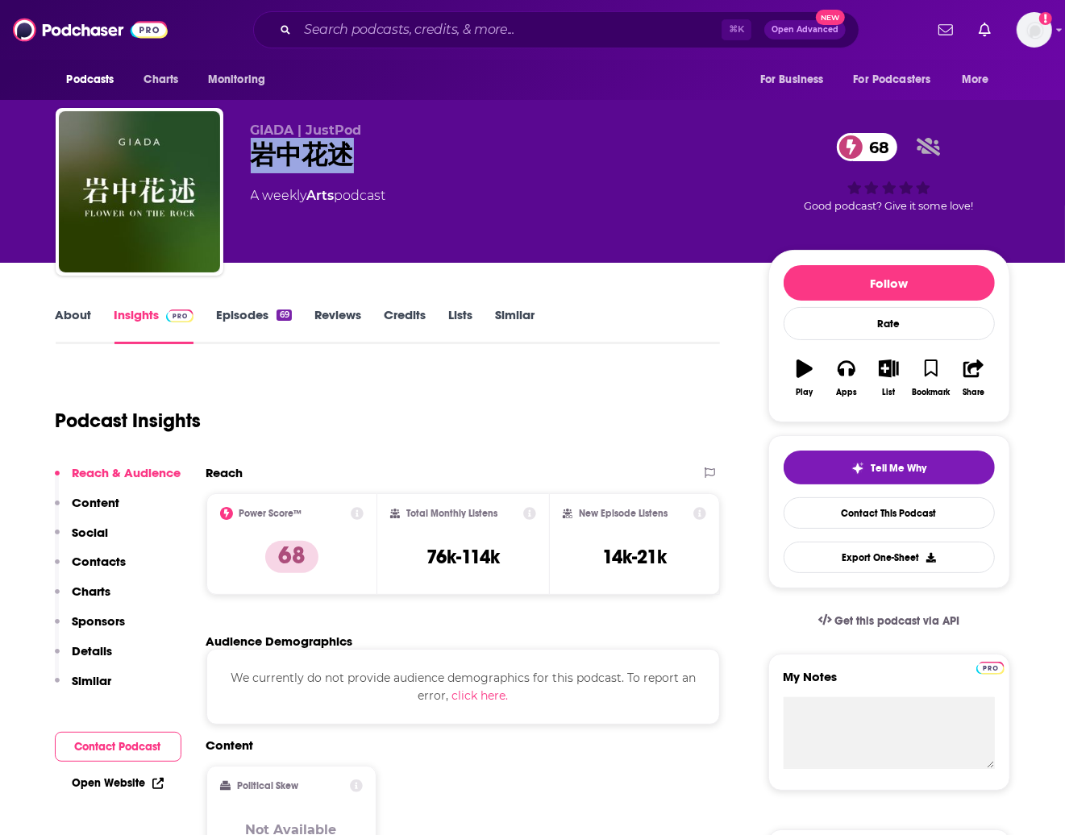
drag, startPoint x: 372, startPoint y: 165, endPoint x: 251, endPoint y: 164, distance: 120.9
click at [251, 164] on div "岩中花述 68" at bounding box center [497, 155] width 492 height 35
copy h2 "岩中花述"
click at [73, 318] on link "About" at bounding box center [74, 325] width 36 height 37
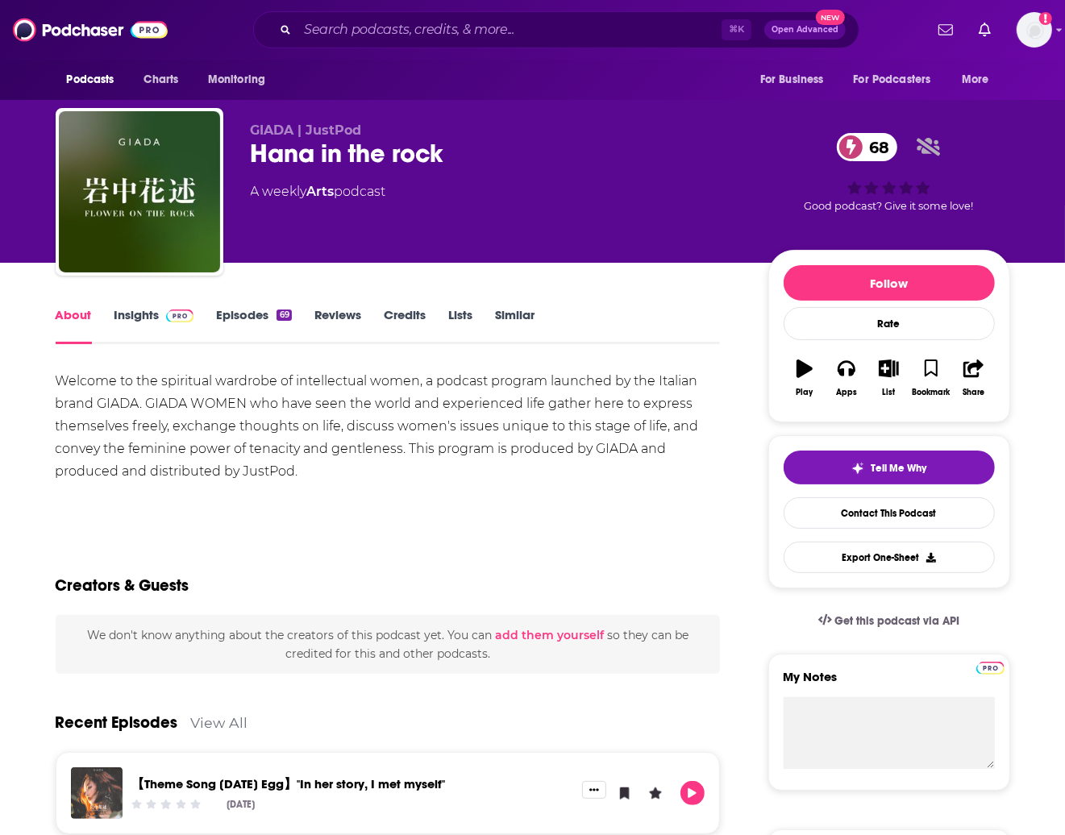
scroll to position [19, 0]
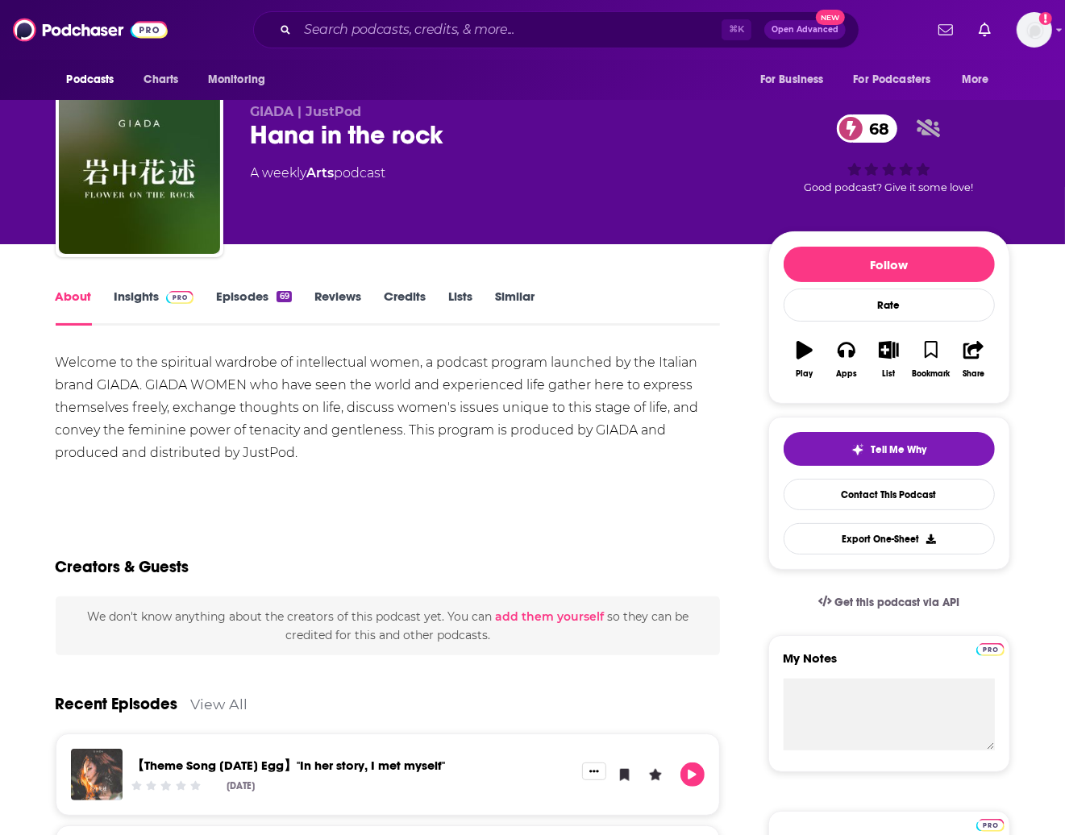
click at [140, 297] on font "Insights" at bounding box center [136, 296] width 45 height 15
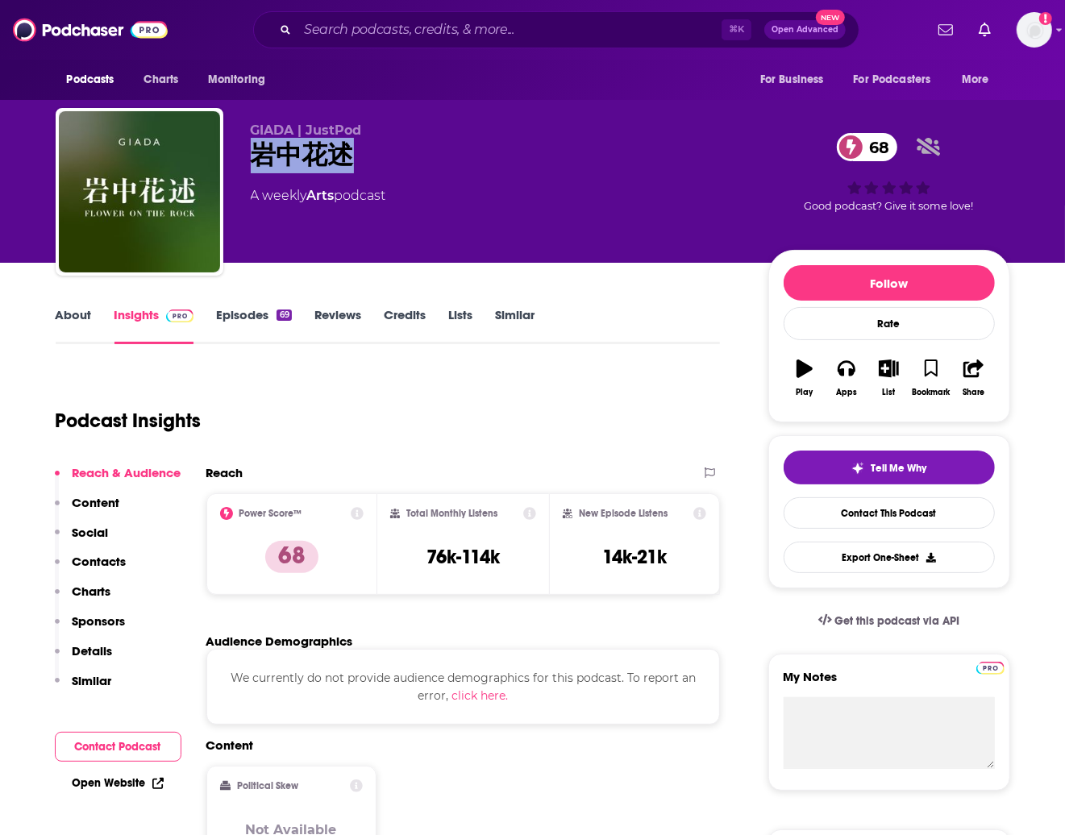
drag, startPoint x: 353, startPoint y: 151, endPoint x: 239, endPoint y: 157, distance: 113.9
click at [239, 157] on div "GIADA | JustPod [PERSON_NAME]花述 68 A weekly Arts podcast 68 Good podcast? Give …" at bounding box center [533, 195] width 955 height 174
copy h2 "岩中花述"
click at [381, 151] on div "岩中花述 68" at bounding box center [497, 155] width 492 height 35
drag, startPoint x: 352, startPoint y: 155, endPoint x: 259, endPoint y: 154, distance: 92.7
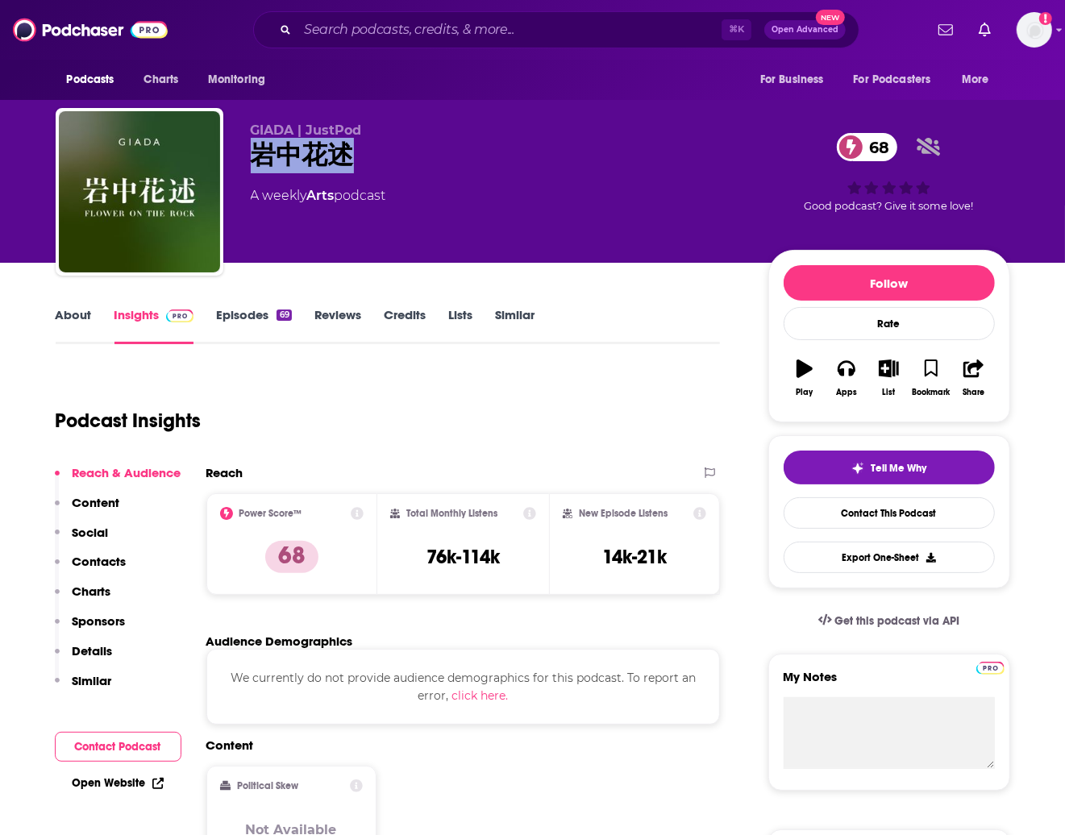
click at [259, 154] on div "岩中花述 68" at bounding box center [497, 155] width 492 height 35
copy h2 "岩中花述"
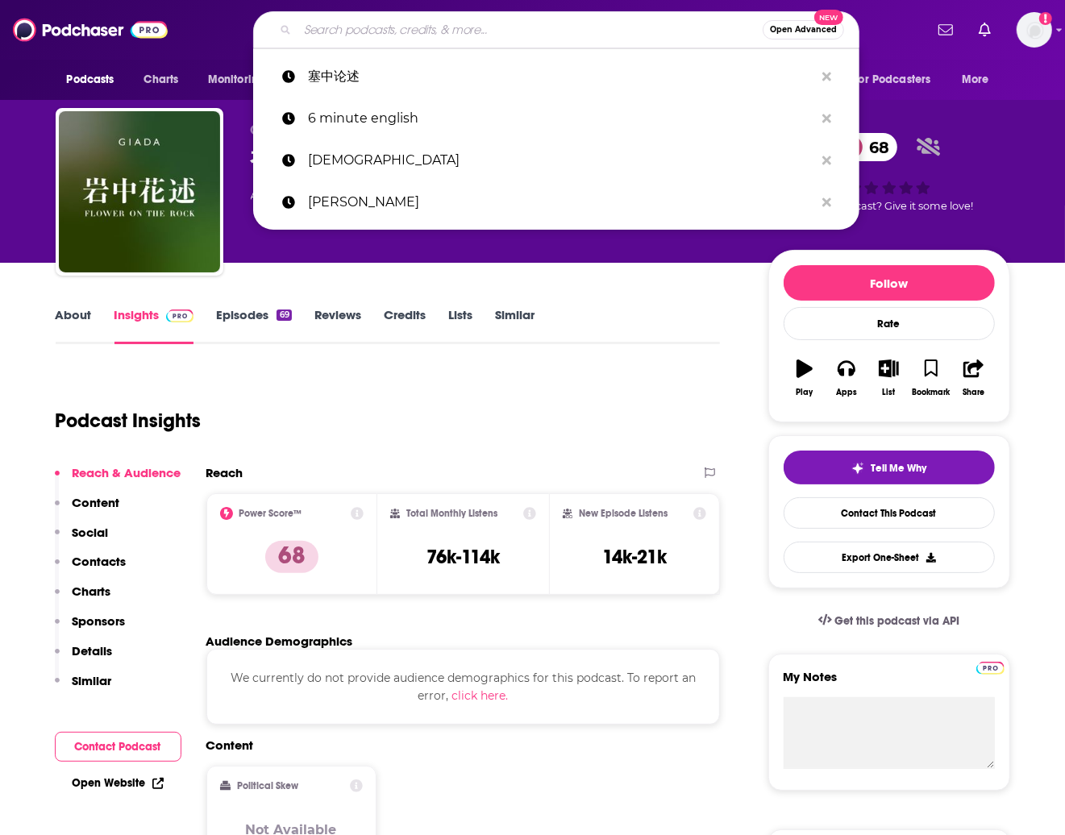
click at [385, 35] on input "Search podcasts, credits, & more..." at bounding box center [530, 30] width 465 height 26
paste input "声动早咖啡"
type input "声动早咖啡"
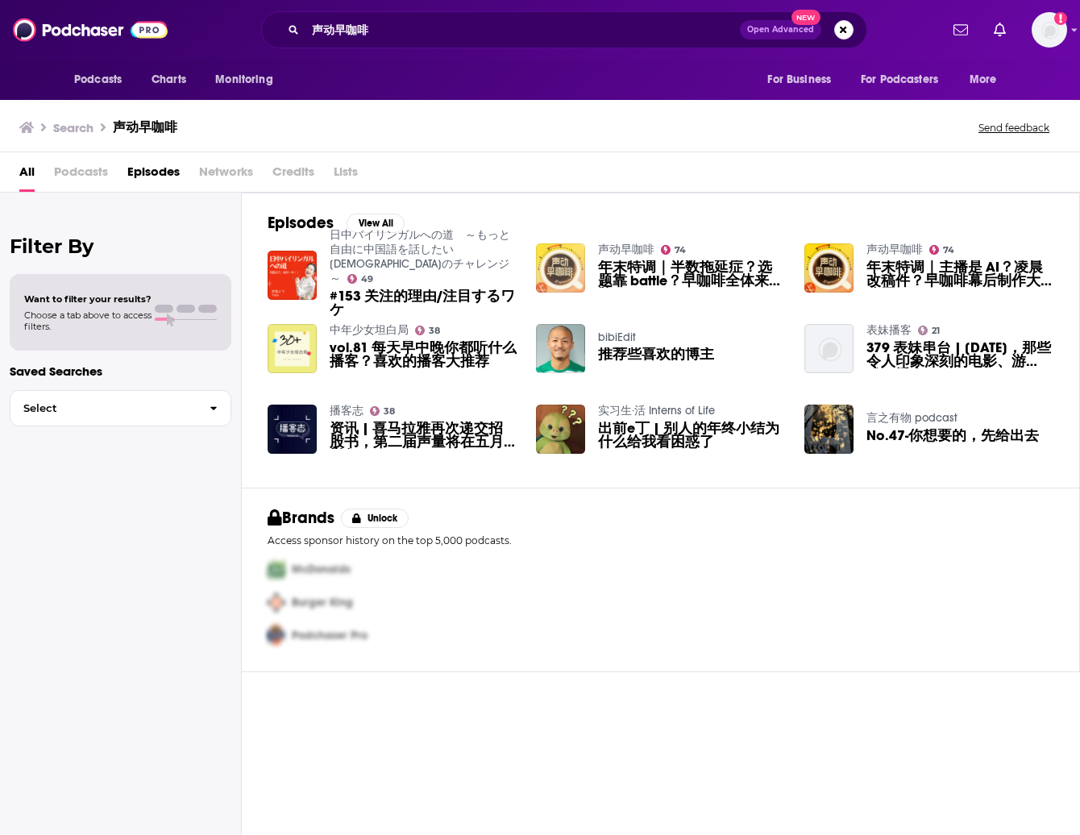
click at [561, 267] on img "年末特调｜半数拖延症？选题靠 battle？早咖啡全体来摊牌！" at bounding box center [560, 267] width 49 height 49
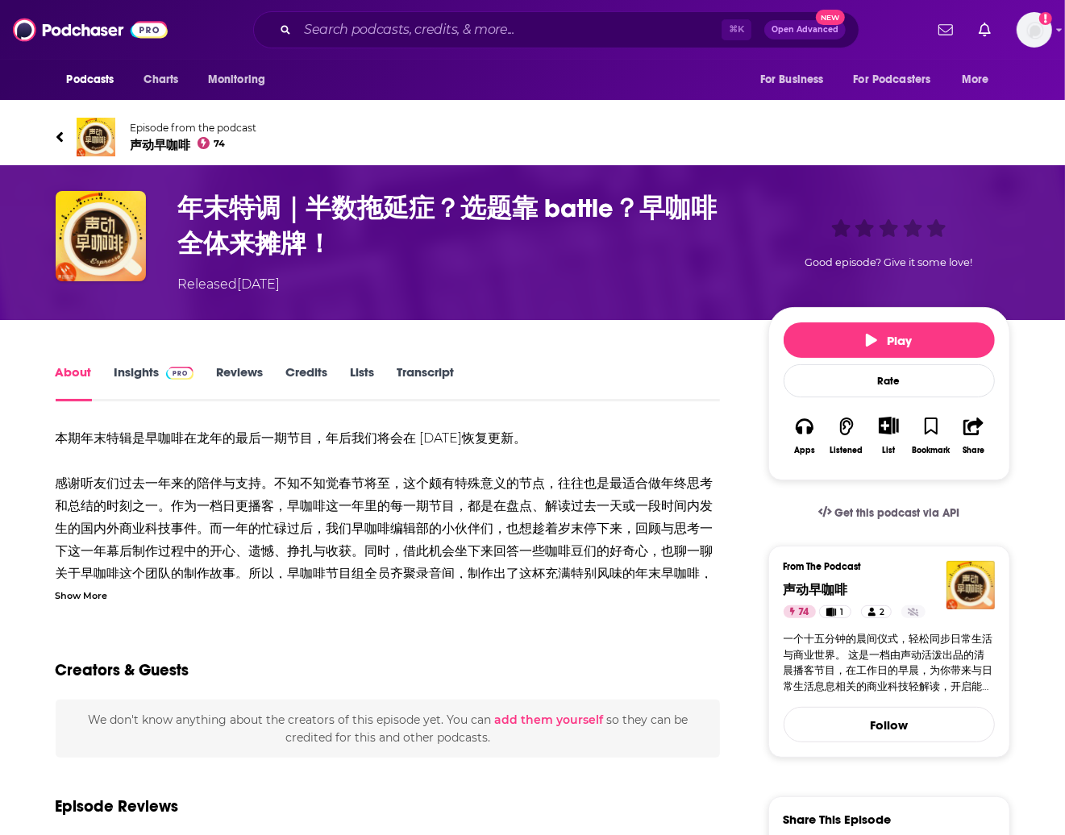
click at [155, 142] on span "声动早咖啡 74" at bounding box center [194, 145] width 127 height 16
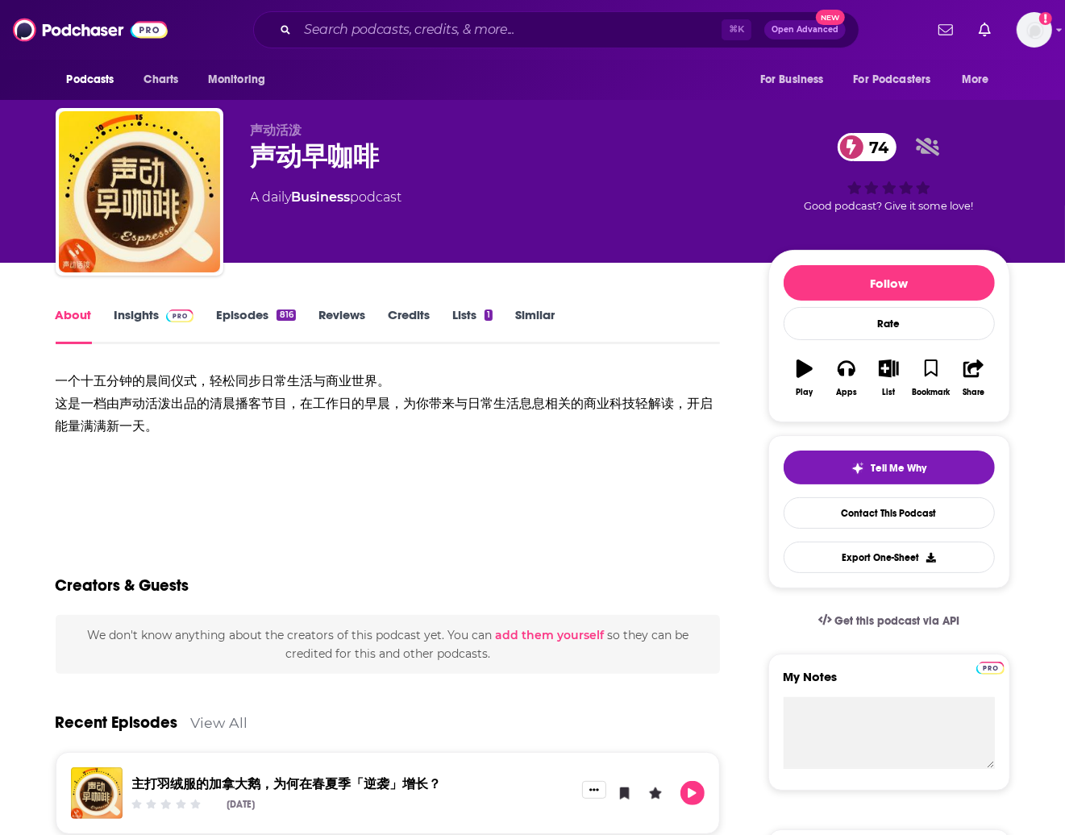
click at [147, 318] on link "Insights" at bounding box center [154, 325] width 80 height 37
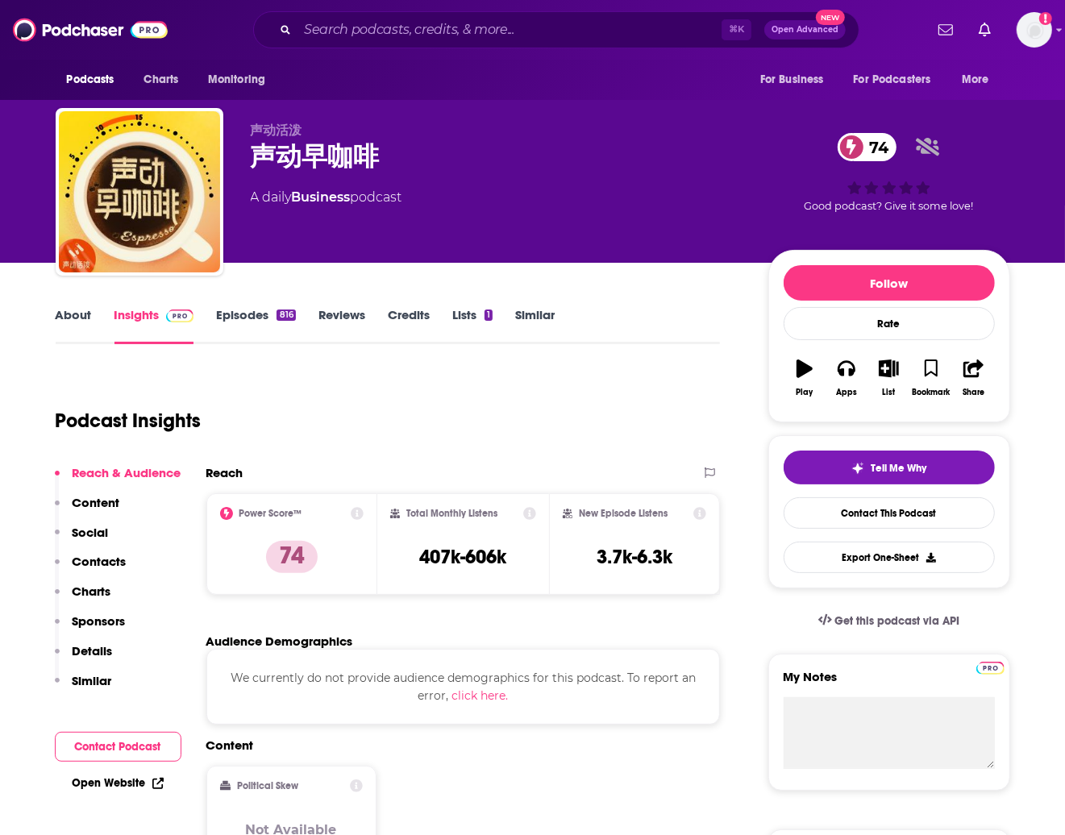
click at [77, 318] on link "About" at bounding box center [74, 325] width 36 height 37
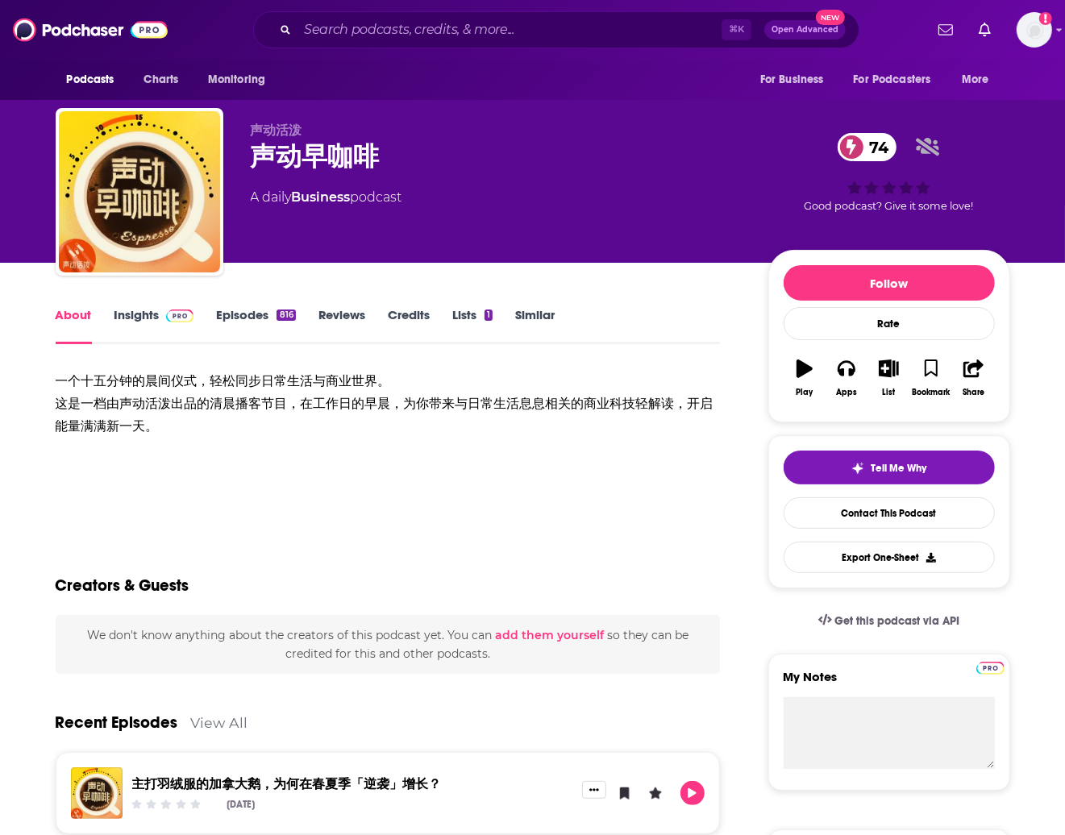
click at [77, 318] on link "About" at bounding box center [74, 325] width 36 height 37
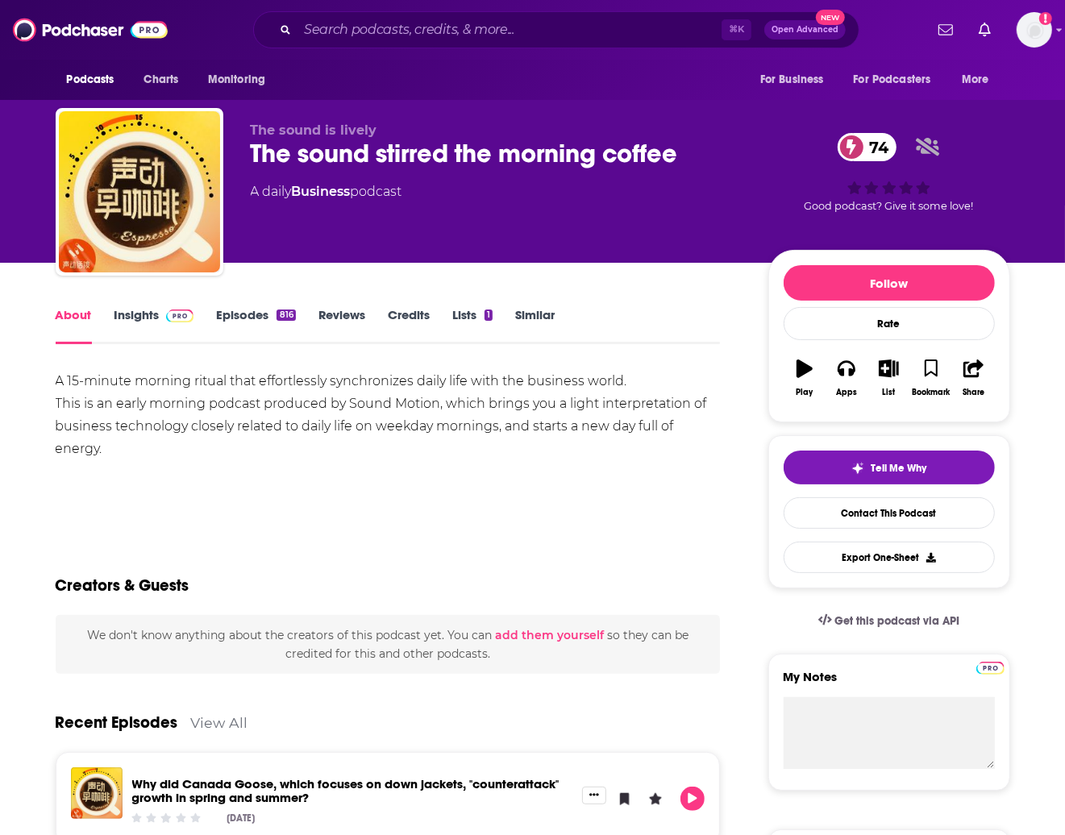
click at [161, 326] on link "Insights" at bounding box center [154, 325] width 80 height 37
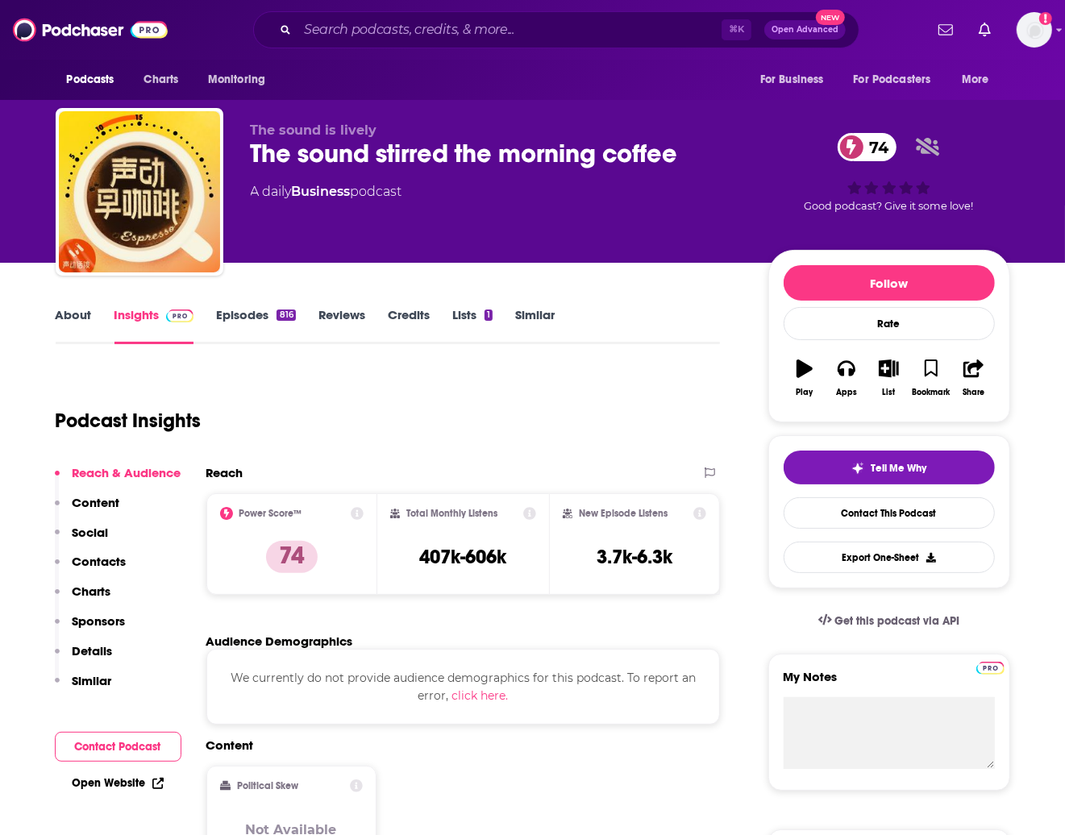
click at [800, 372] on icon "button" at bounding box center [805, 369] width 16 height 18
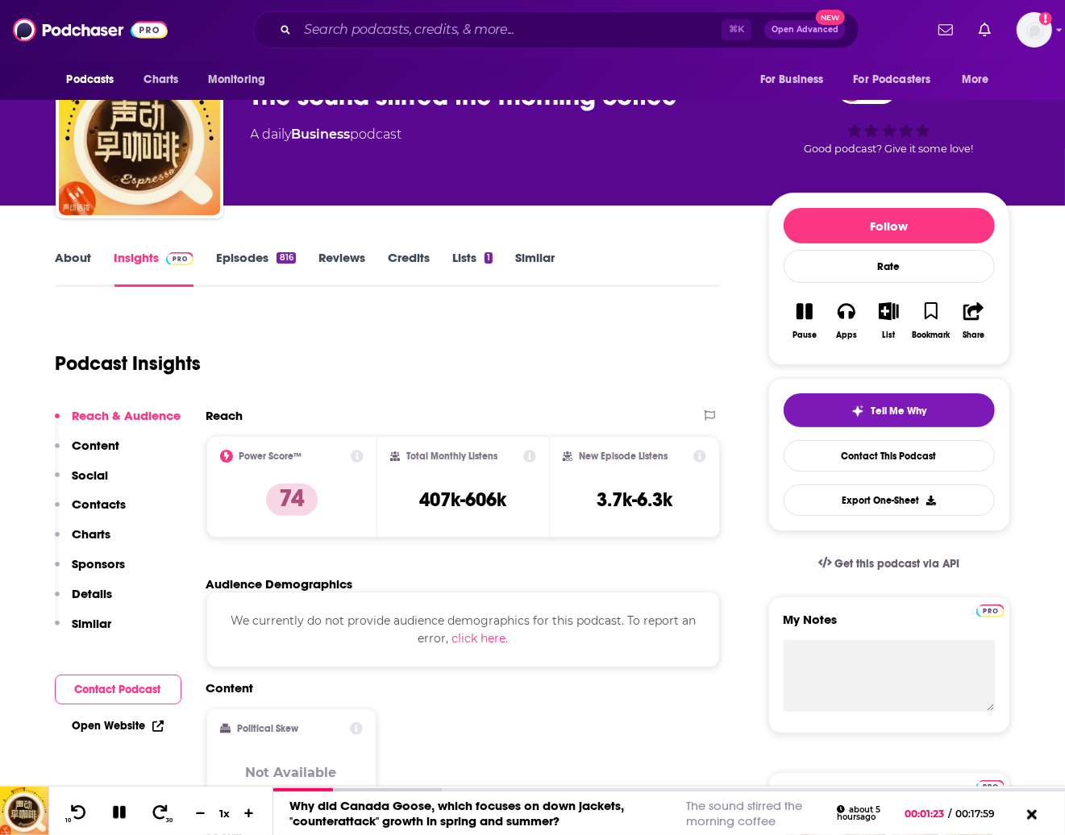
scroll to position [14, 0]
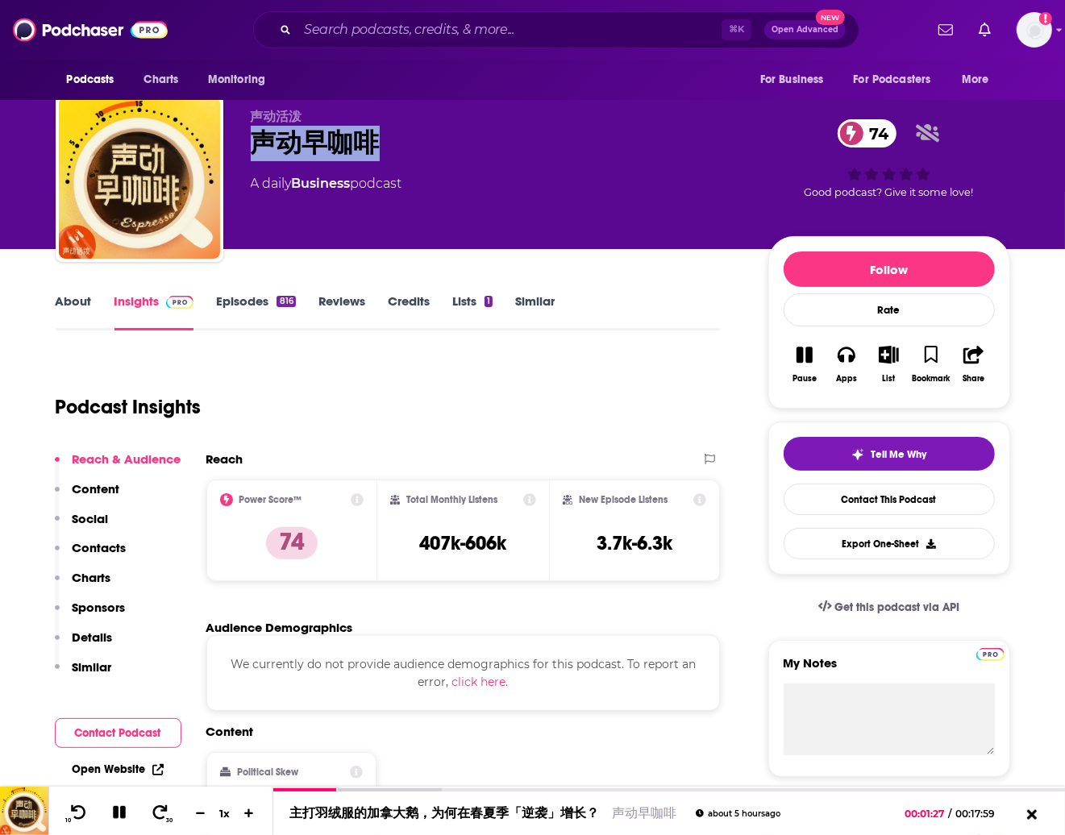
drag, startPoint x: 398, startPoint y: 150, endPoint x: 256, endPoint y: 144, distance: 142.0
click at [256, 144] on div "声动早咖啡 74" at bounding box center [497, 143] width 492 height 35
copy h2 "声动早咖啡"
click at [120, 818] on icon at bounding box center [119, 812] width 13 height 13
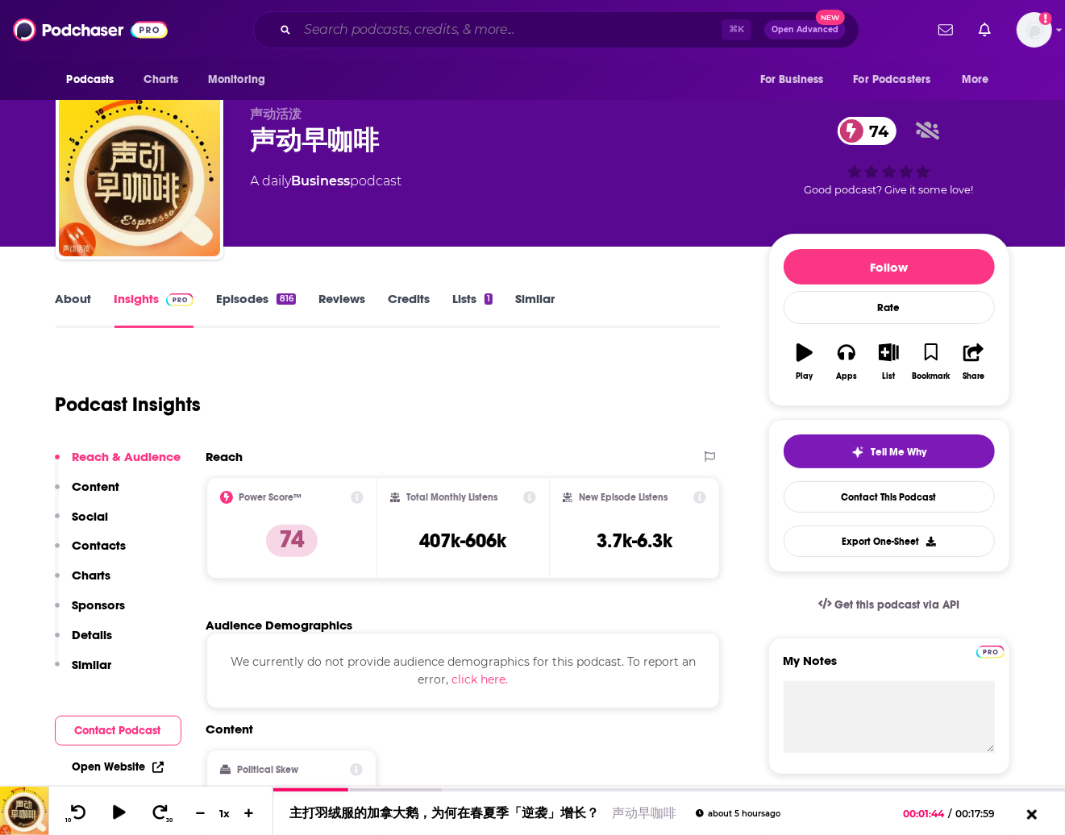
click at [427, 38] on input "Search podcasts, credits, & more..." at bounding box center [510, 30] width 424 height 26
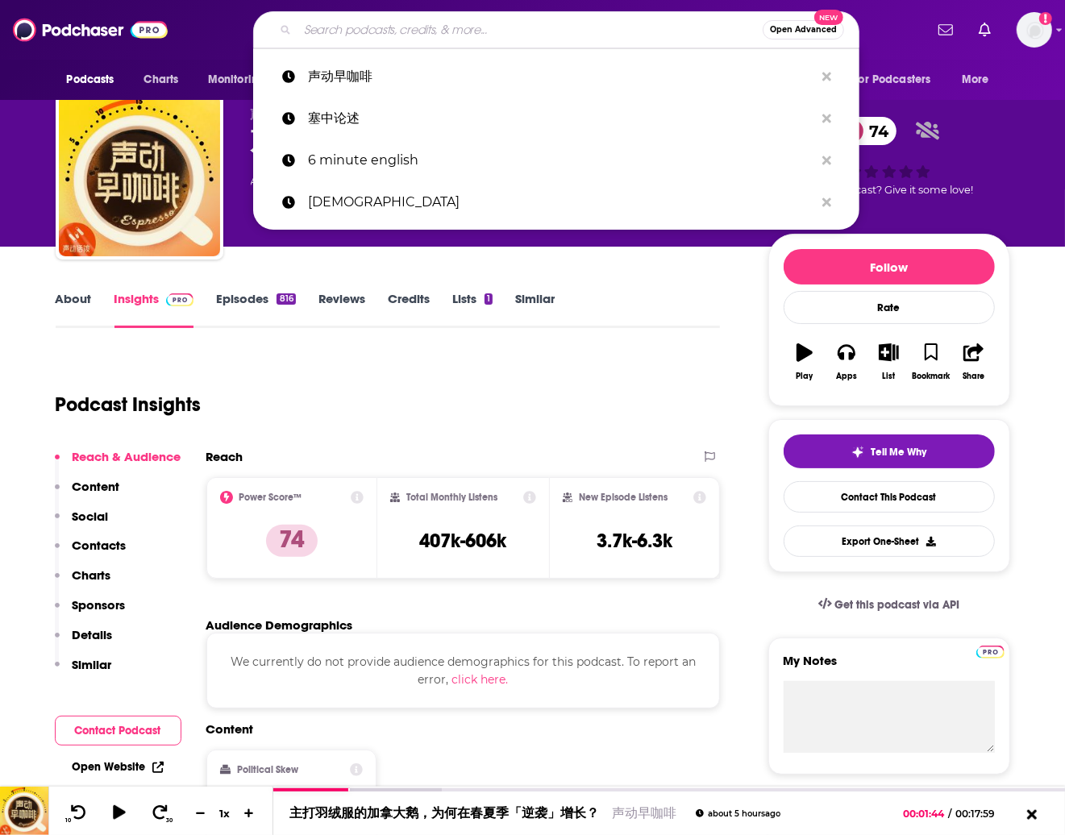
paste input "[DEMOGRAPHIC_DATA]"
type input "[DEMOGRAPHIC_DATA]"
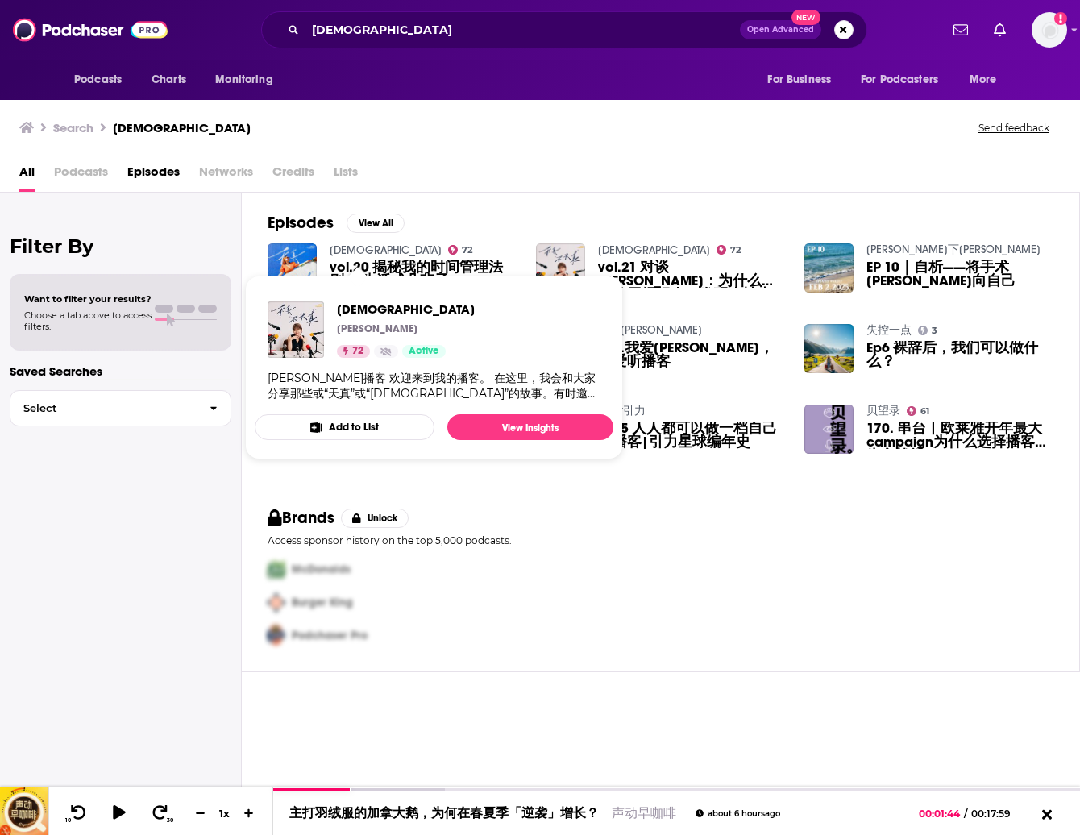
click at [360, 249] on link "[DEMOGRAPHIC_DATA]" at bounding box center [386, 250] width 112 height 14
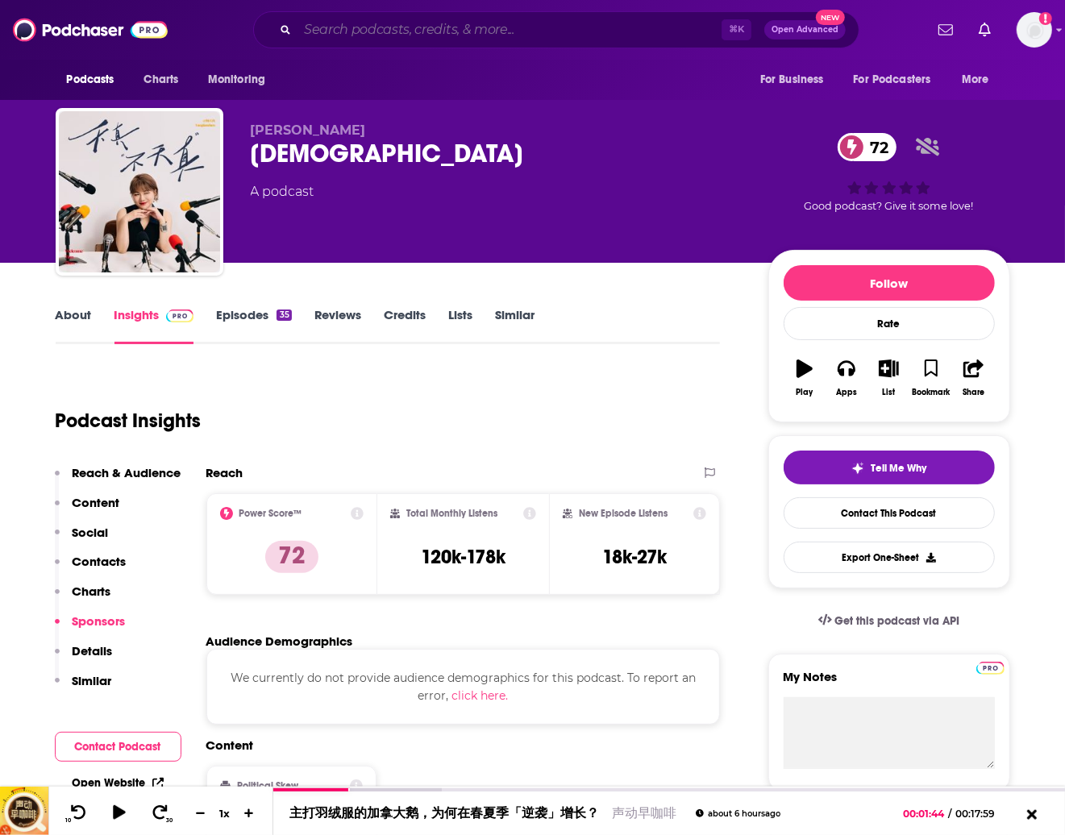
click at [404, 34] on input "Search podcasts, credits, & more..." at bounding box center [510, 30] width 424 height 26
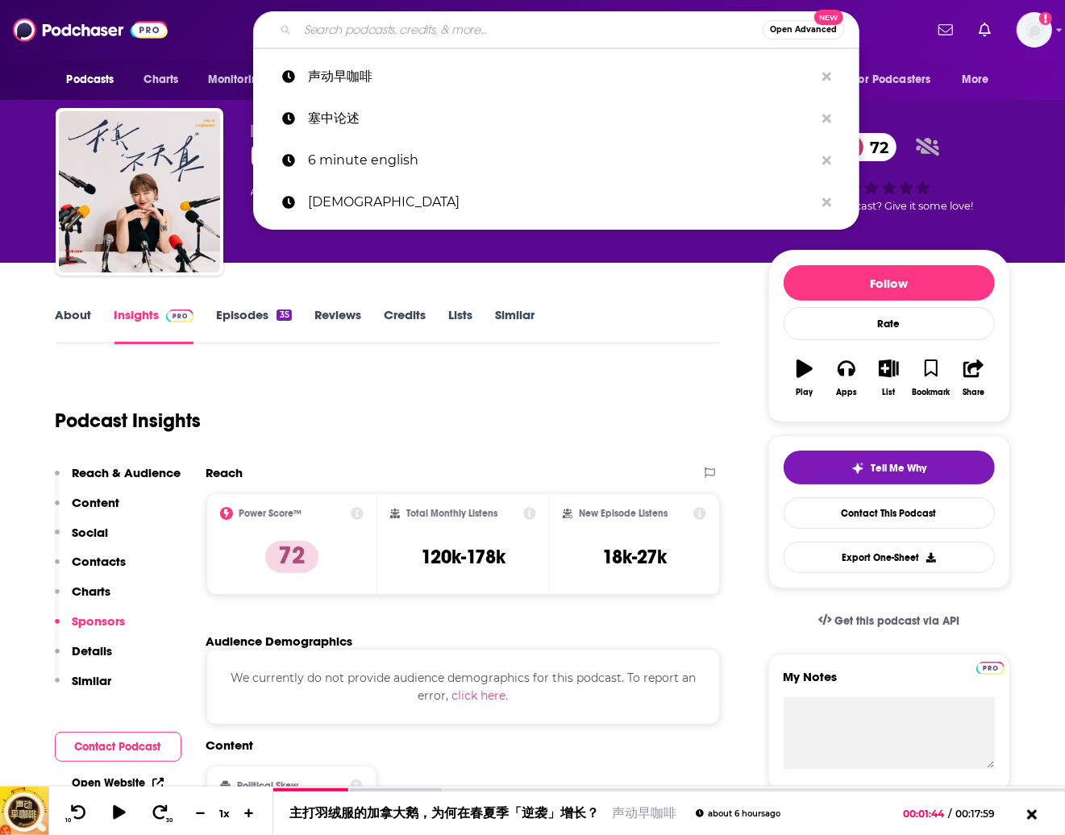
paste input "TED Talks Daily"
type input "TED Talks Daily"
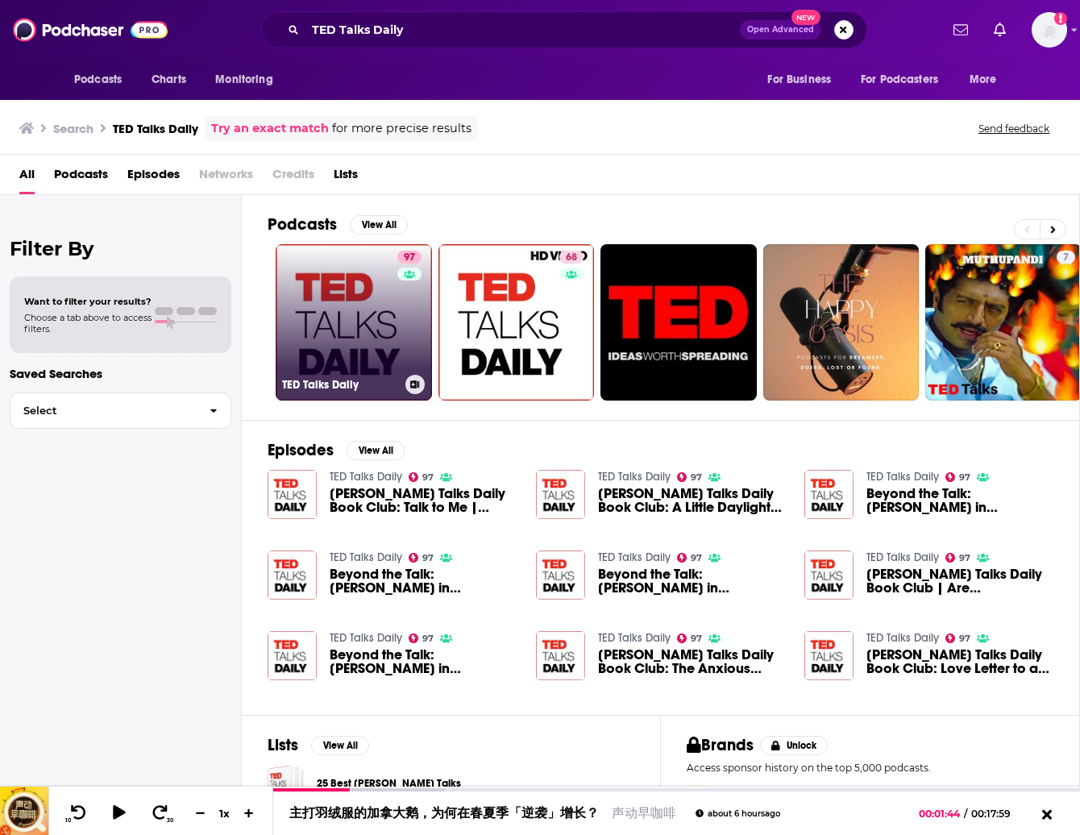
click at [328, 336] on link "97 [PERSON_NAME] Talks Daily" at bounding box center [354, 322] width 156 height 156
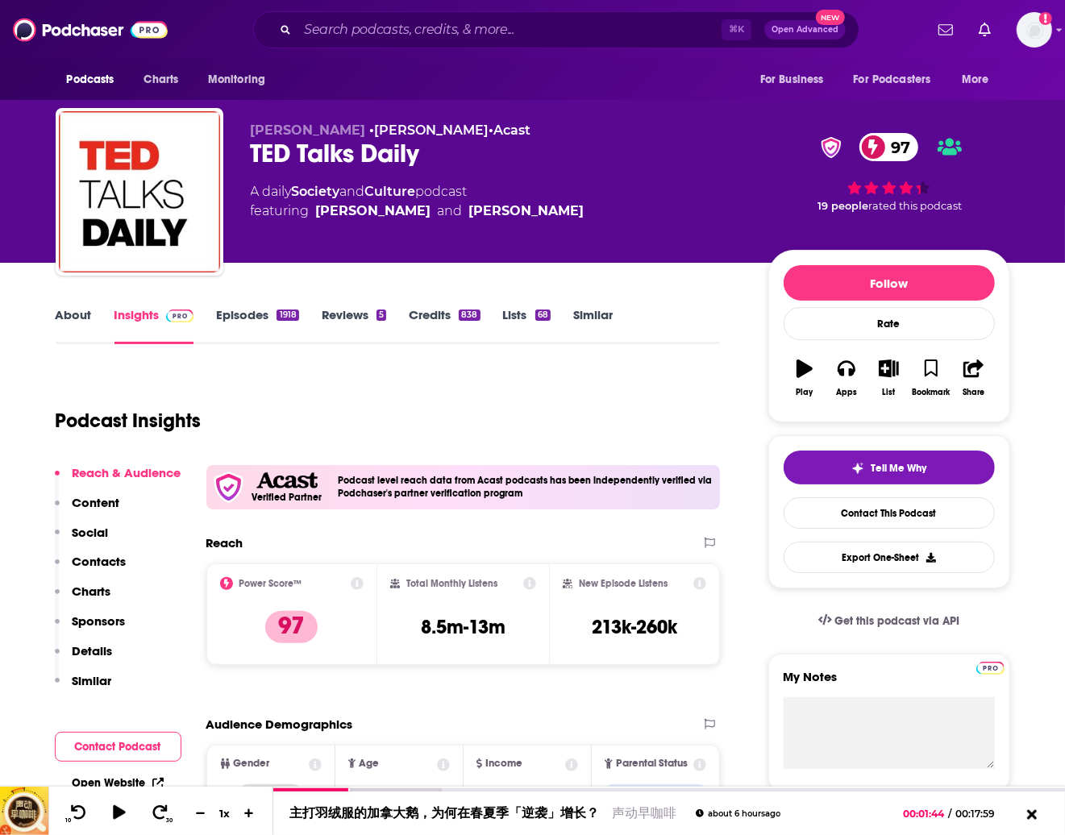
click at [80, 317] on link "About" at bounding box center [74, 325] width 36 height 37
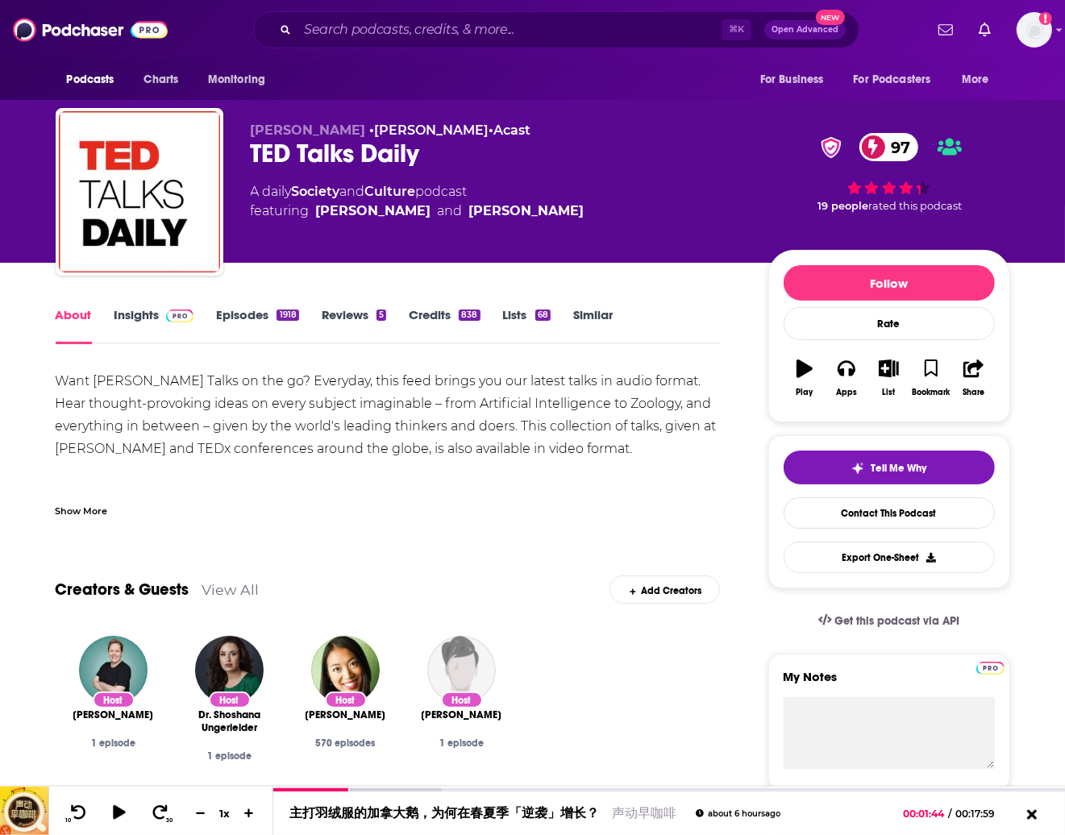
click at [90, 512] on div "Show More" at bounding box center [82, 509] width 52 height 15
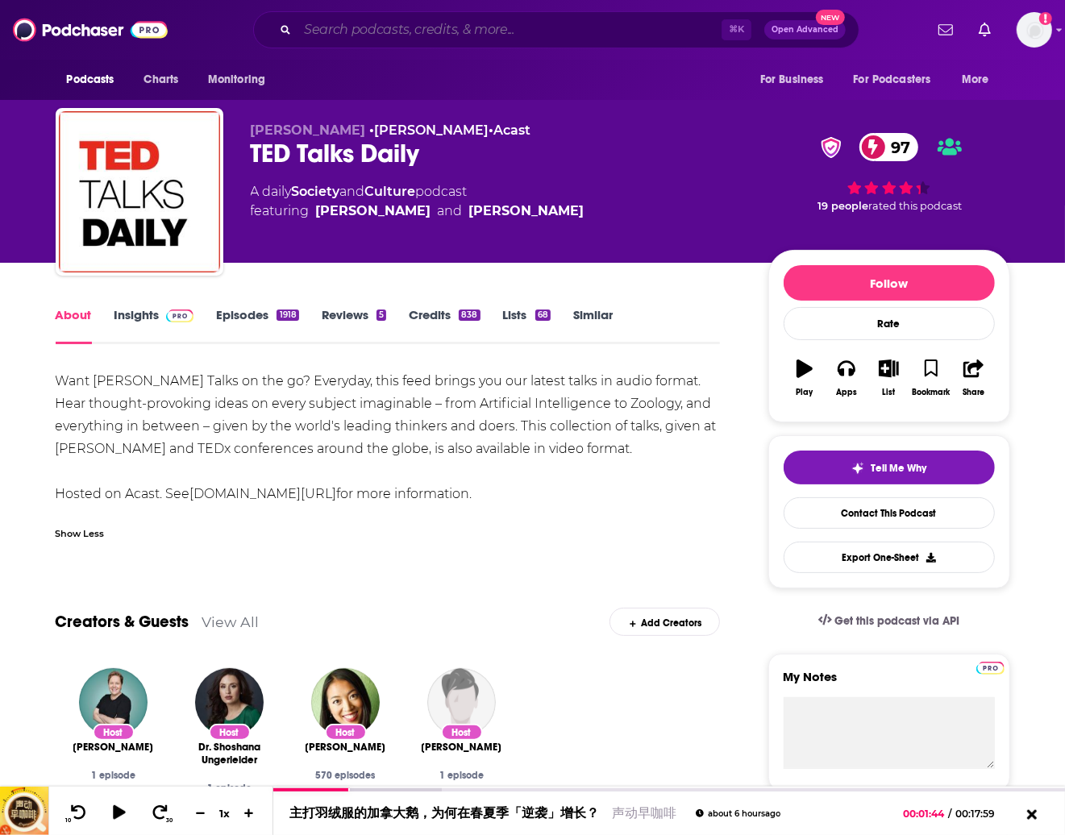
click at [387, 33] on input "Search podcasts, credits, & more..." at bounding box center [510, 30] width 424 height 26
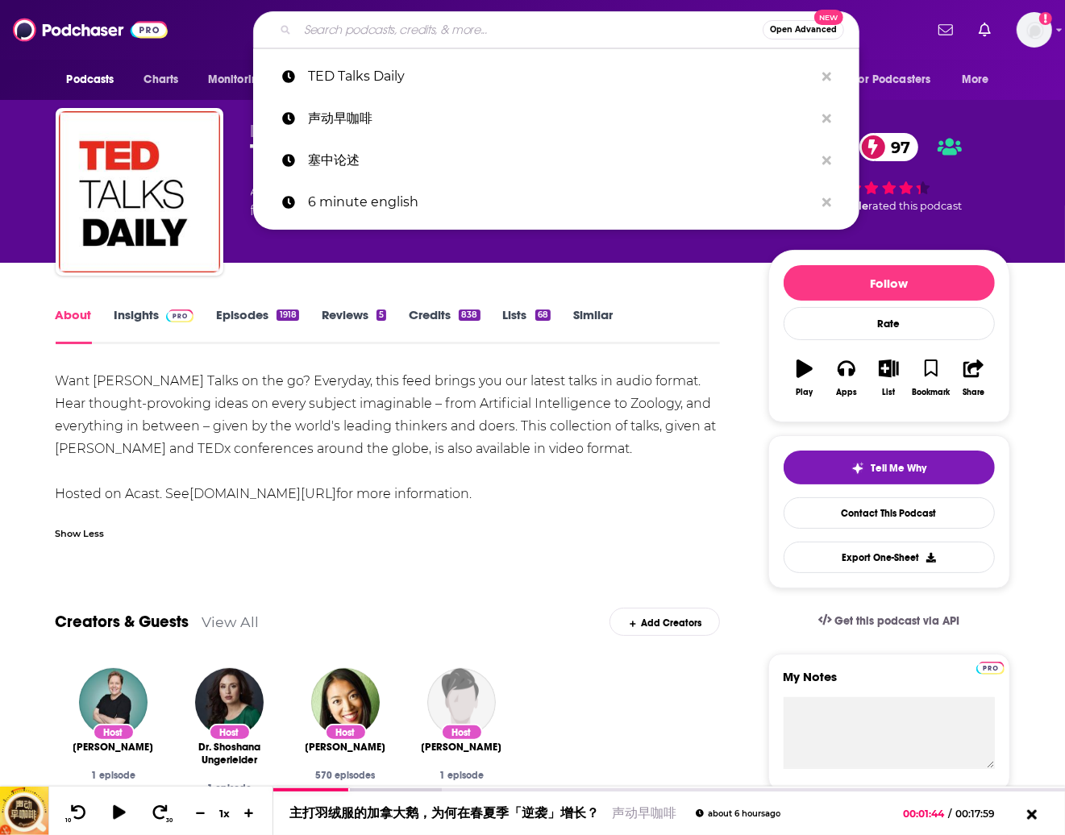
paste input "Pleasure Talks - A Podcast by [PERSON_NAME]"
type input "Pleasure Talks - A Podcast by [PERSON_NAME]"
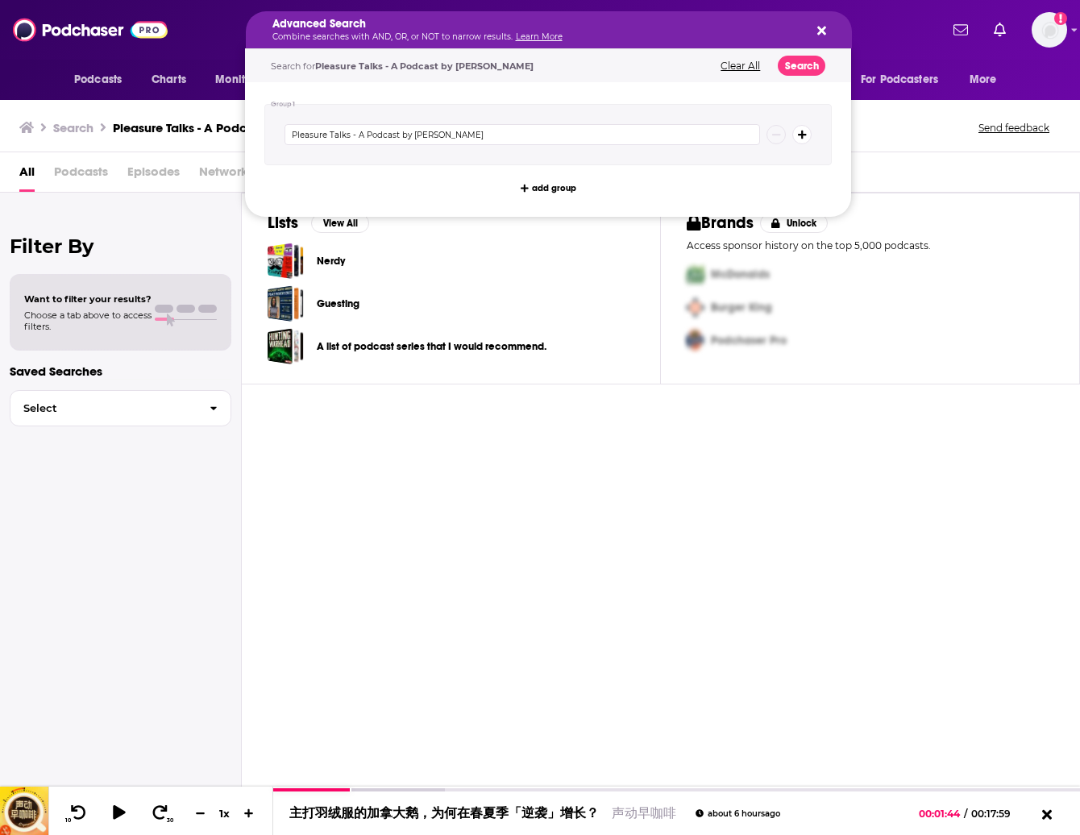
drag, startPoint x: 400, startPoint y: 36, endPoint x: 521, endPoint y: 34, distance: 121.0
drag, startPoint x: 601, startPoint y: 656, endPoint x: 598, endPoint y: 644, distance: 11.7
click at [601, 652] on div "Lists View All Nerdy Guesting A list of podcast series that I would recommend. …" at bounding box center [661, 514] width 839 height 642
drag, startPoint x: 397, startPoint y: 30, endPoint x: 535, endPoint y: 26, distance: 137.1
click at [730, 464] on div "Lists View All Nerdy Guesting A list of podcast series that I would recommend. …" at bounding box center [661, 514] width 839 height 642
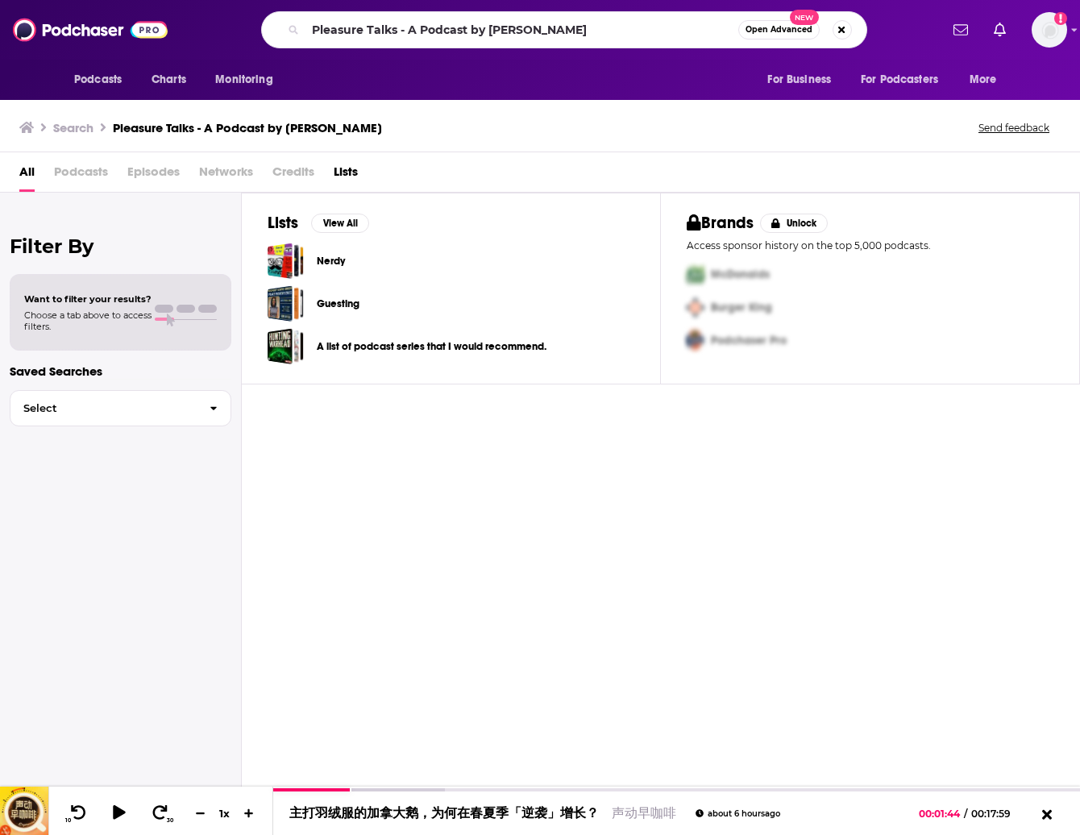
click at [592, 43] on div "Pleasure Talks - A Podcast by JOUIN Open Advanced New" at bounding box center [564, 29] width 606 height 37
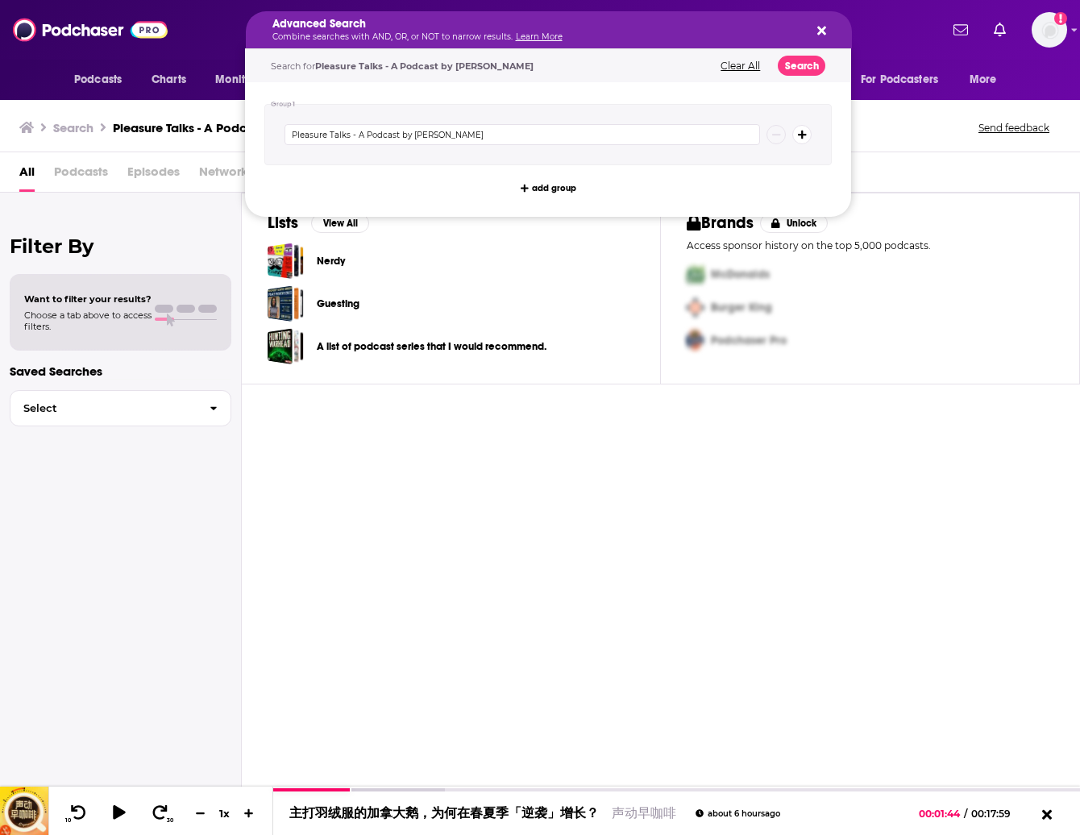
click at [819, 26] on icon "Search podcasts, credits, & more..." at bounding box center [822, 30] width 9 height 13
click at [739, 65] on button "Clear All" at bounding box center [740, 65] width 49 height 11
click at [819, 24] on icon "Search podcasts, credits, & more..." at bounding box center [822, 30] width 9 height 13
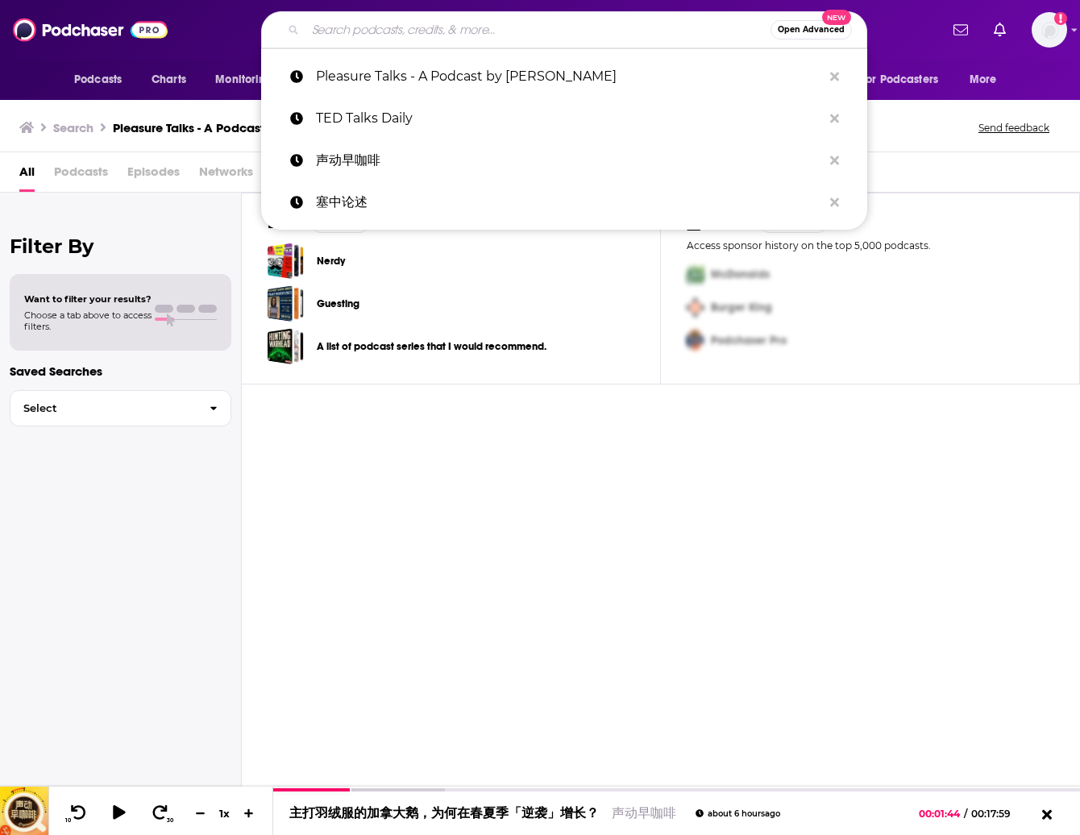
click at [334, 29] on input "Search podcasts, credits, & more..." at bounding box center [538, 30] width 465 height 26
type input "P"
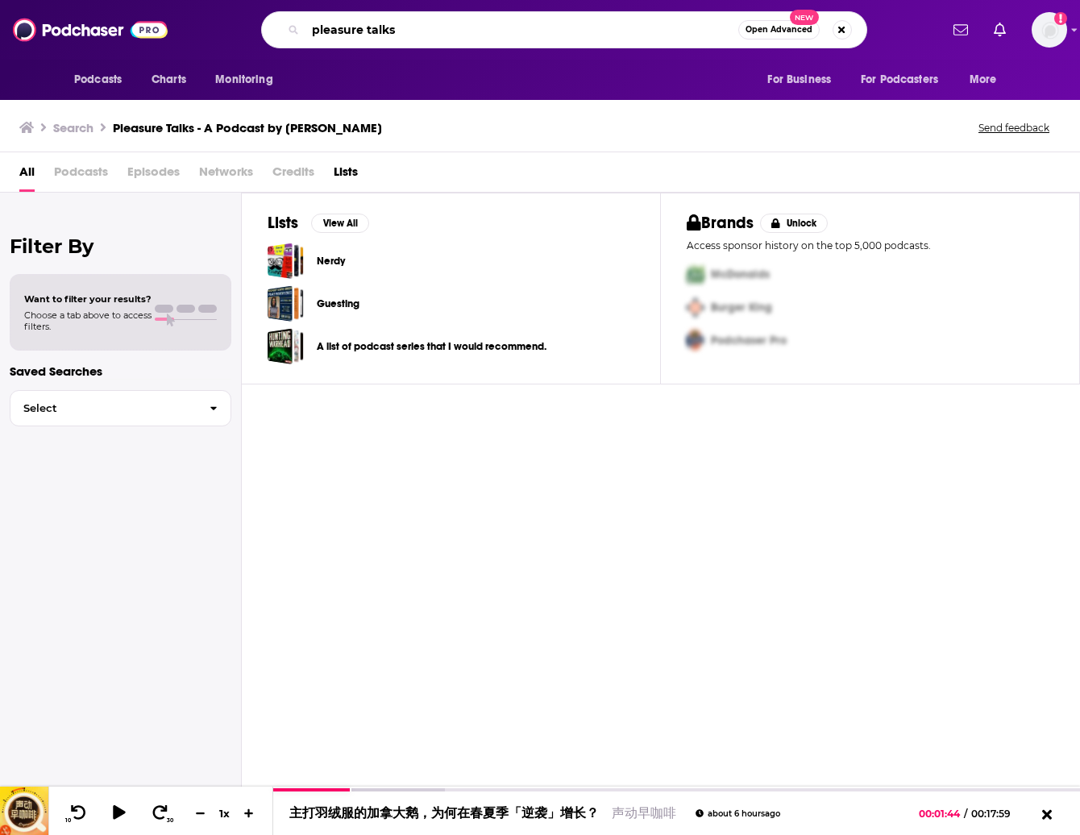
type input "pleasure talks"
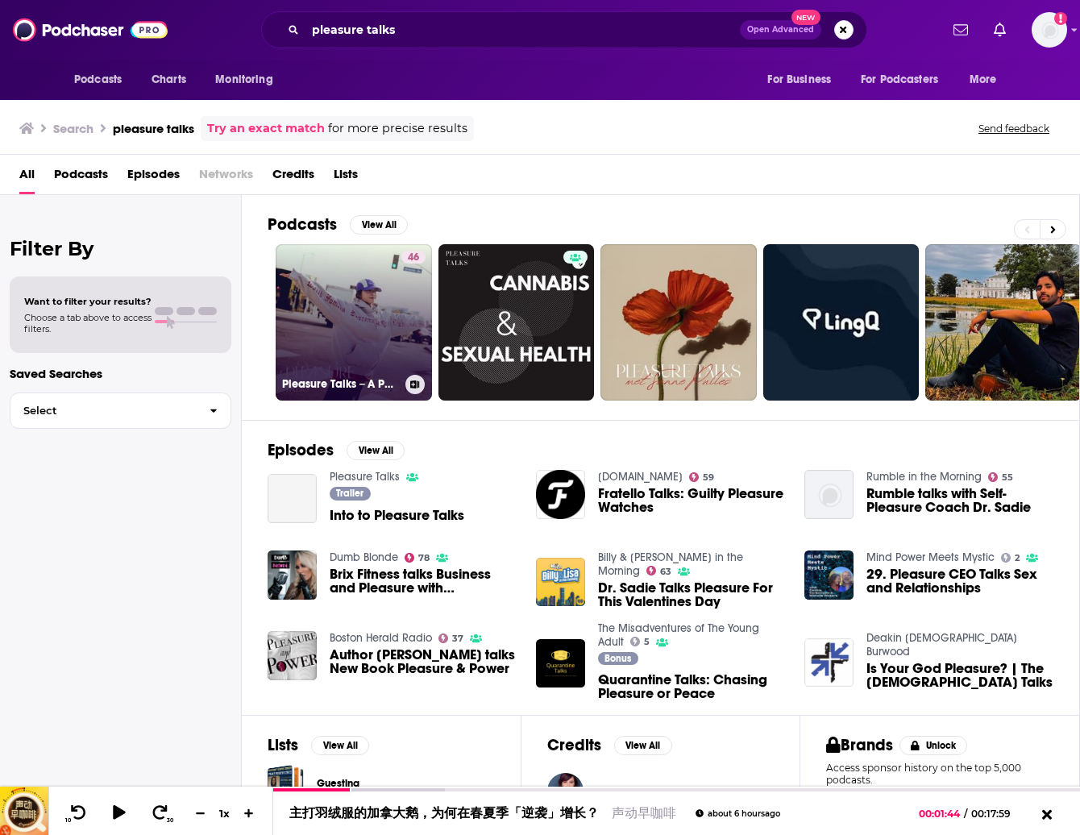
click at [377, 335] on link "46 Pleasure Talks－A Podcast by [PERSON_NAME]" at bounding box center [354, 322] width 156 height 156
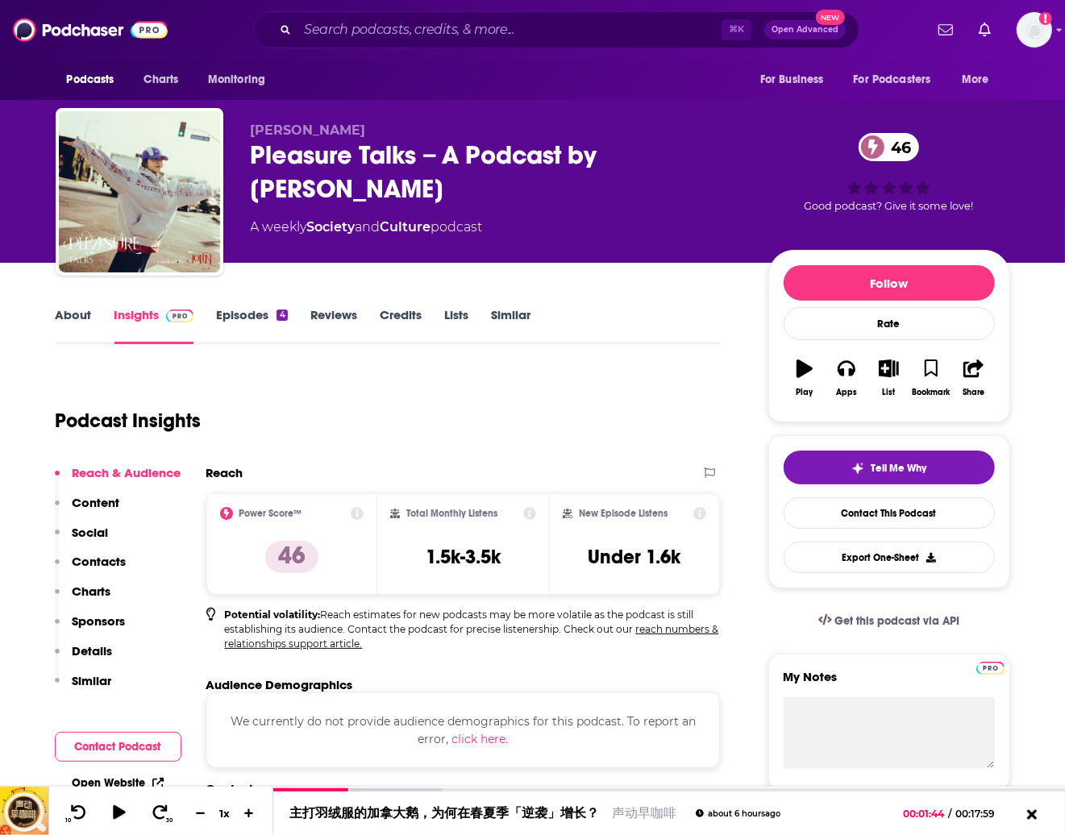
click at [70, 316] on link "About" at bounding box center [74, 325] width 36 height 37
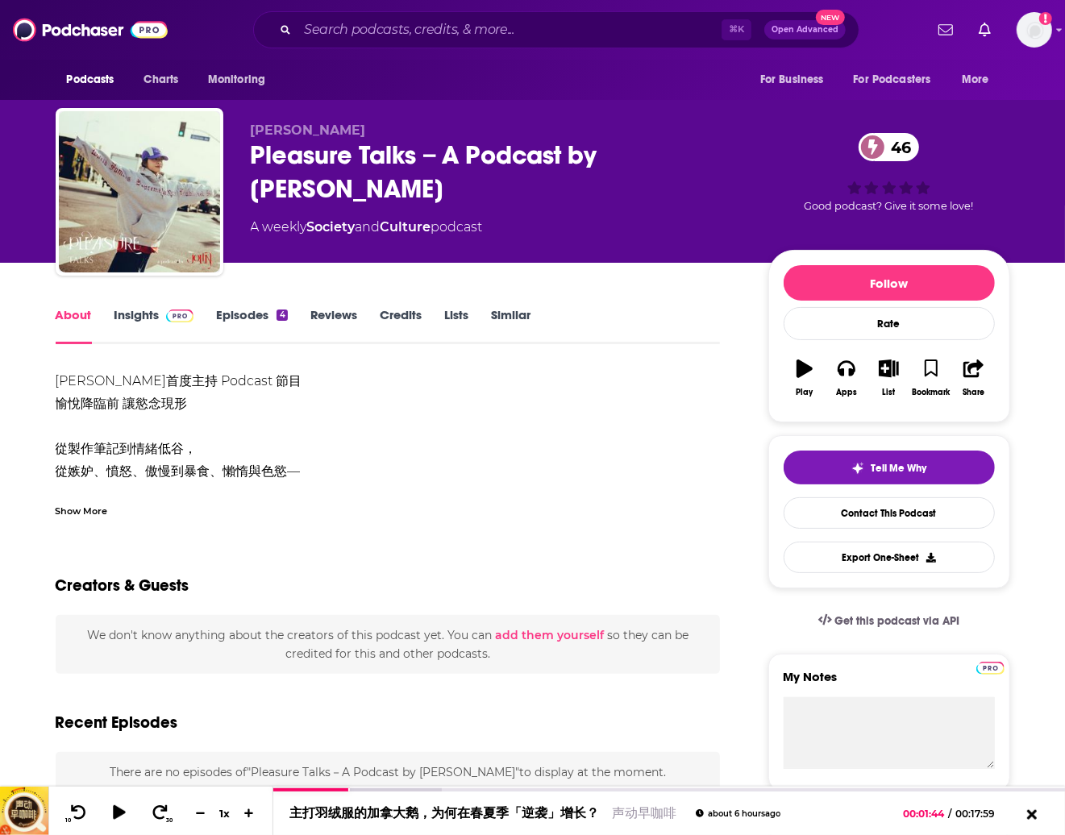
click at [85, 514] on div "Show More" at bounding box center [82, 509] width 52 height 15
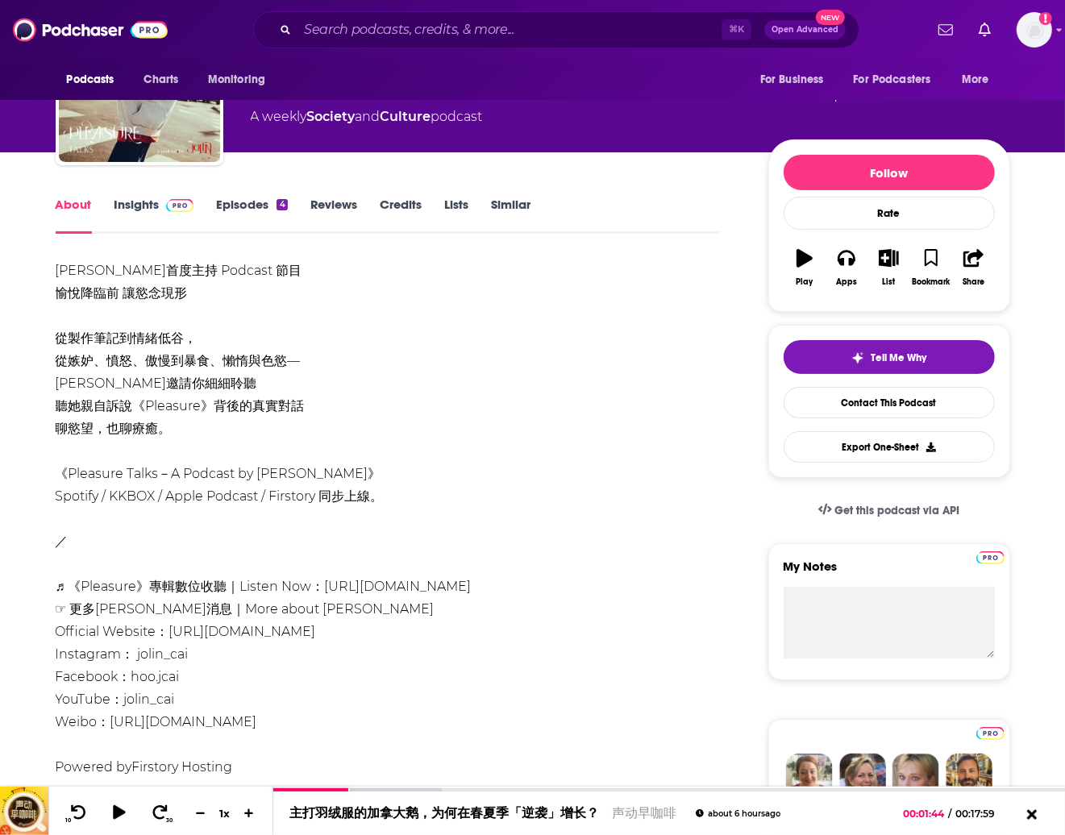
scroll to position [94, 0]
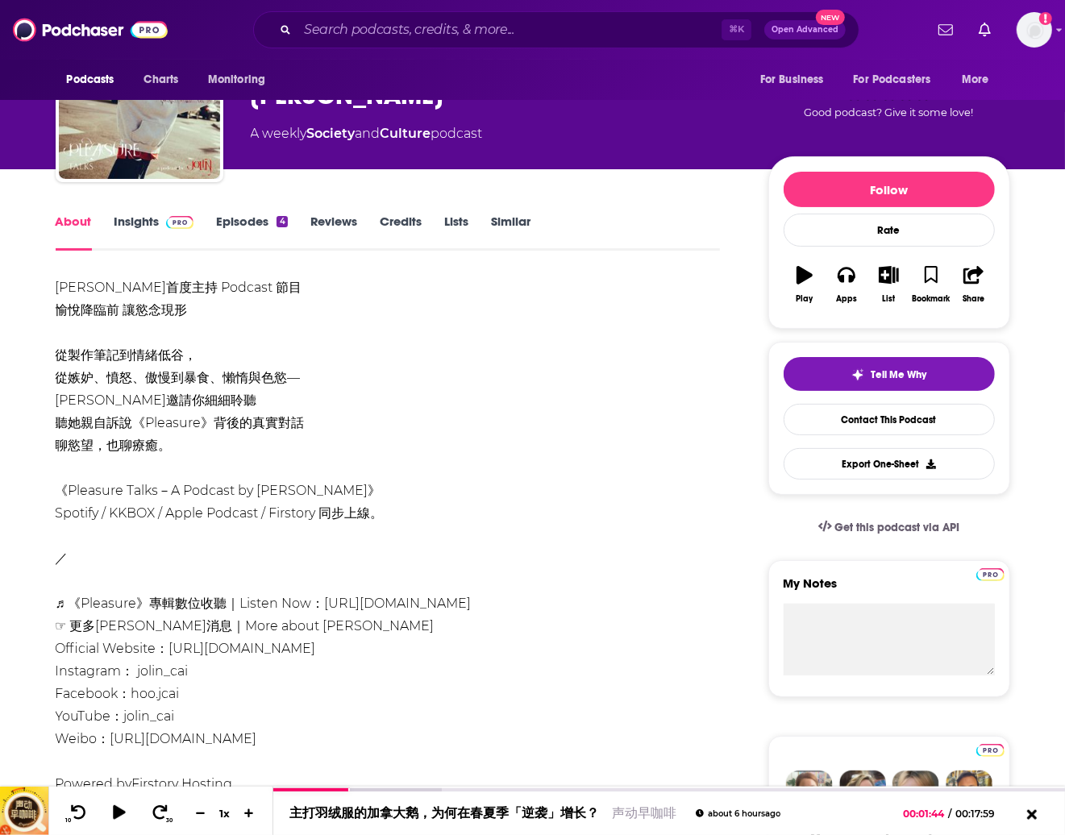
click at [161, 672] on div "[PERSON_NAME]首度主持 Podcast 節目 愉悅降臨前 讓慾念現形 從製作筆記到情緒低谷， 從嫉妒、憤怒、傲慢到暴食、懶惰與色慾— [PERSO…" at bounding box center [388, 536] width 665 height 519
drag, startPoint x: 204, startPoint y: 669, endPoint x: 137, endPoint y: 674, distance: 67.1
click at [137, 674] on div "[PERSON_NAME]首度主持 Podcast 節目 愉悅降臨前 讓慾念現形 從製作筆記到情緒低谷， 從嫉妒、憤怒、傲慢到暴食、懶惰與色慾— [PERSO…" at bounding box center [388, 536] width 665 height 519
copy div "jolin_cai"
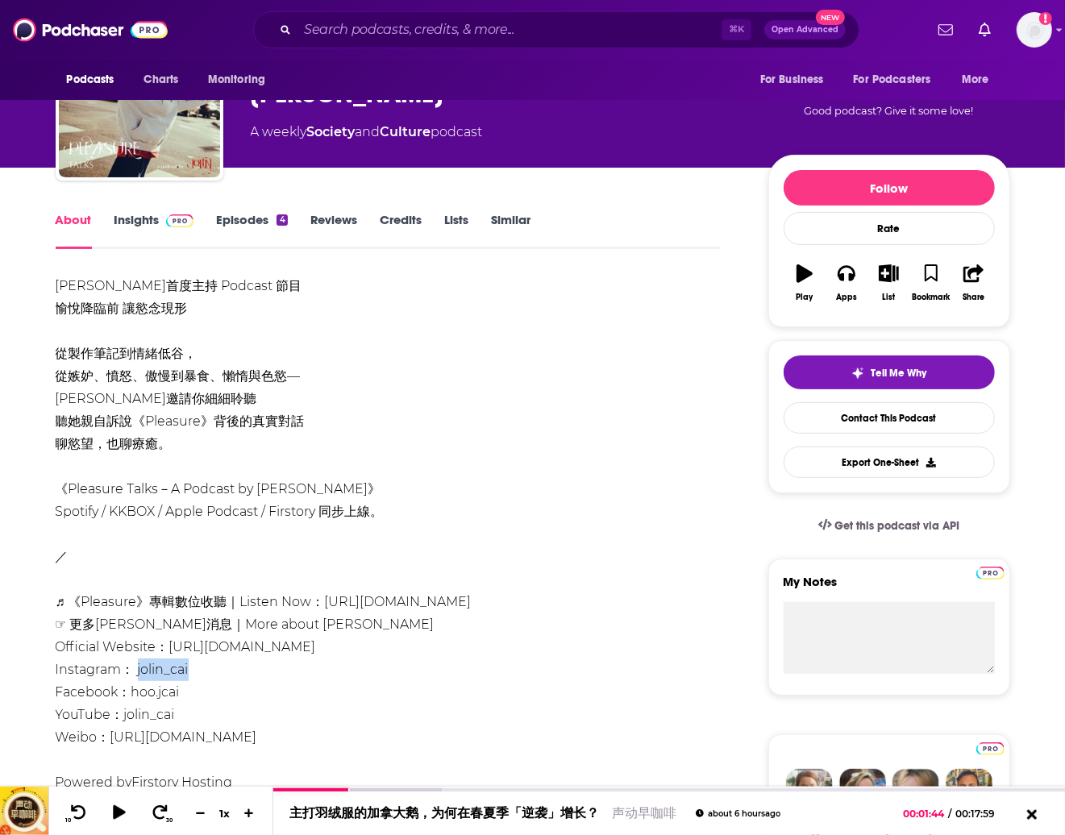
scroll to position [78, 0]
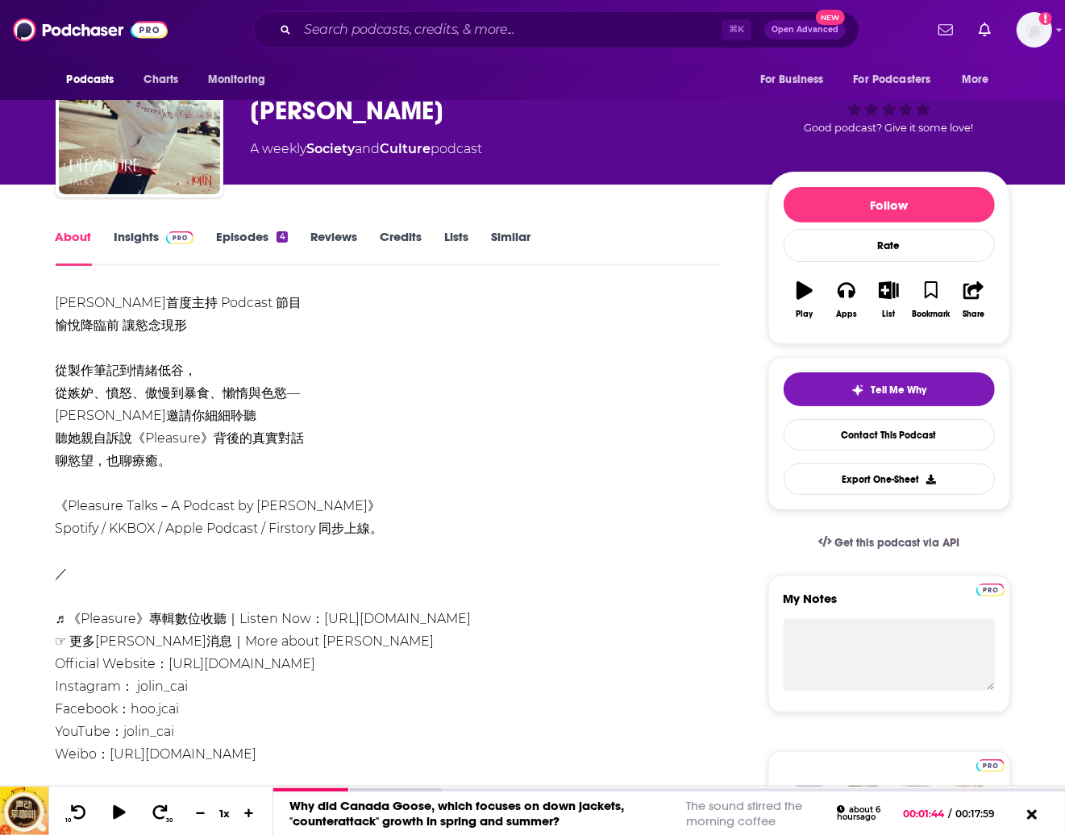
click at [344, 343] on div "[PERSON_NAME]首度主持 Podcast 節目 愉悅降臨前 讓慾念現形 從製作筆記到情緒低谷， 從嫉妒、憤怒、傲慢到暴食、懶惰與色慾— [PERSO…" at bounding box center [388, 551] width 665 height 519
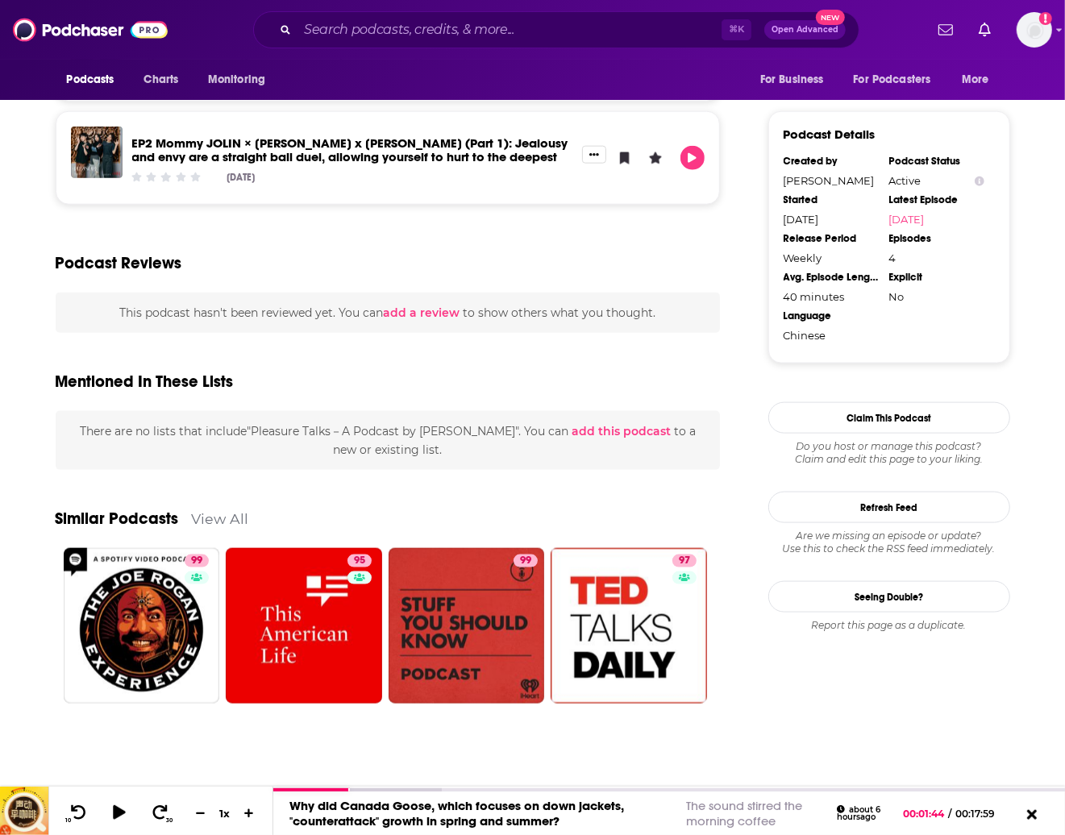
scroll to position [0, 0]
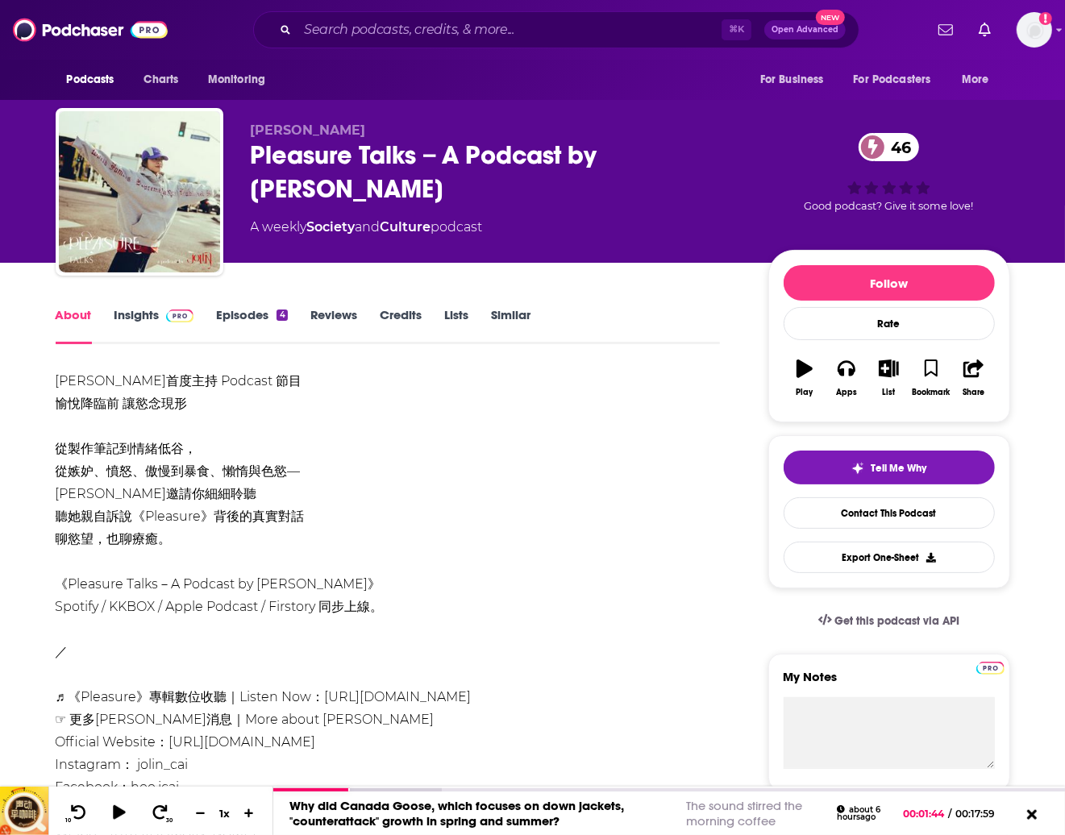
click at [160, 317] on span at bounding box center [177, 314] width 35 height 15
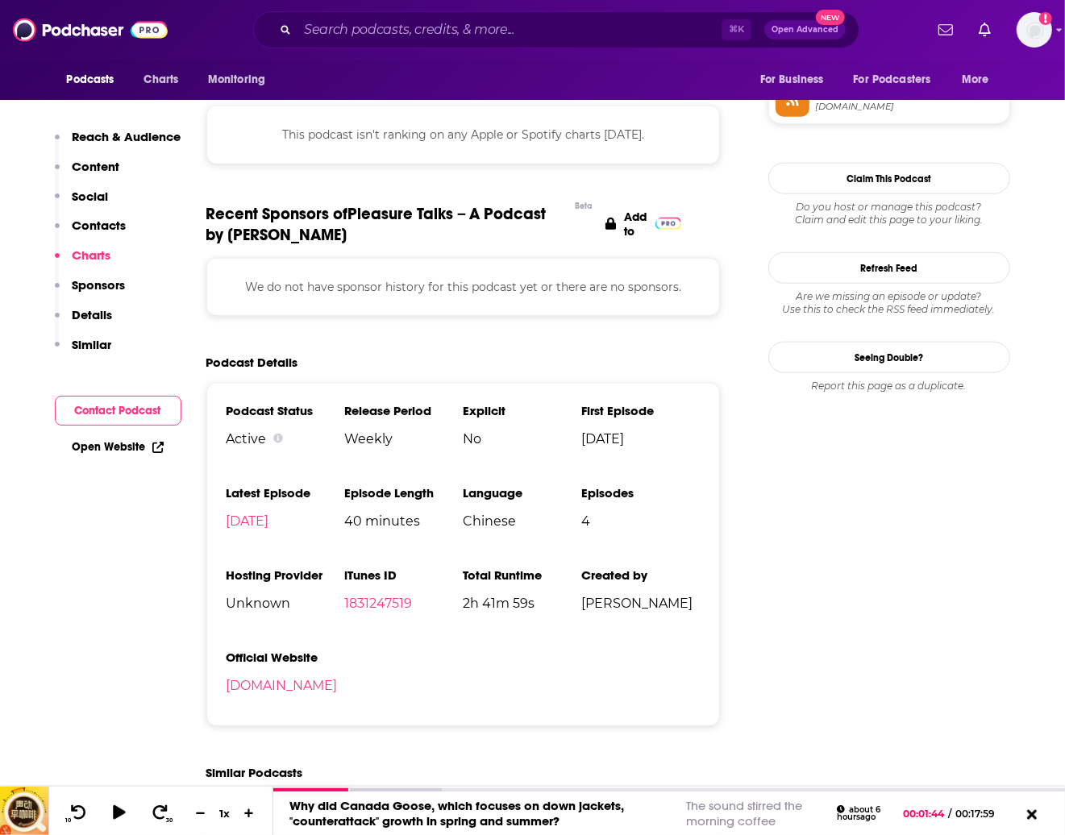
scroll to position [913, 0]
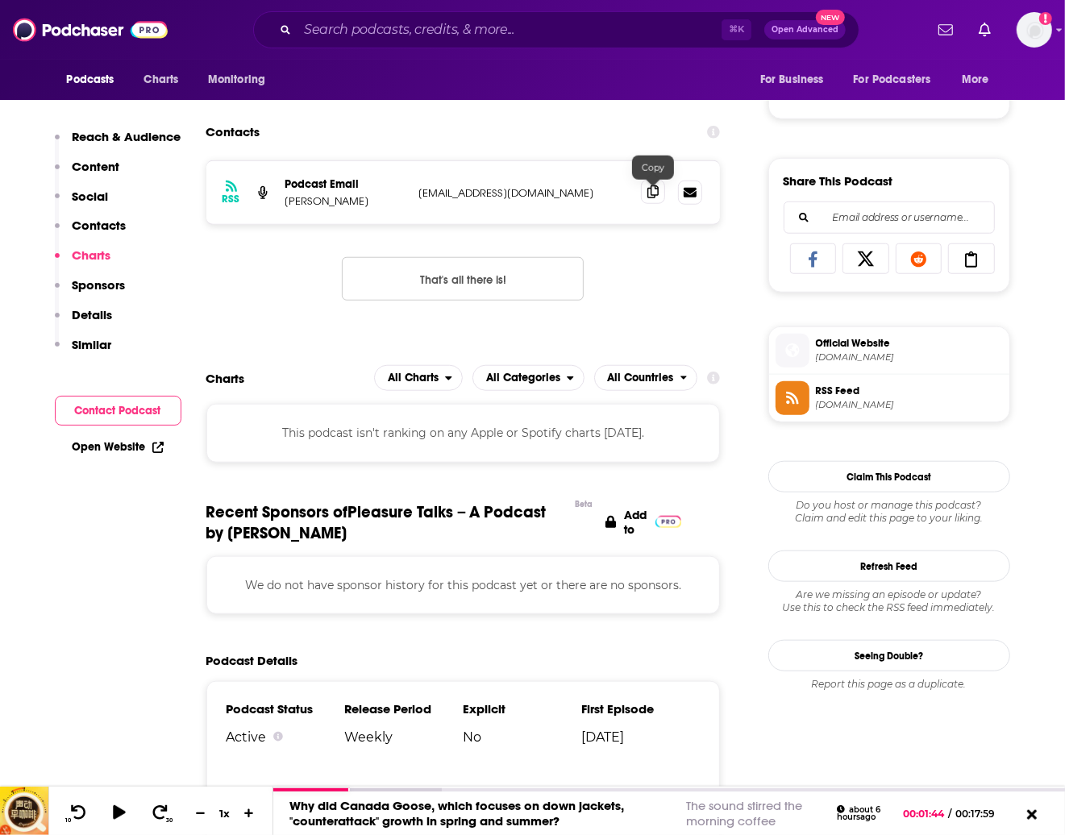
click at [657, 192] on icon at bounding box center [652, 191] width 11 height 13
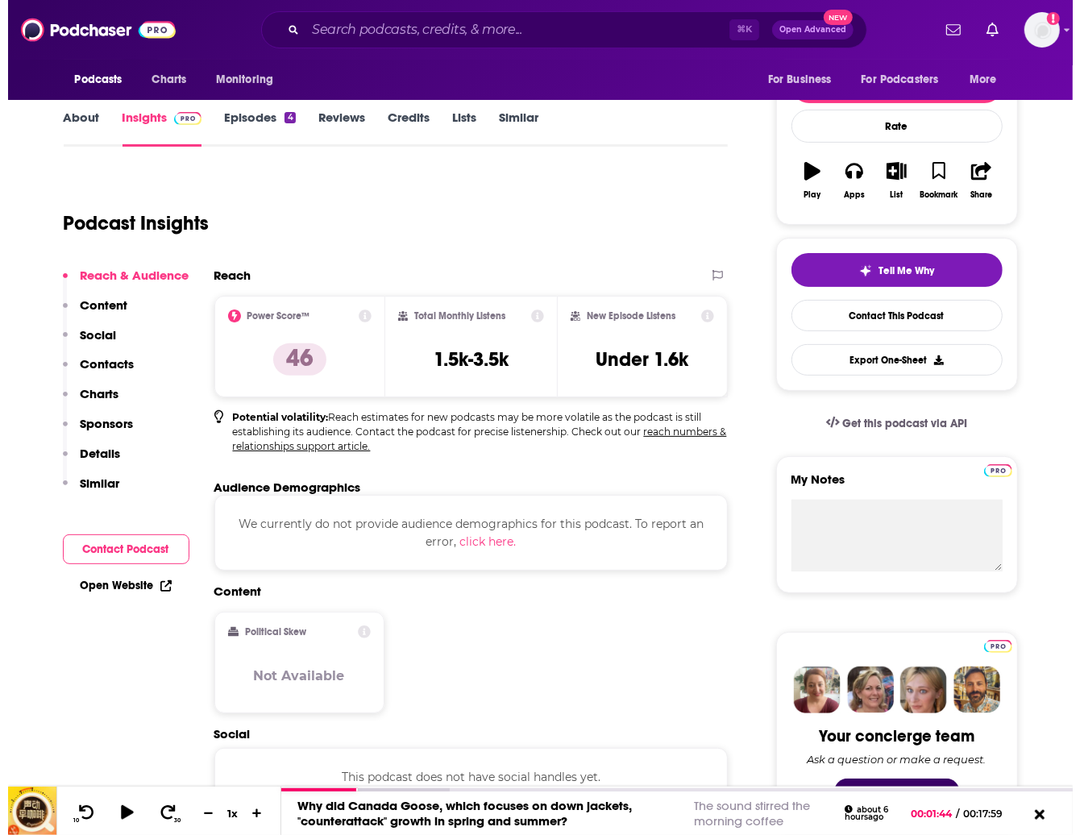
scroll to position [0, 0]
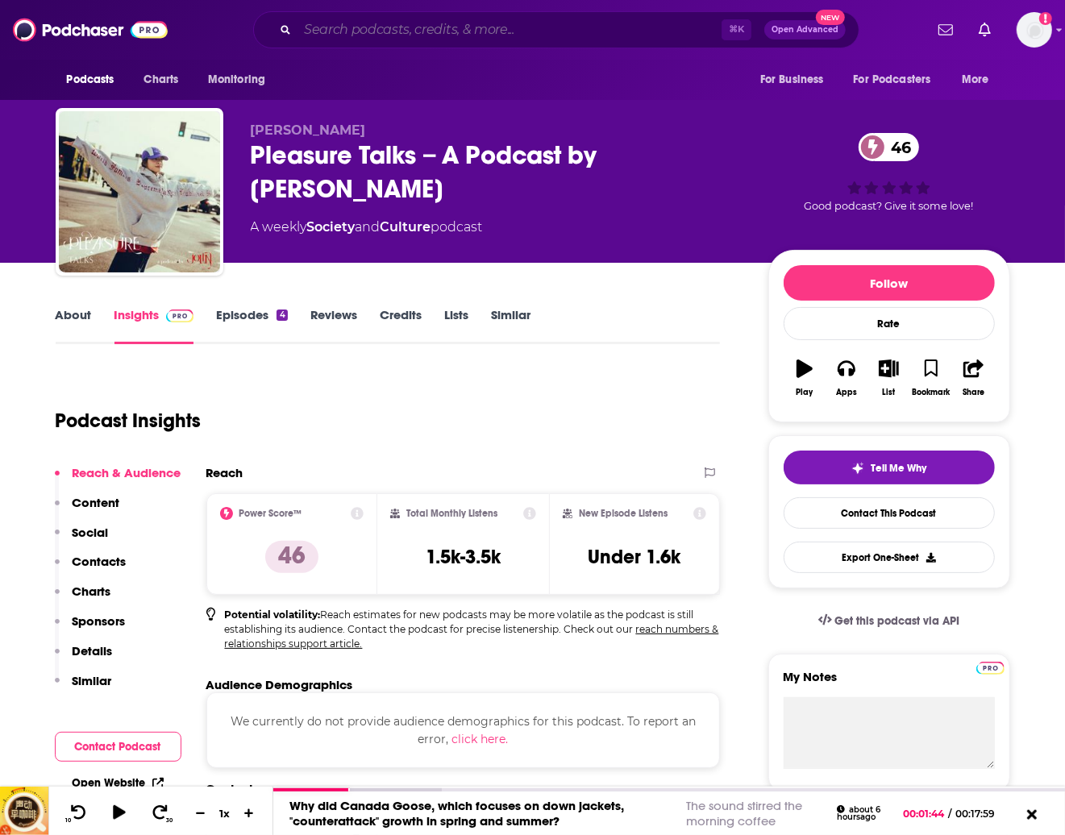
click at [423, 35] on input "Search podcasts, credits, & more..." at bounding box center [510, 30] width 424 height 26
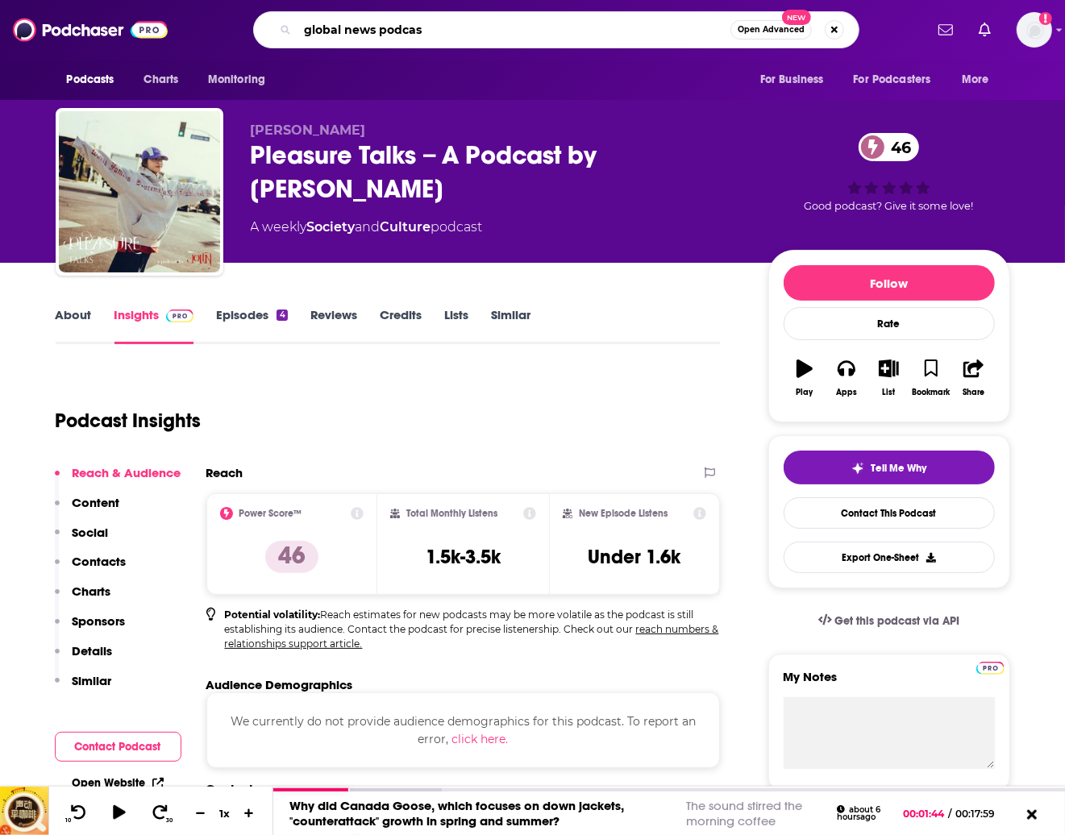
type input "global news podcast"
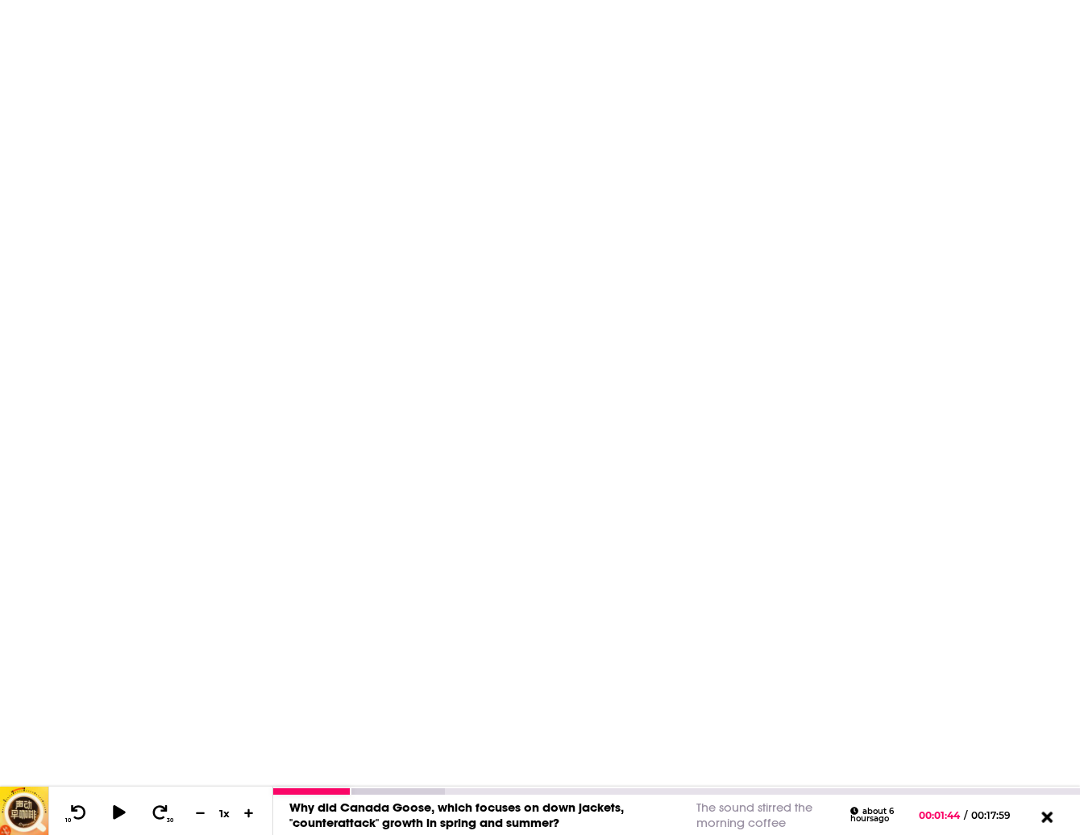
click at [1047, 812] on icon at bounding box center [1047, 817] width 20 height 16
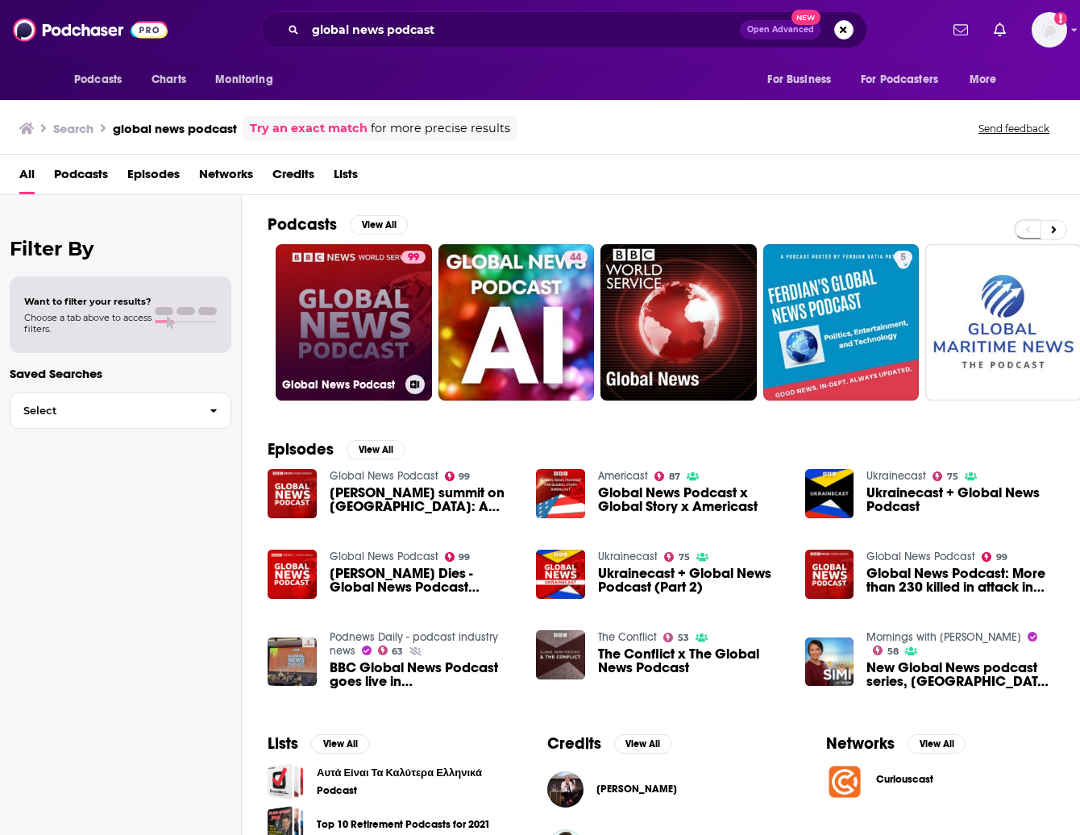
click at [339, 309] on link "99 Global News Podcast" at bounding box center [354, 322] width 156 height 156
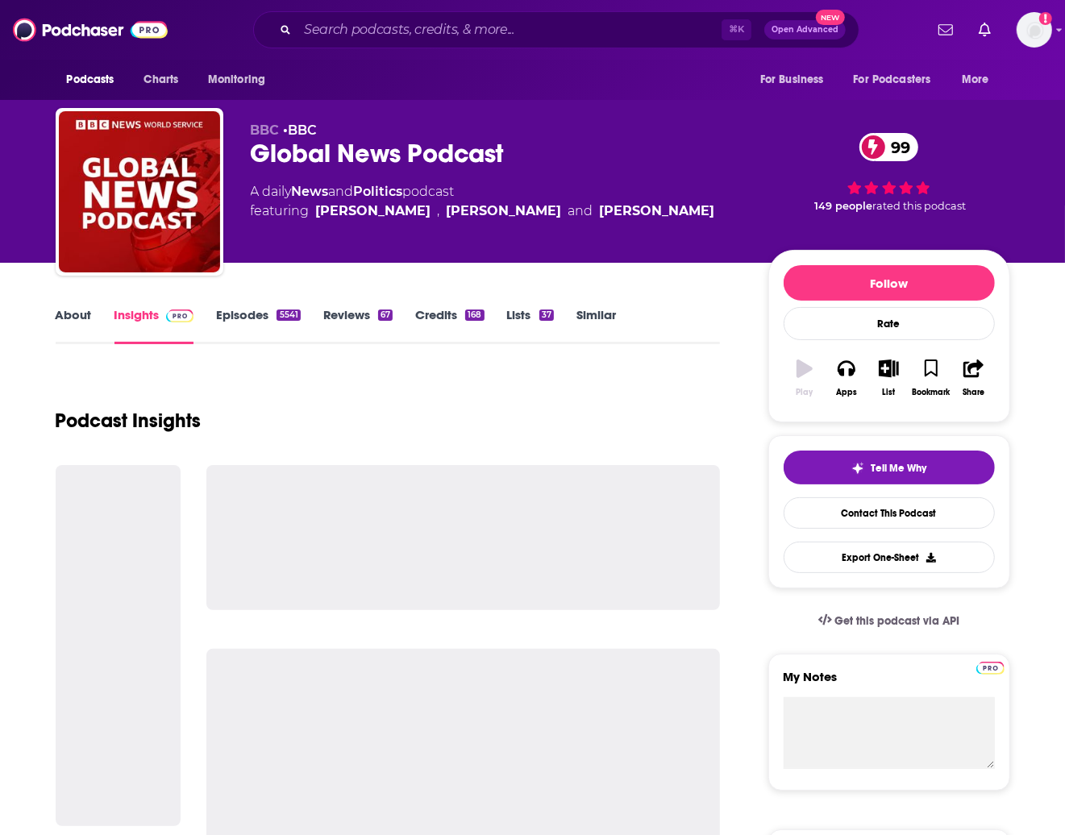
scroll to position [6, 0]
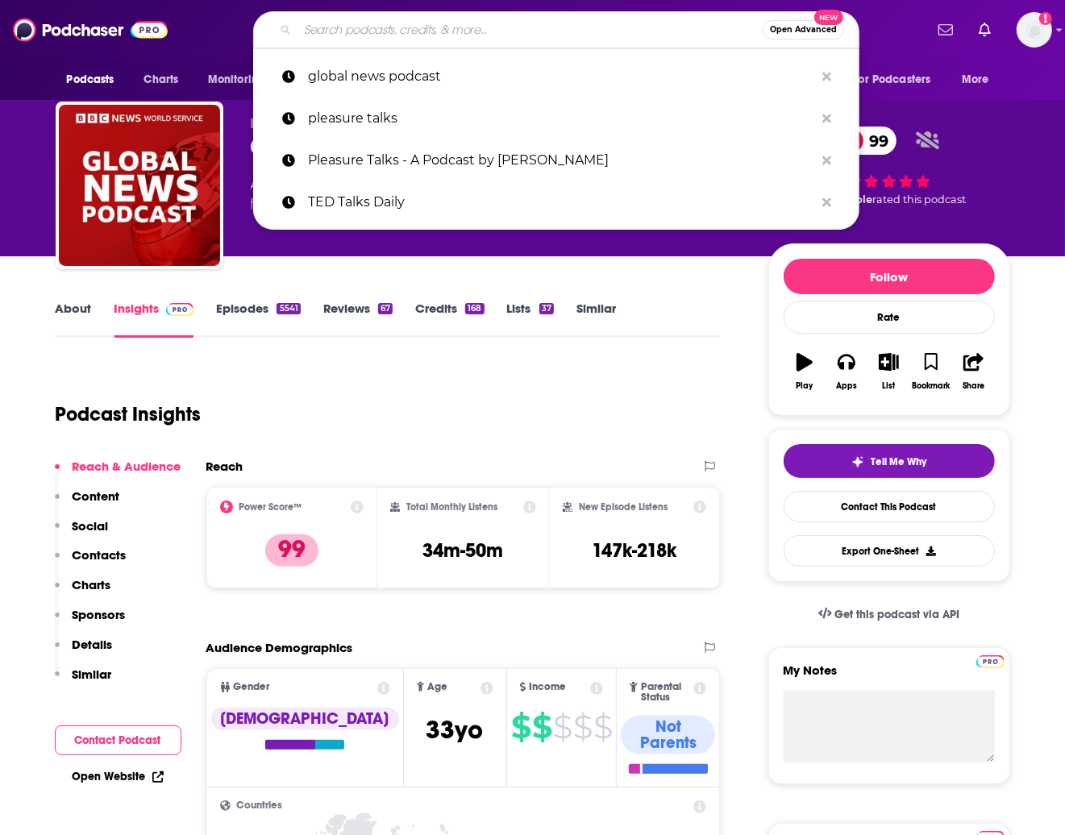
click at [319, 32] on input "Search podcasts, credits, & more..." at bounding box center [530, 30] width 465 height 26
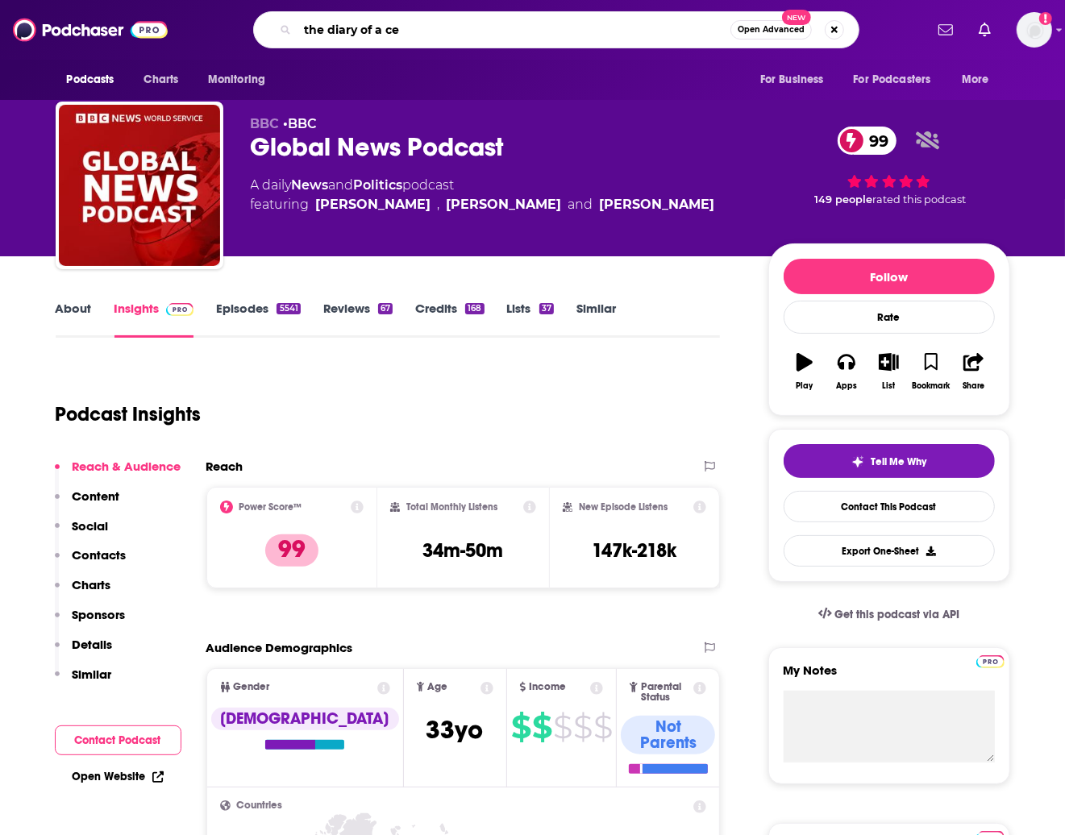
type input "the diary of a ceo"
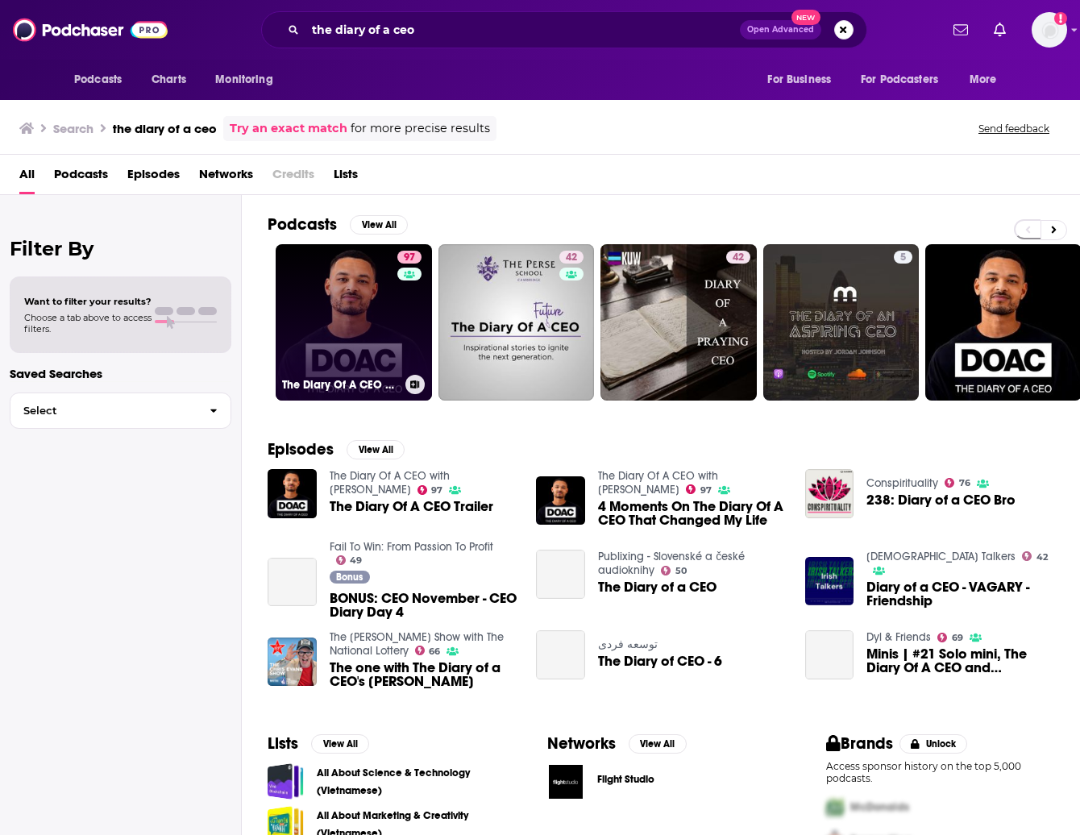
click at [347, 321] on link "97 The Diary Of A CEO with Steven Bartlett" at bounding box center [354, 322] width 156 height 156
